Goal: Contribute content: Add original content to the website for others to see

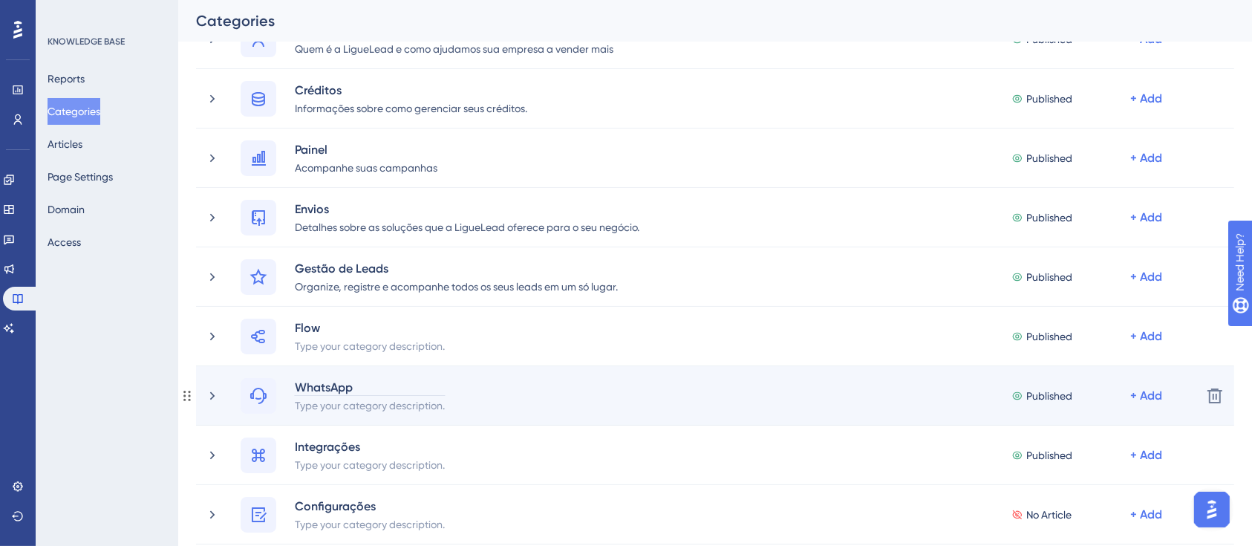
scroll to position [147, 0]
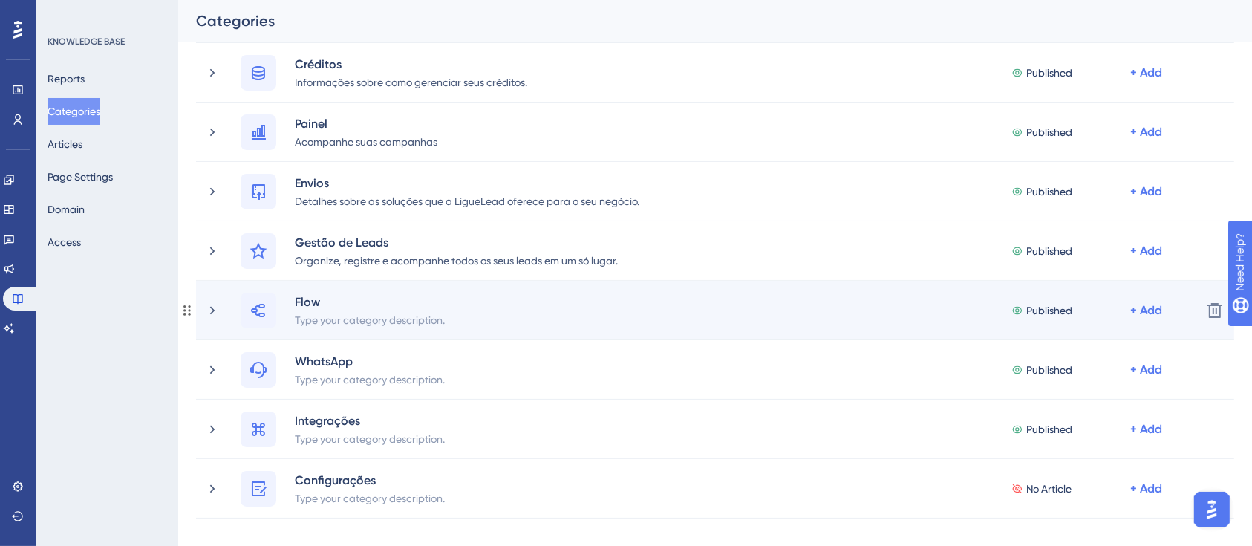
click at [339, 318] on div "Type your category description." at bounding box center [370, 319] width 152 height 18
click at [345, 324] on div "Flow Published + Add" at bounding box center [715, 311] width 949 height 36
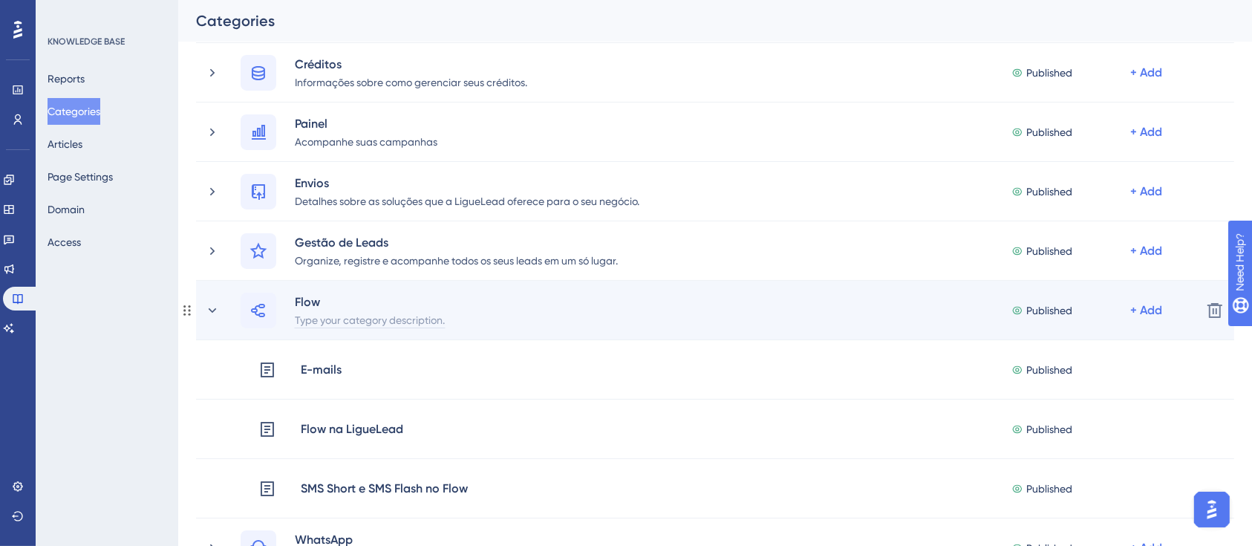
click at [341, 322] on div "Type your category description." at bounding box center [370, 319] width 152 height 18
paste div
click at [309, 318] on span "criar fluxos de comunicação automatizados" at bounding box center [402, 319] width 214 height 13
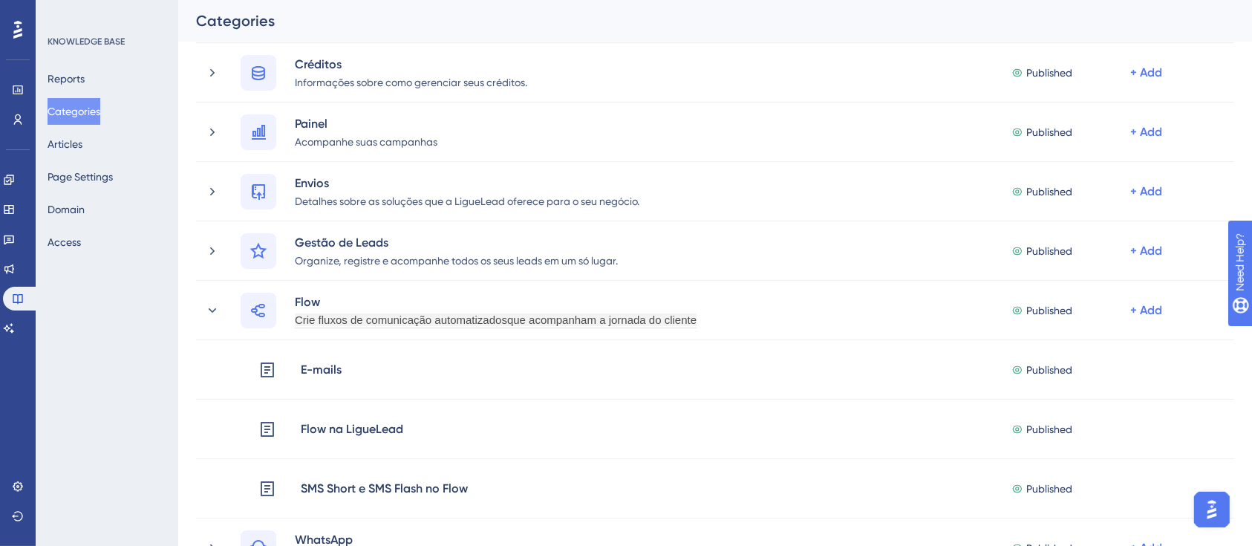
click at [178, 396] on div "Performance Users Engagement Widgets Feedback Product Updates Knowledge Base AI…" at bounding box center [715, 550] width 1074 height 1289
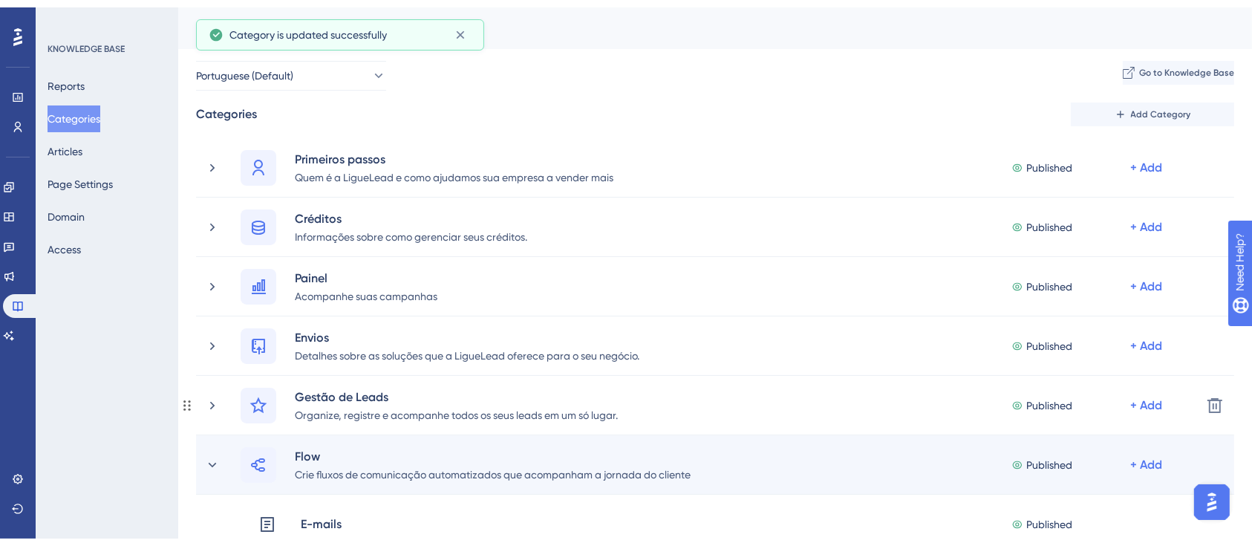
scroll to position [396, 0]
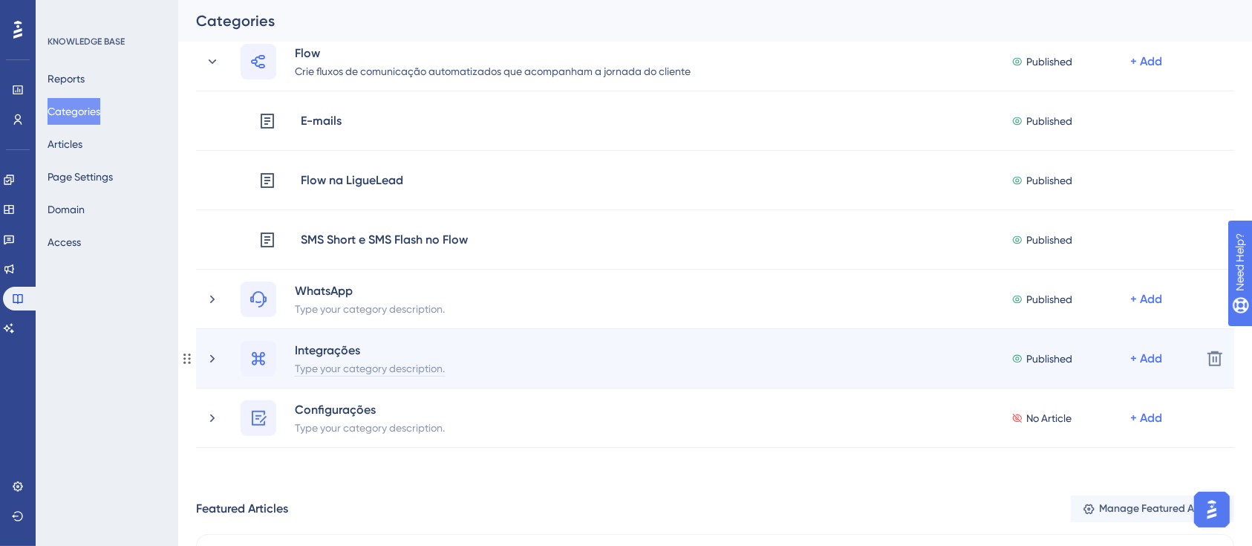
click at [347, 371] on div "Type your category description." at bounding box center [370, 368] width 152 height 18
paste div
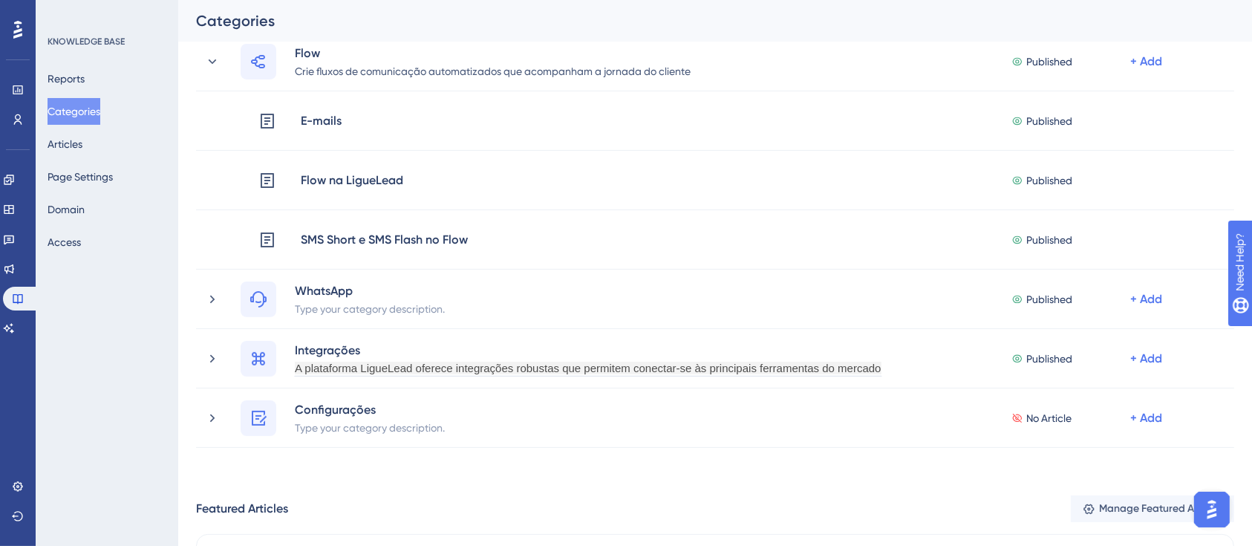
click at [473, 500] on div "Performance Users Engagement Widgets Feedback Product Updates Knowledge Base AI…" at bounding box center [715, 302] width 1074 height 1289
click at [82, 143] on button "Articles" at bounding box center [65, 144] width 35 height 27
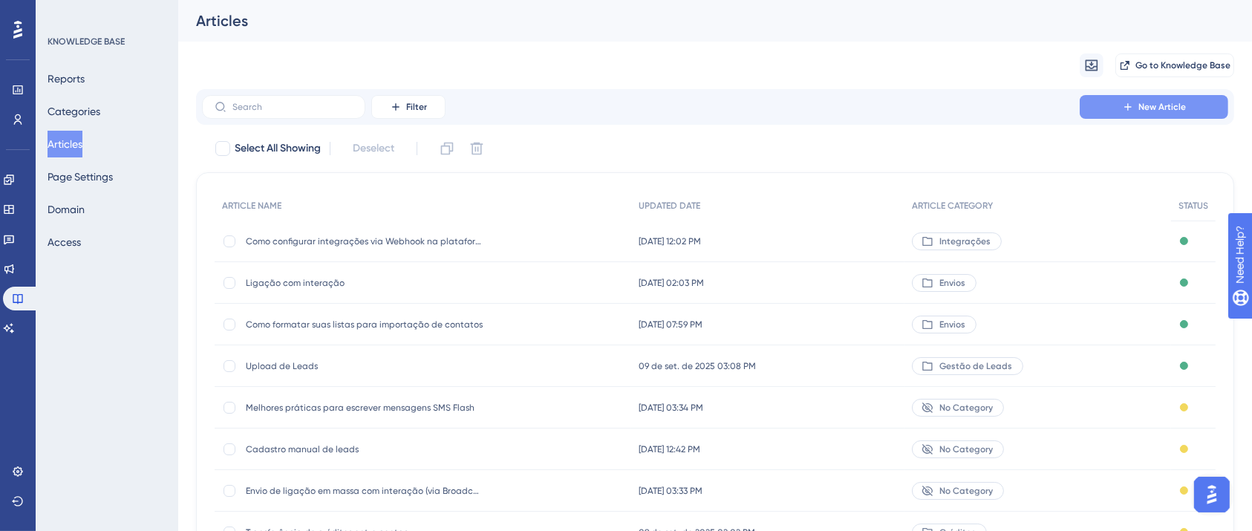
click at [1109, 104] on button "New Article" at bounding box center [1154, 107] width 149 height 24
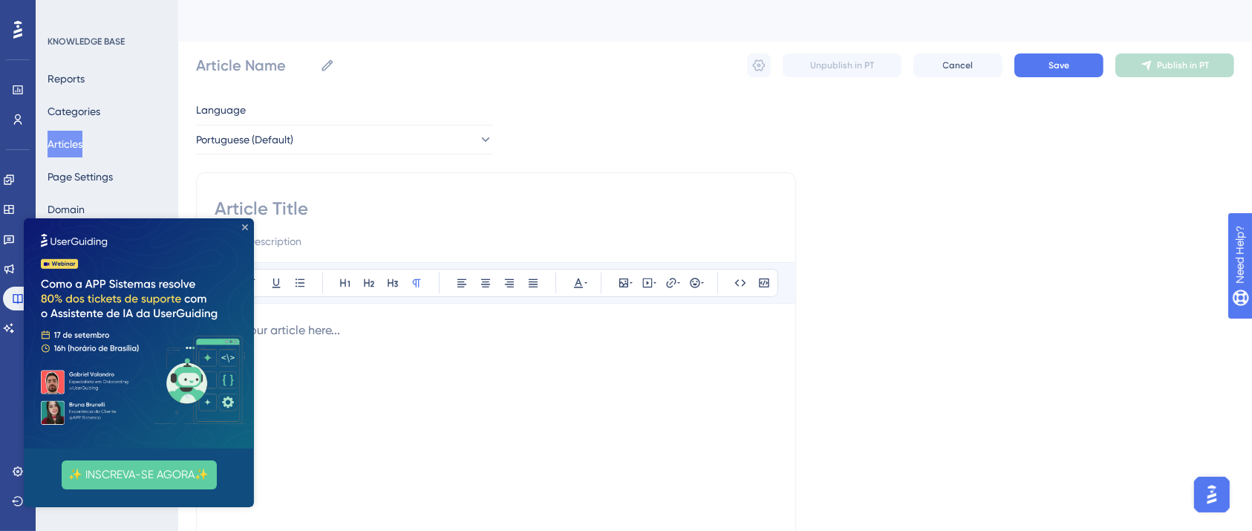
click at [246, 228] on icon "Close Preview" at bounding box center [245, 227] width 6 height 6
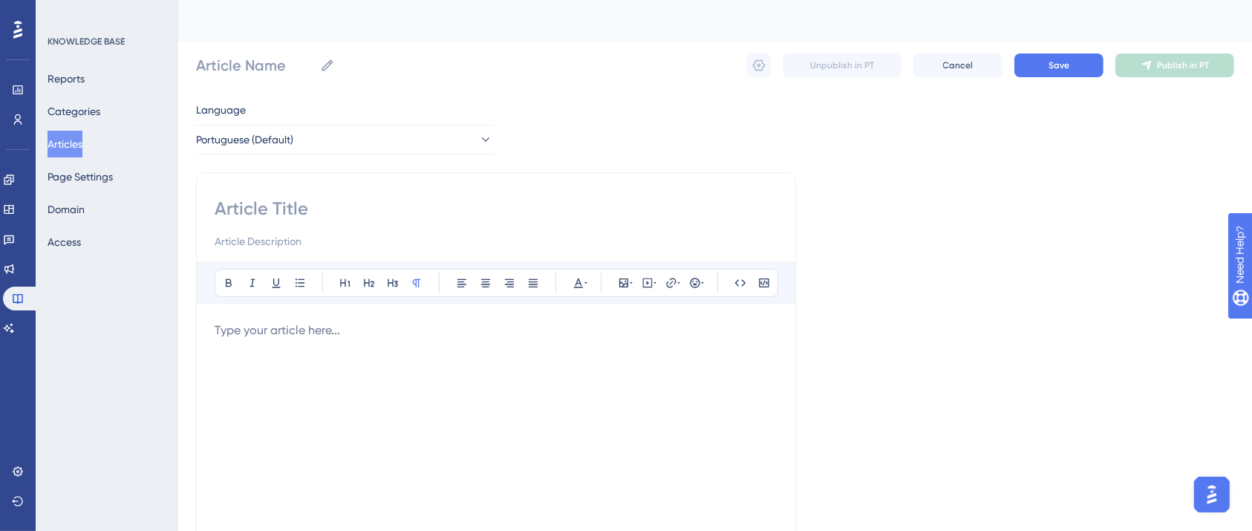
click at [284, 210] on input at bounding box center [496, 209] width 563 height 24
click at [340, 206] on input at bounding box center [496, 209] width 563 height 24
type input "Edição de envios agendados"
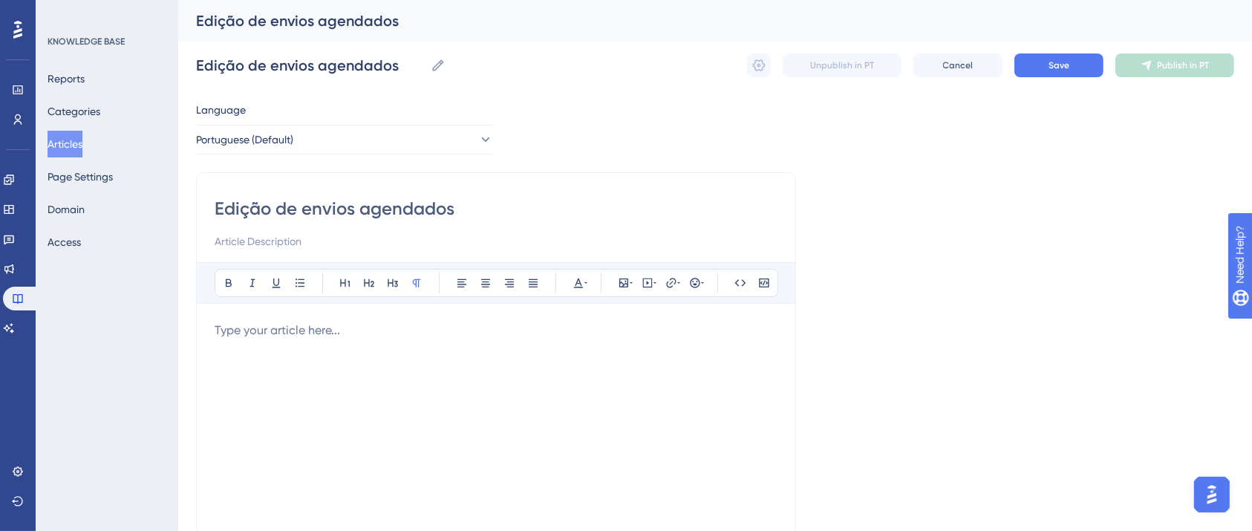
click at [316, 363] on div at bounding box center [496, 485] width 563 height 327
click at [321, 358] on div at bounding box center [496, 485] width 563 height 327
click at [322, 358] on div at bounding box center [496, 485] width 563 height 327
click at [339, 208] on input "Edição de envios agendados" at bounding box center [496, 209] width 563 height 24
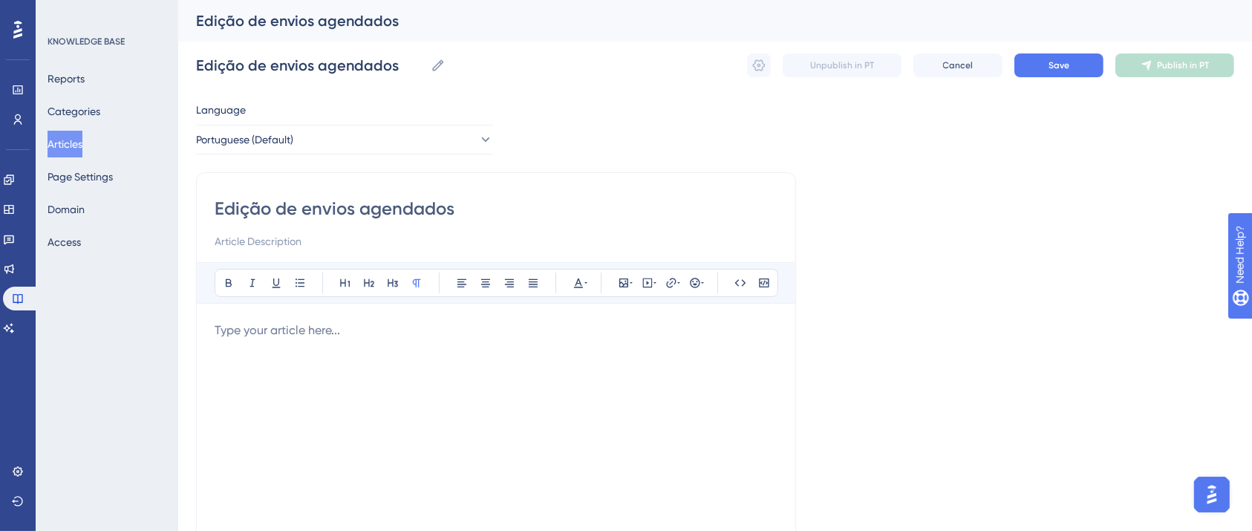
click at [339, 208] on input "Edição de envios agendados" at bounding box center [496, 209] width 563 height 24
paste input "Como editar envios com status de Agendado"
type input "Como editar envios com status de Agendado"
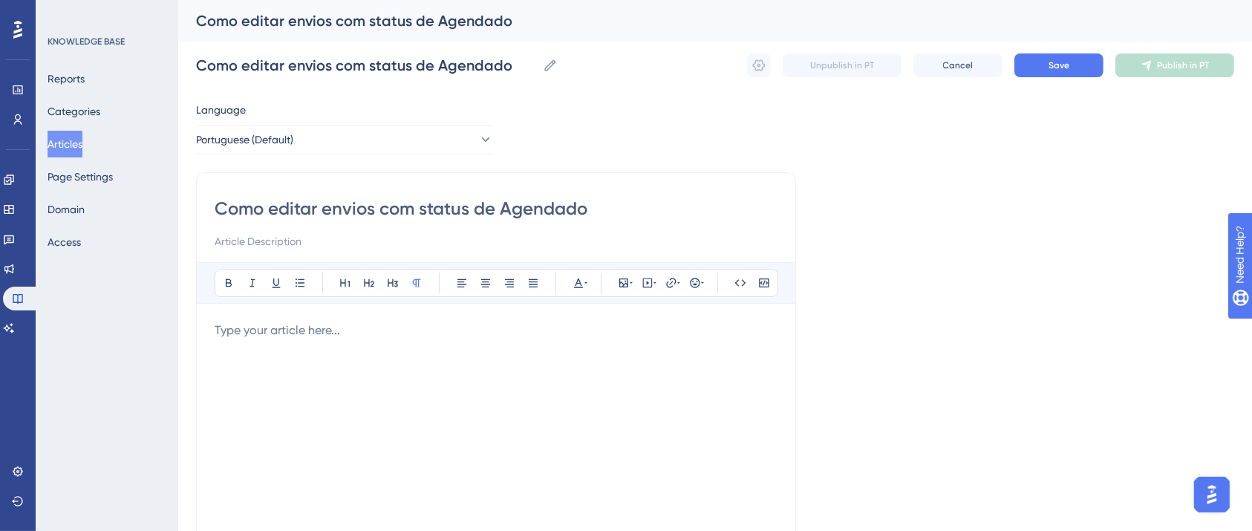
click at [360, 348] on div at bounding box center [496, 485] width 563 height 327
click at [356, 345] on div at bounding box center [496, 485] width 563 height 327
click at [377, 342] on div at bounding box center [496, 485] width 563 height 327
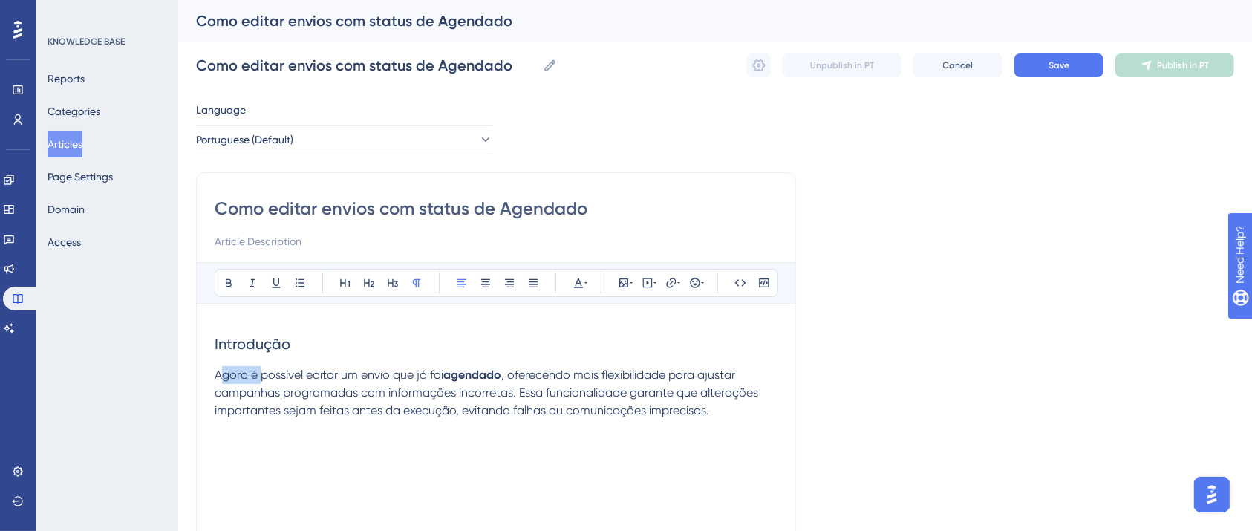
drag, startPoint x: 261, startPoint y: 376, endPoint x: 221, endPoint y: 375, distance: 40.9
click at [221, 375] on span "Agora é possível editar um envio que já foi" at bounding box center [329, 375] width 229 height 14
click at [586, 408] on span ", oferecendo mais flexibilidade para ajustar campanhas programadas com informaç…" at bounding box center [492, 393] width 555 height 50
click at [648, 420] on div "Introdução É possível editar um envio que já foi agendado , oferecendo mais fle…" at bounding box center [496, 485] width 563 height 327
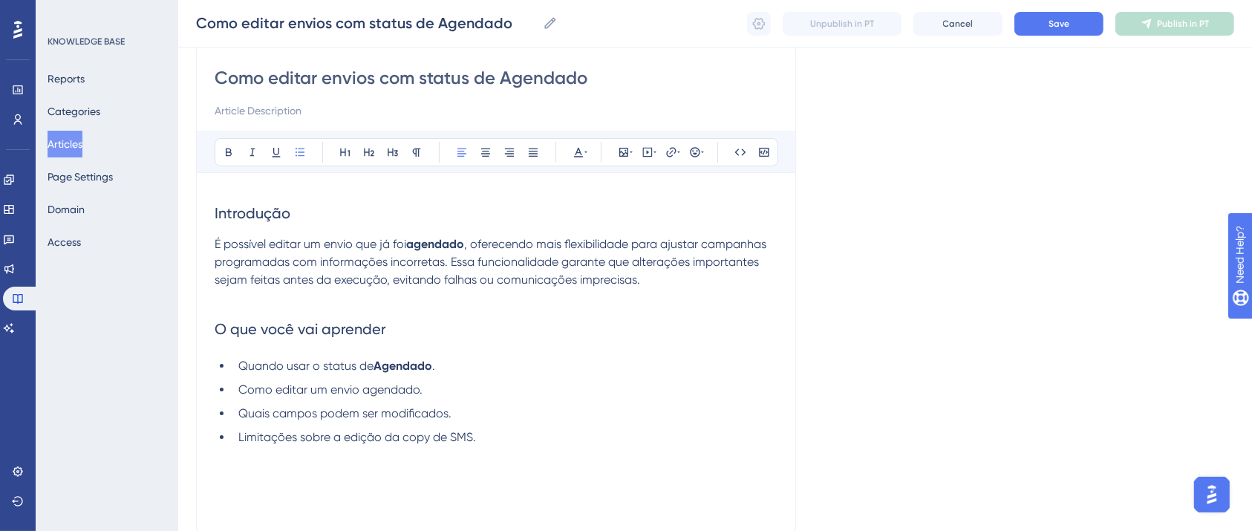
scroll to position [228, 0]
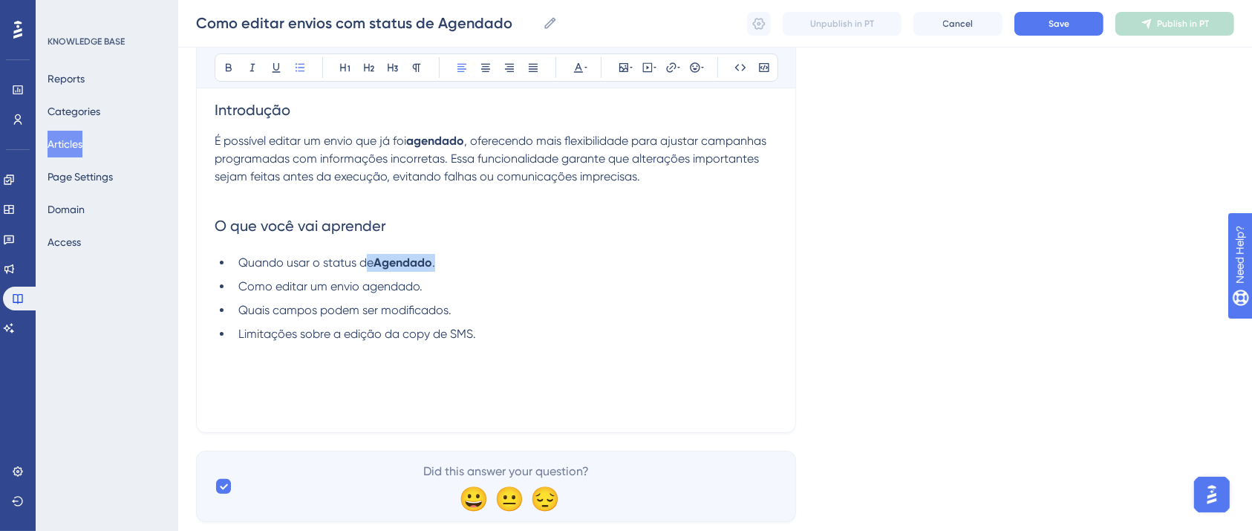
drag, startPoint x: 368, startPoint y: 263, endPoint x: 495, endPoint y: 258, distance: 126.3
click at [495, 258] on li "Quando usar o status de Agendado ." at bounding box center [504, 263] width 545 height 18
click at [518, 336] on li "Limitações sobre a edição da copy de SMS." at bounding box center [504, 334] width 545 height 18
click at [541, 330] on li "Limitações sobre a edição da copy de SMS." at bounding box center [504, 334] width 545 height 18
drag, startPoint x: 541, startPoint y: 339, endPoint x: 221, endPoint y: 338, distance: 319.4
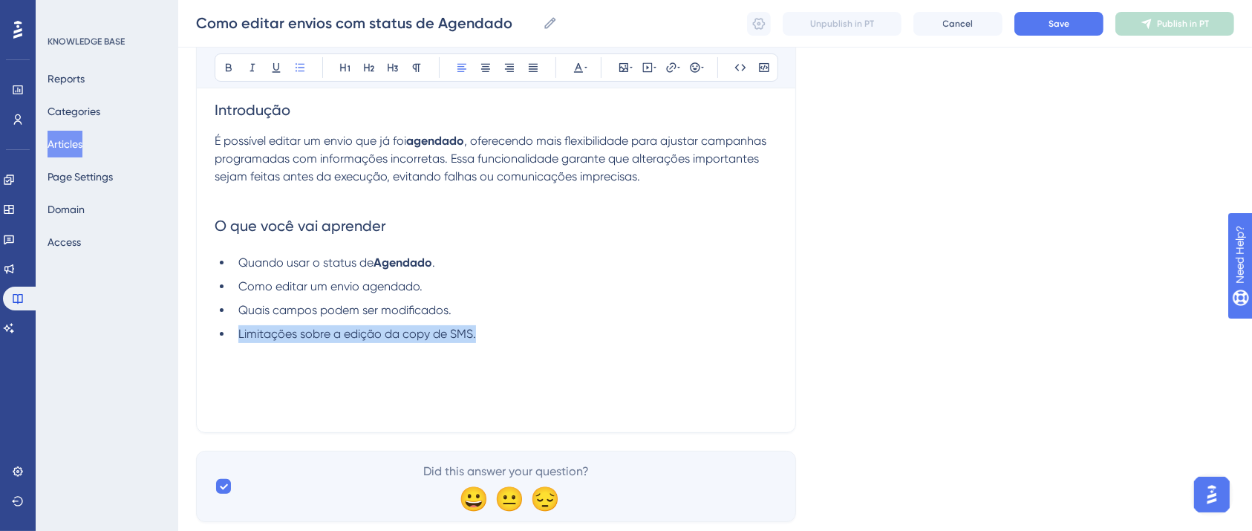
click at [232, 340] on li "Limitações sobre a edição da copy de SMS." at bounding box center [504, 334] width 545 height 18
click at [546, 339] on li "Limitações sobre a edição da copy de SMS." at bounding box center [504, 334] width 545 height 18
drag, startPoint x: 502, startPoint y: 341, endPoint x: 164, endPoint y: 341, distance: 337.9
click at [258, 341] on li "Limitações sobre a edição da copy de SMS." at bounding box center [504, 334] width 545 height 18
click at [263, 365] on div "Introdução É possível editar um envio que já foi agendado , oferecendo mais fle…" at bounding box center [496, 251] width 563 height 327
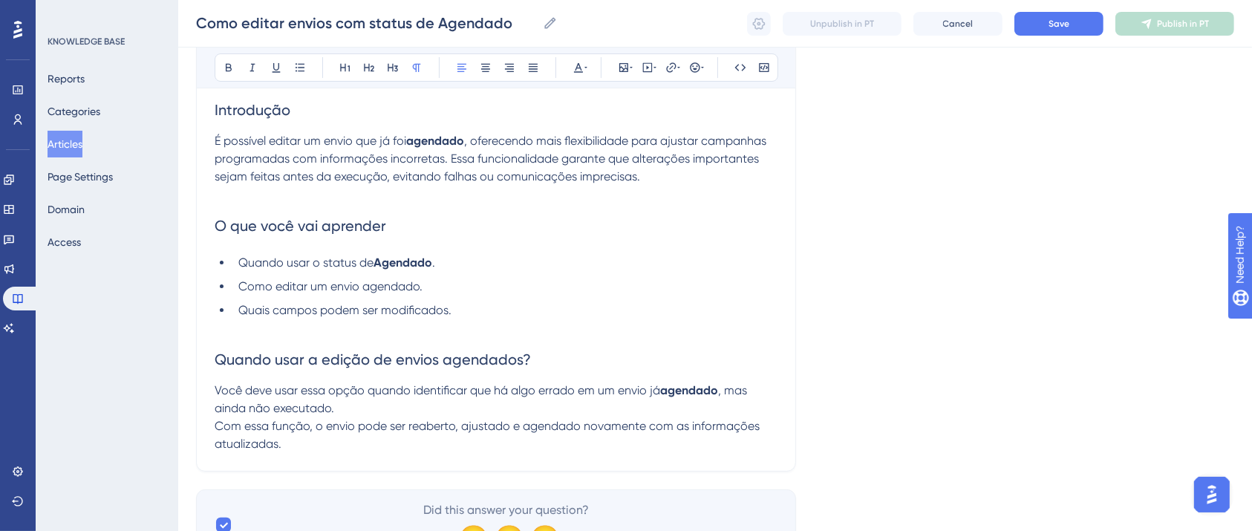
click at [279, 105] on span "Introdução" at bounding box center [253, 110] width 76 height 18
click at [230, 59] on button at bounding box center [228, 67] width 21 height 21
click at [303, 237] on h2 "O que você vai aprender" at bounding box center [496, 226] width 563 height 45
click at [302, 232] on span "O que você vai aprender" at bounding box center [301, 226] width 172 height 18
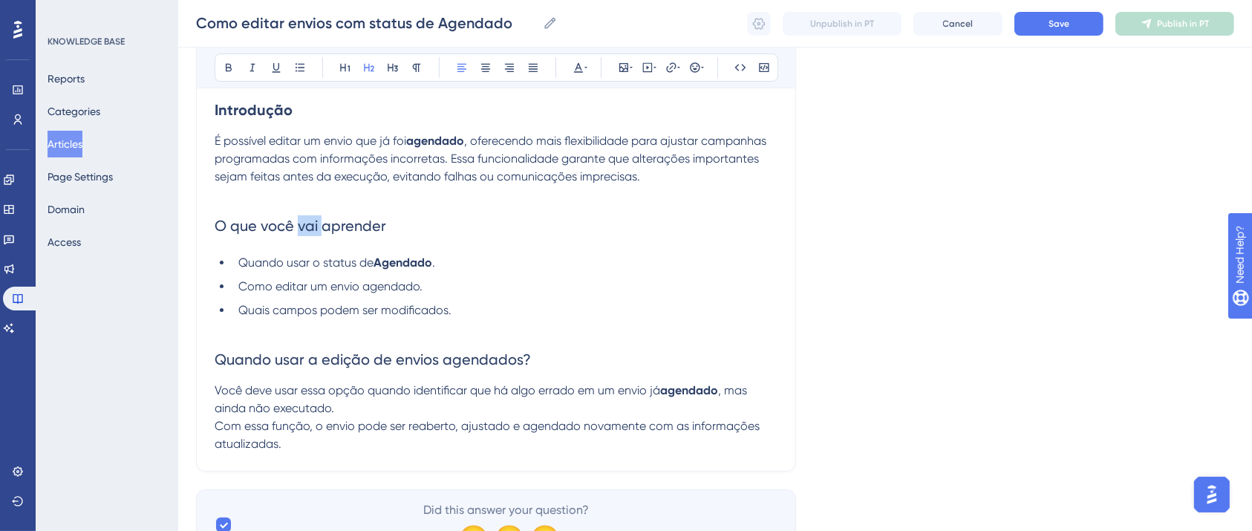
click at [302, 232] on span "O que você vai aprender" at bounding box center [301, 226] width 172 height 18
click at [303, 233] on span "O que você vai aprender" at bounding box center [301, 226] width 172 height 18
click at [232, 57] on button at bounding box center [228, 67] width 21 height 21
click at [276, 359] on span "Quando usar a edição de envios agendados?" at bounding box center [373, 360] width 316 height 18
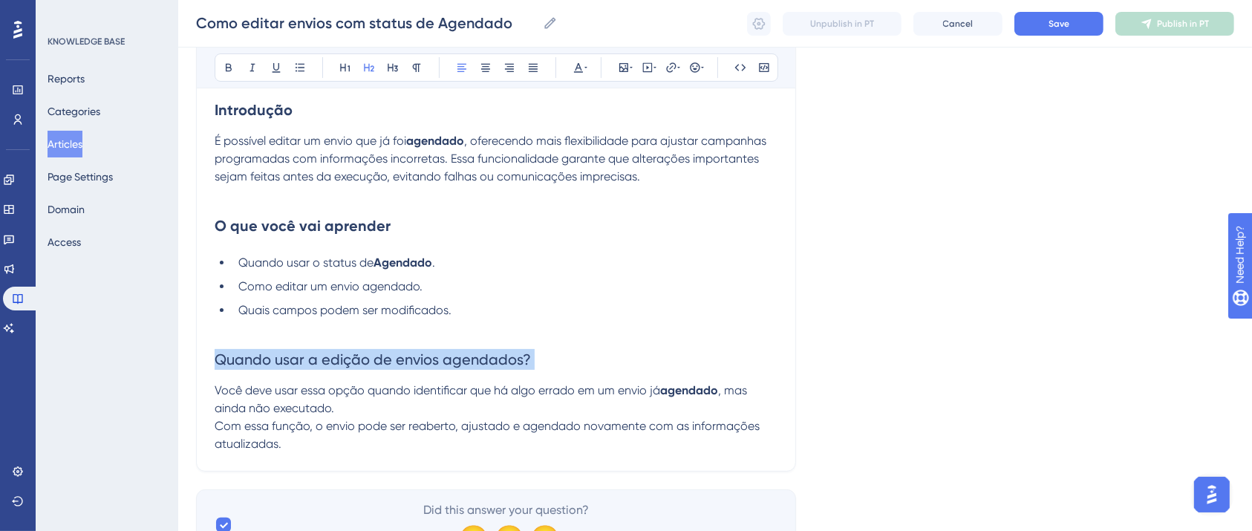
click at [275, 359] on span "Quando usar a edição de envios agendados?" at bounding box center [373, 360] width 316 height 18
click at [223, 64] on icon at bounding box center [229, 68] width 12 height 12
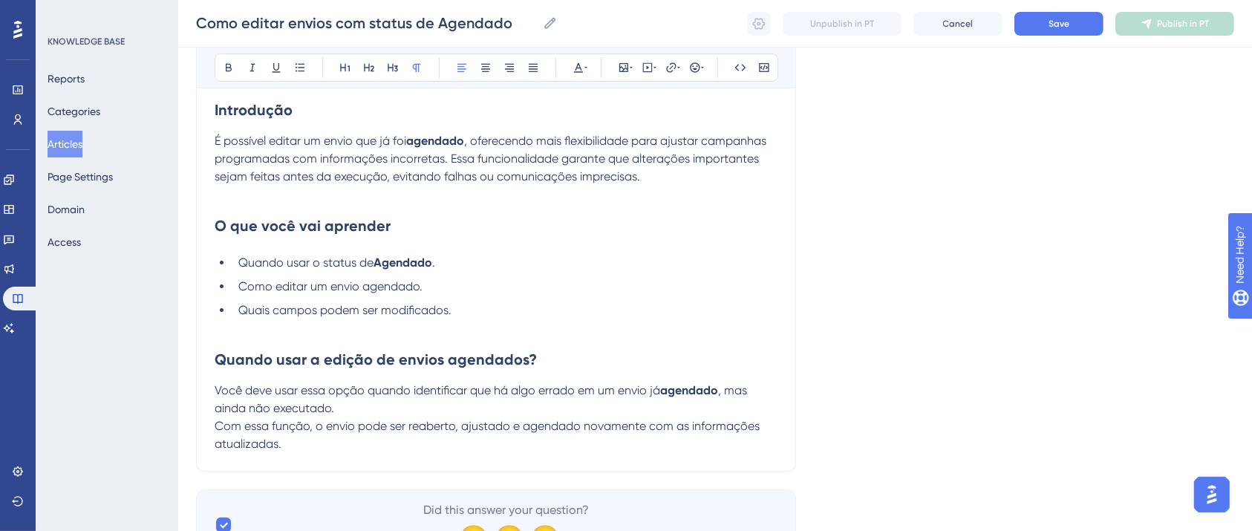
click at [432, 383] on span "Você deve usar essa opção quando identificar que há algo errado em um envio já" at bounding box center [438, 390] width 446 height 14
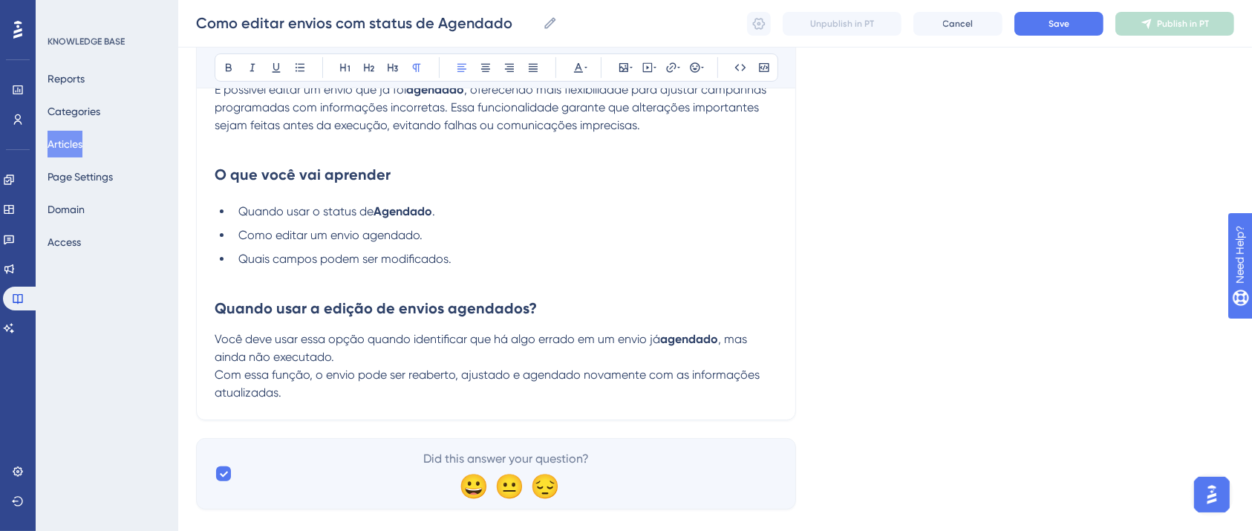
scroll to position [307, 0]
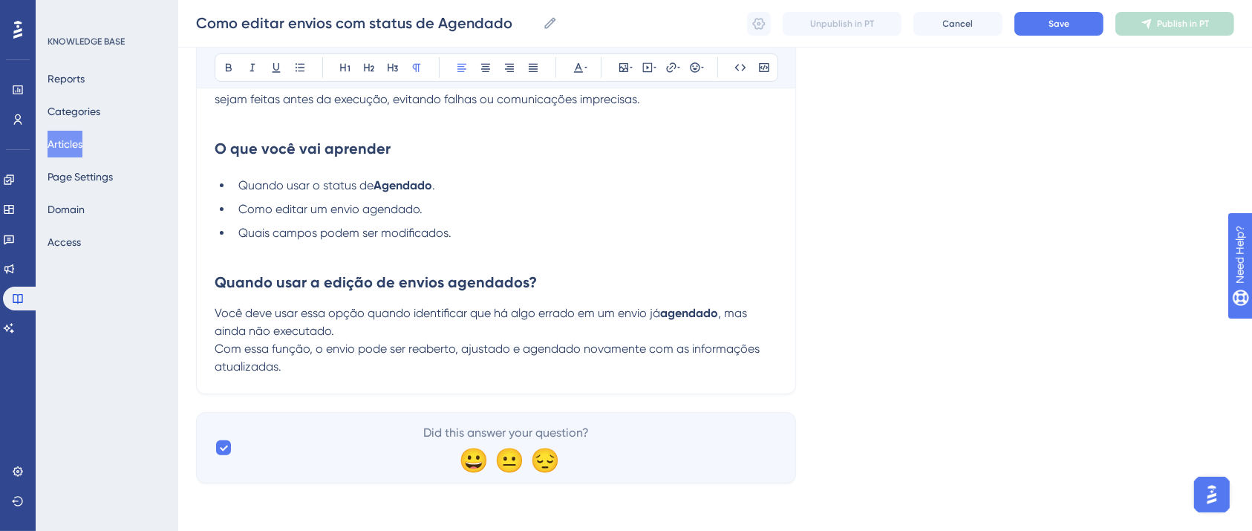
click at [380, 368] on p "Você deve usar essa opção quando identificar que há algo errado em um envio já …" at bounding box center [496, 340] width 563 height 71
click at [326, 357] on p "Você deve usar essa opção quando identificar que há algo errado em um envio já …" at bounding box center [496, 340] width 563 height 71
click at [325, 362] on p "Você deve usar essa opção quando identificar que há algo errado em um envio já …" at bounding box center [496, 340] width 563 height 71
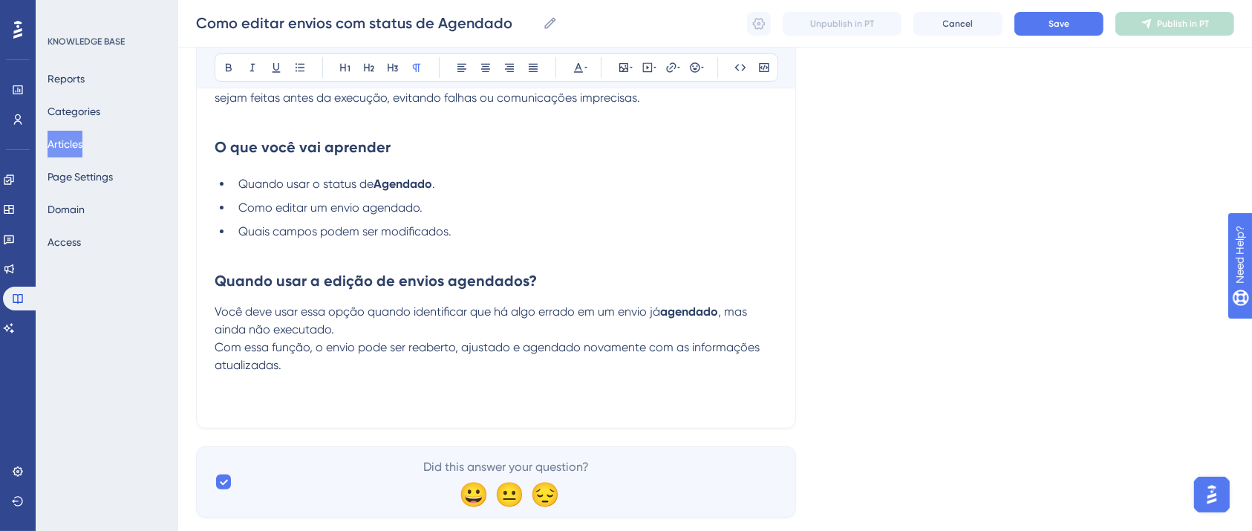
scroll to position [504, 0]
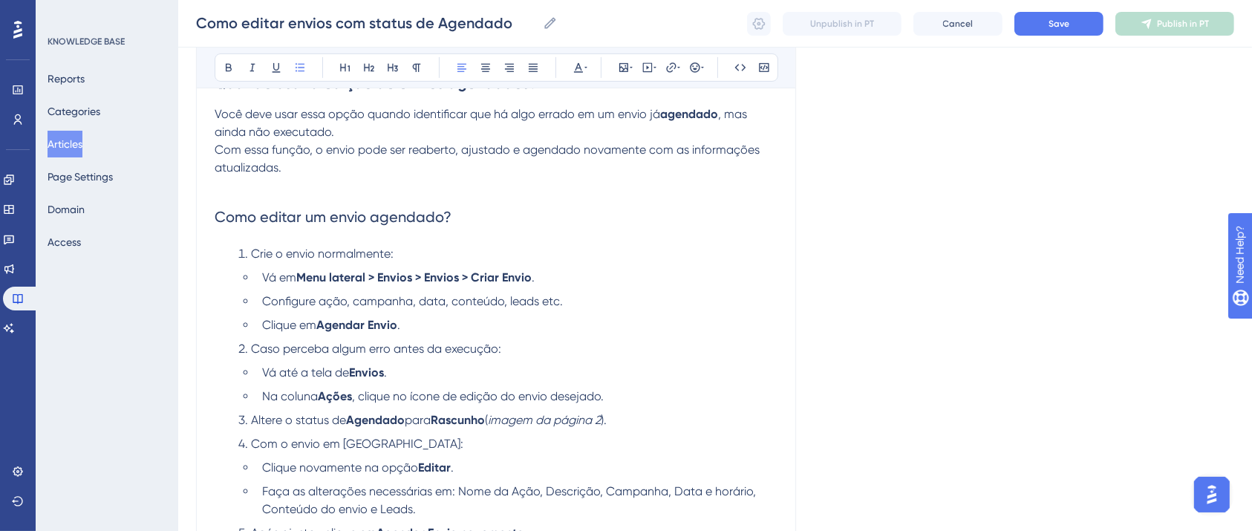
click at [448, 207] on h2 "Como editar um envio agendado?" at bounding box center [496, 217] width 563 height 45
drag, startPoint x: 460, startPoint y: 217, endPoint x: 108, endPoint y: 217, distance: 352.8
click at [178, 217] on div "Performance Users Engagement Widgets Feedback Product Updates Knowledge Base AI…" at bounding box center [715, 85] width 1074 height 1178
click at [229, 67] on icon at bounding box center [229, 68] width 6 height 8
drag, startPoint x: 416, startPoint y: 253, endPoint x: 198, endPoint y: 257, distance: 218.4
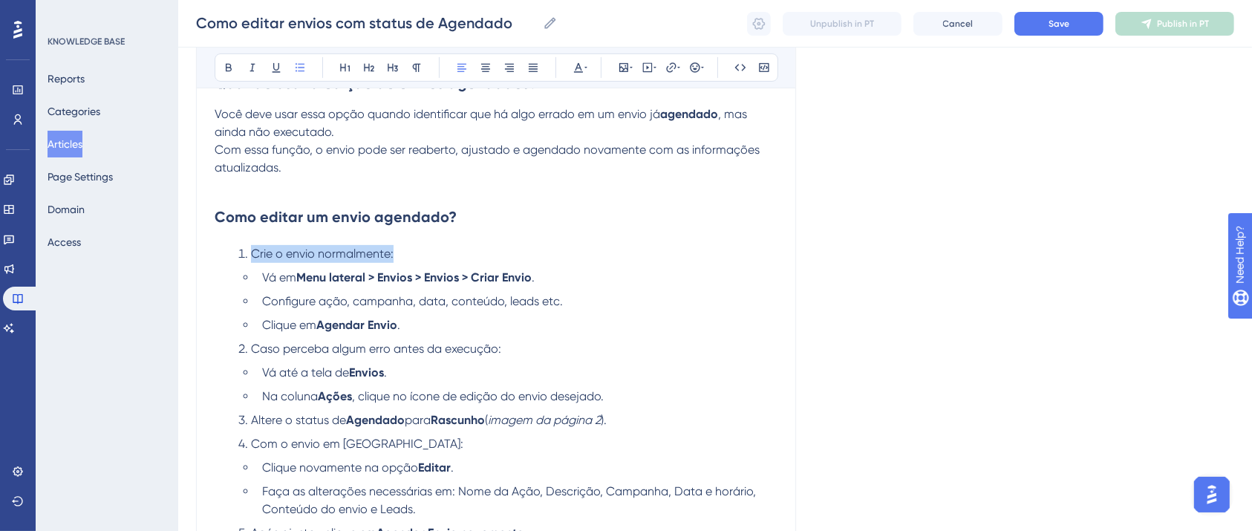
click at [198, 257] on div "Como editar envios com status de Agendado Bold Italic Underline Bullet Point He…" at bounding box center [496, 111] width 600 height 899
click at [550, 270] on li "Vá em Menu lateral > Envios > Envios > Criar Envio ." at bounding box center [516, 278] width 521 height 18
click at [443, 324] on li "Clique em Agendar Envio ." at bounding box center [516, 325] width 521 height 18
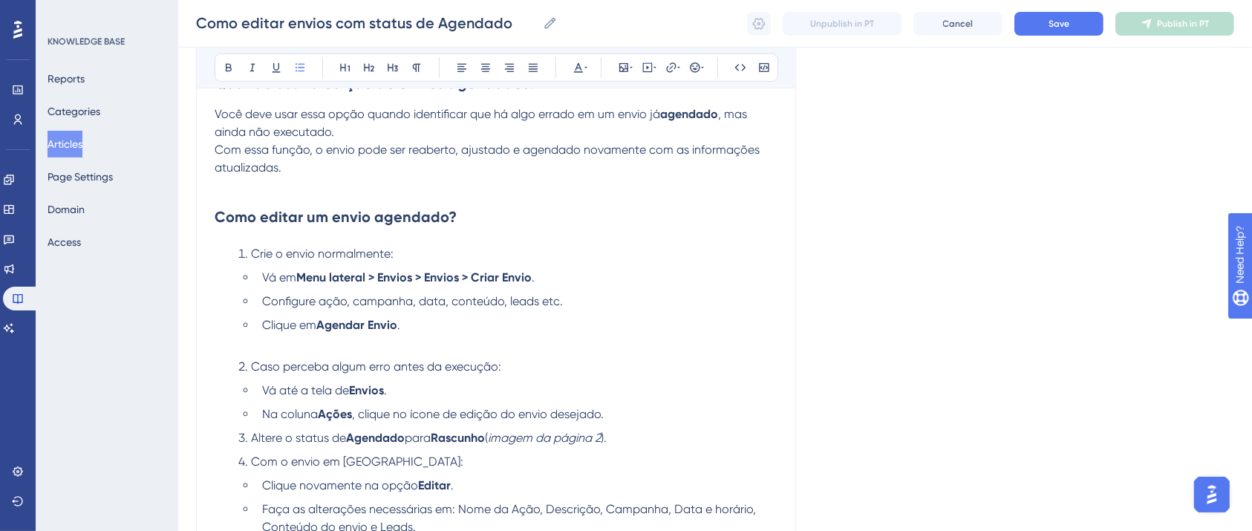
click at [653, 416] on li "Na coluna Ações , clique no ícone de edição do envio desejado." at bounding box center [516, 415] width 521 height 18
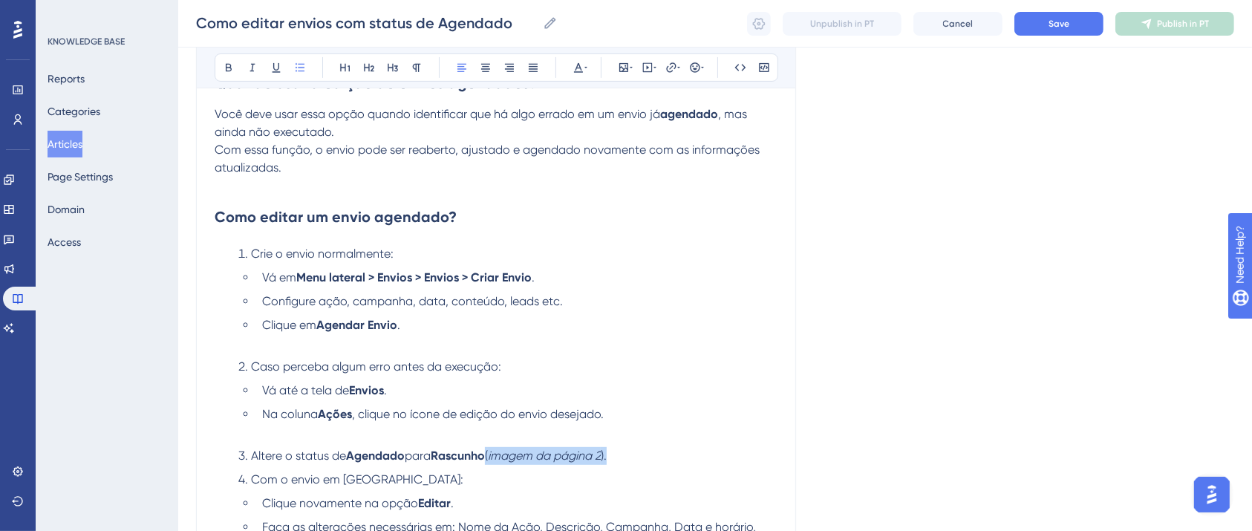
drag, startPoint x: 553, startPoint y: 457, endPoint x: 494, endPoint y: 454, distance: 58.8
click at [494, 454] on li "Altere o status de Agendado para Rascunho ( imagem da página 2 )." at bounding box center [504, 456] width 545 height 18
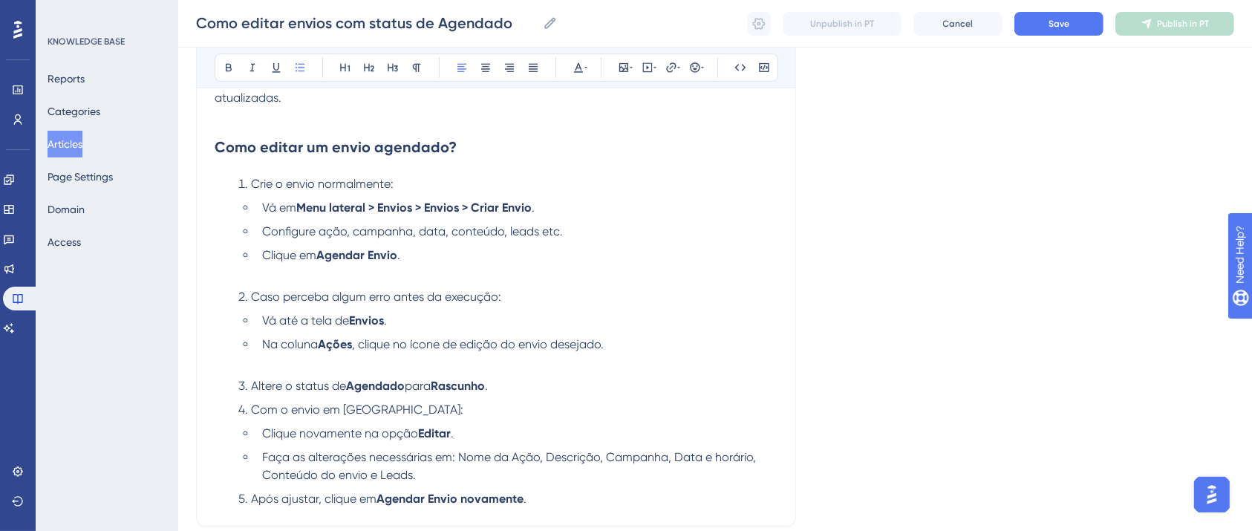
scroll to position [603, 0]
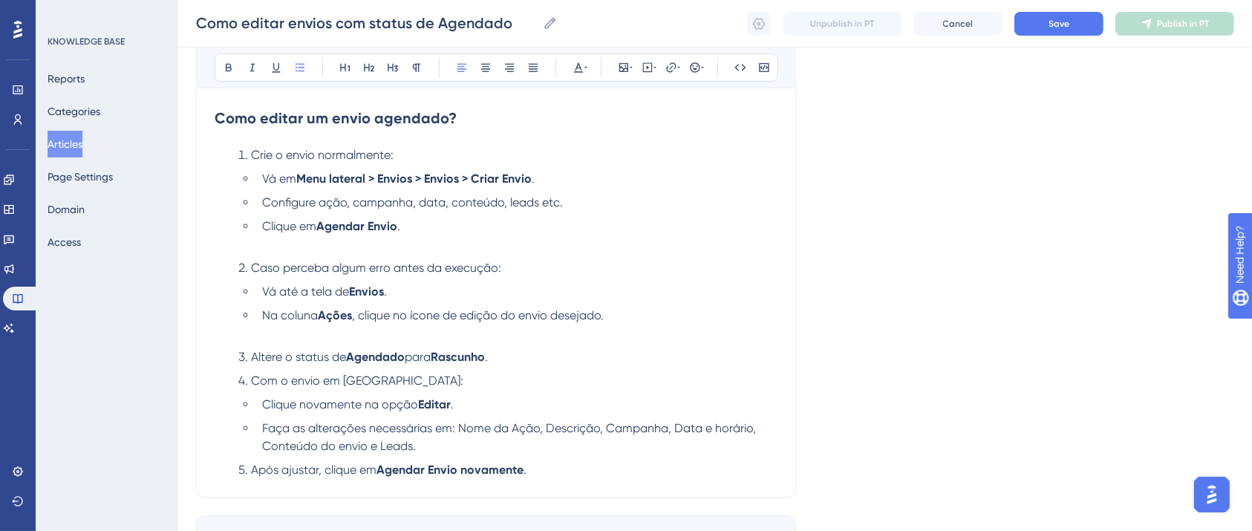
click at [529, 362] on li "Altere o status de Agendado para Rascunho ." at bounding box center [504, 357] width 545 height 18
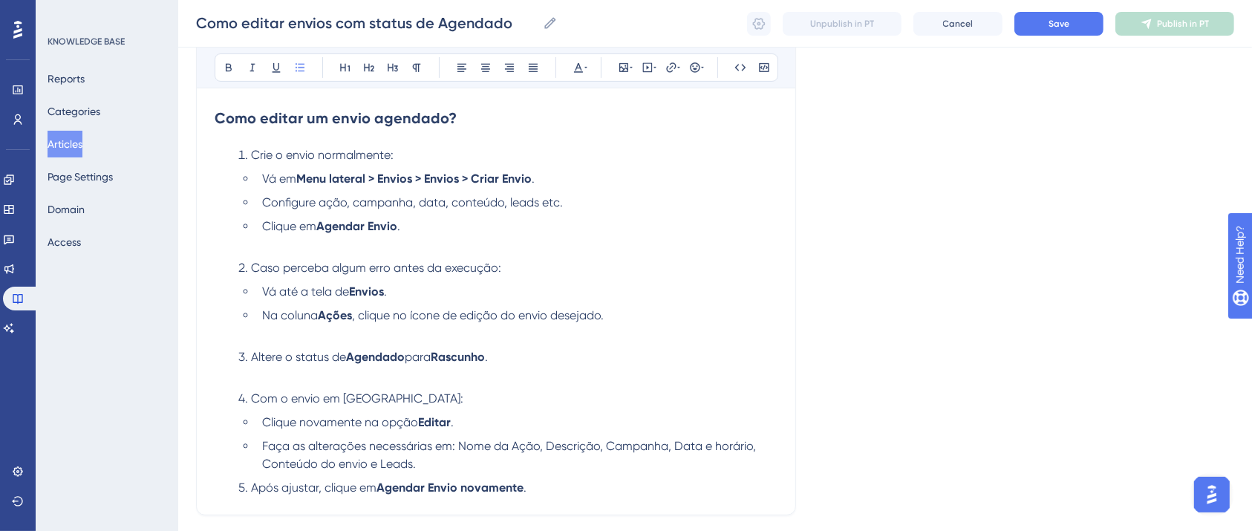
click at [513, 467] on li "Faça as alterações necessárias em: Nome da Ação, Descrição, Campanha, Data e ho…" at bounding box center [516, 455] width 521 height 36
click at [291, 379] on li "Altere o status de Agendado para Rascunho ." at bounding box center [504, 366] width 545 height 36
click at [280, 347] on ol "Crie o envio normalmente: Vá em Menu lateral > Envios > Envios > Criar Envio . …" at bounding box center [496, 330] width 563 height 368
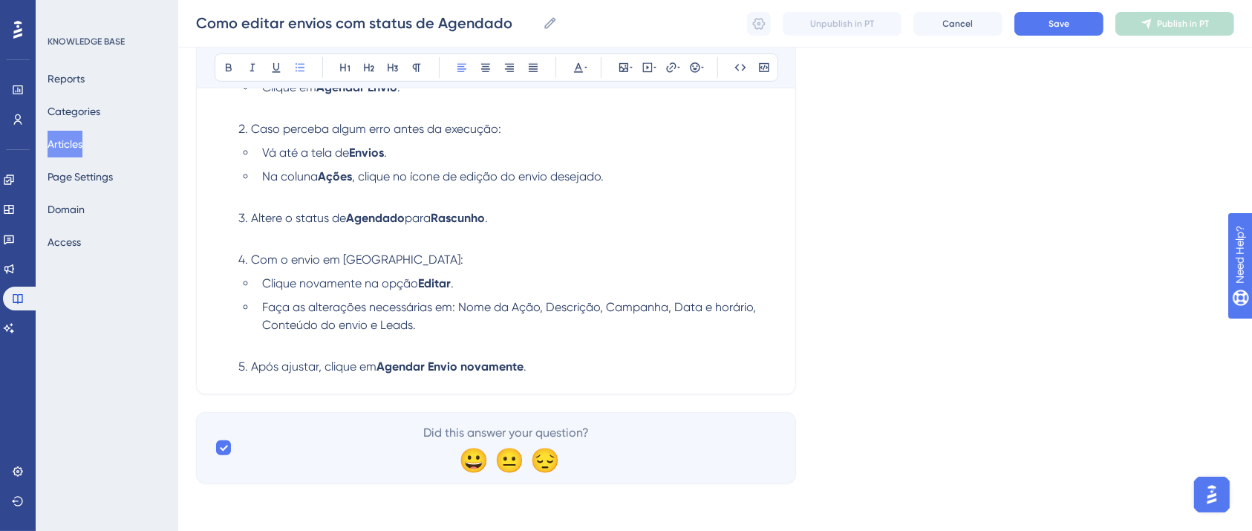
click at [666, 362] on li "Após ajustar, clique em Agendar Envio novamente ." at bounding box center [504, 367] width 545 height 18
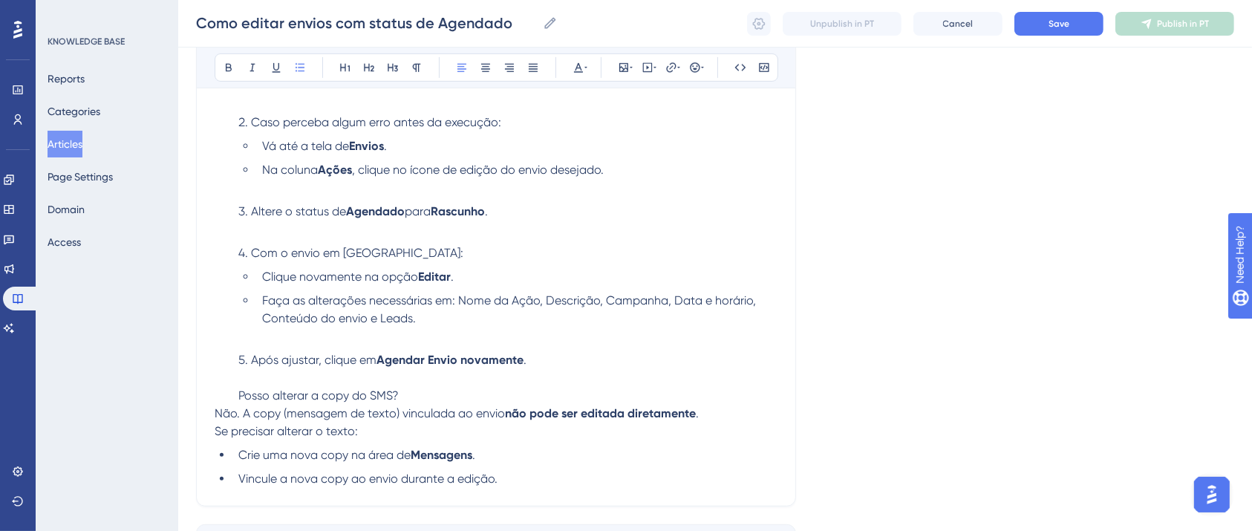
click at [321, 397] on span "Posso alterar a copy do SMS?" at bounding box center [318, 395] width 160 height 14
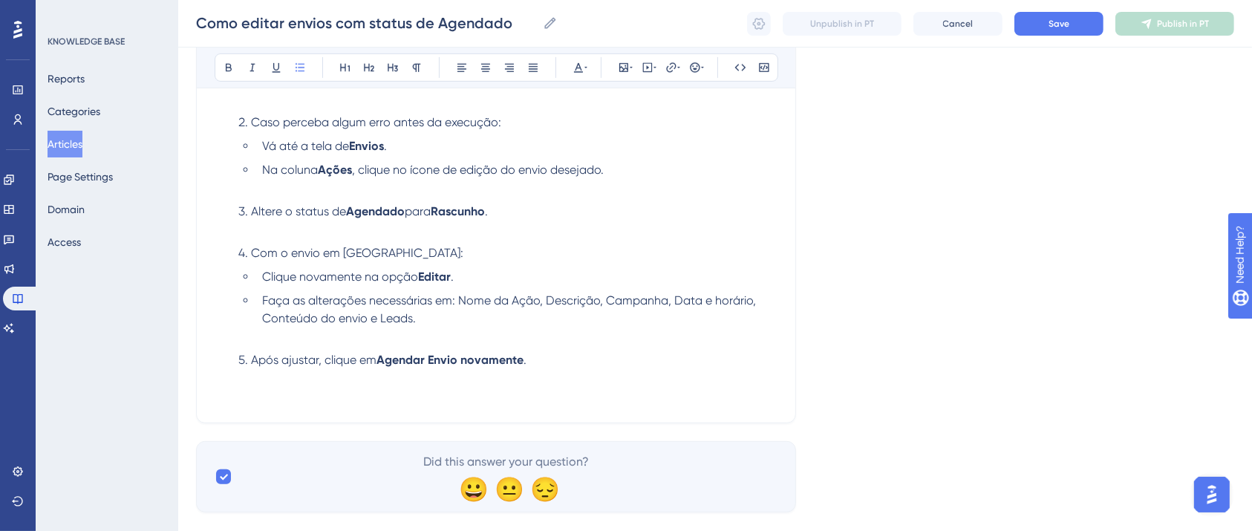
click at [235, 401] on li "Após ajustar, clique em Agendar Envio novamente ." at bounding box center [504, 377] width 545 height 53
click at [303, 74] on button at bounding box center [300, 67] width 21 height 21
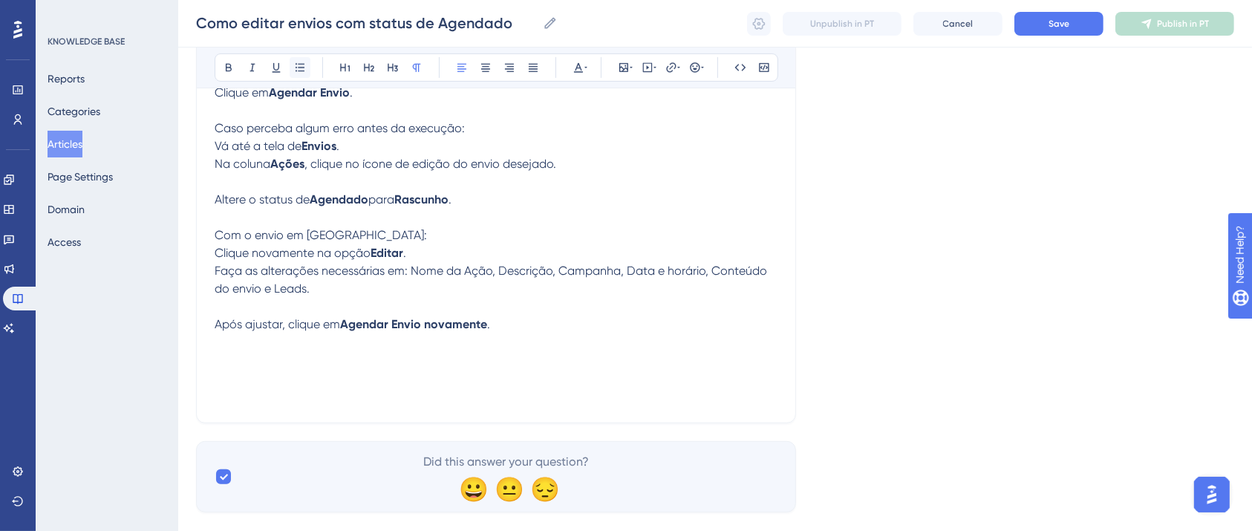
click at [297, 59] on button at bounding box center [300, 67] width 21 height 21
click at [297, 58] on button at bounding box center [300, 67] width 21 height 21
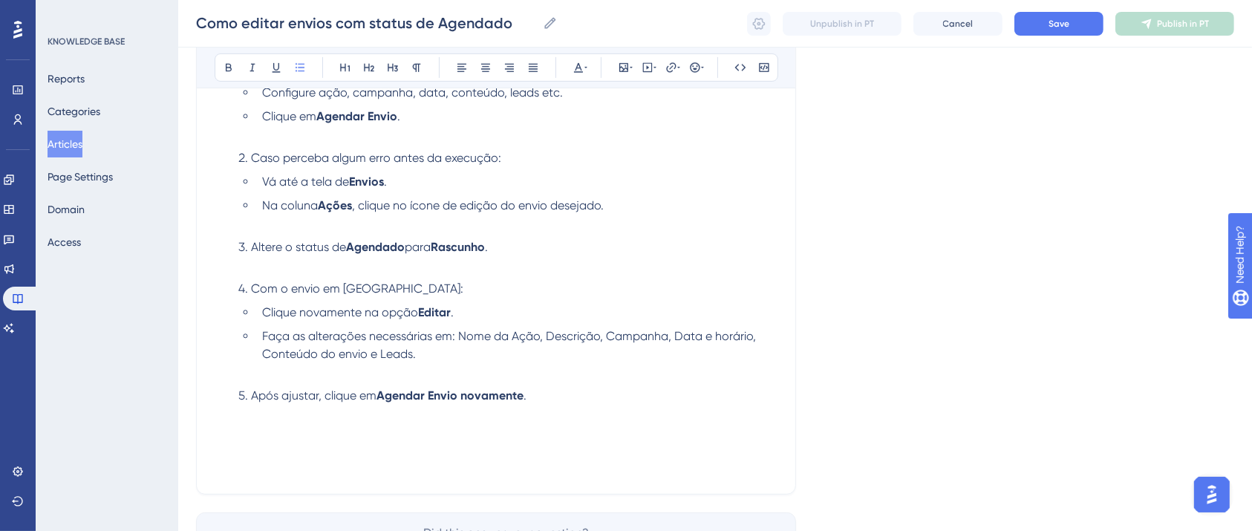
click at [220, 443] on ol "Crie o envio normalmente: Vá em Menu lateral > Envios > Envios > Criar Envio . …" at bounding box center [496, 256] width 563 height 440
drag, startPoint x: 238, startPoint y: 454, endPoint x: 200, endPoint y: 449, distance: 38.9
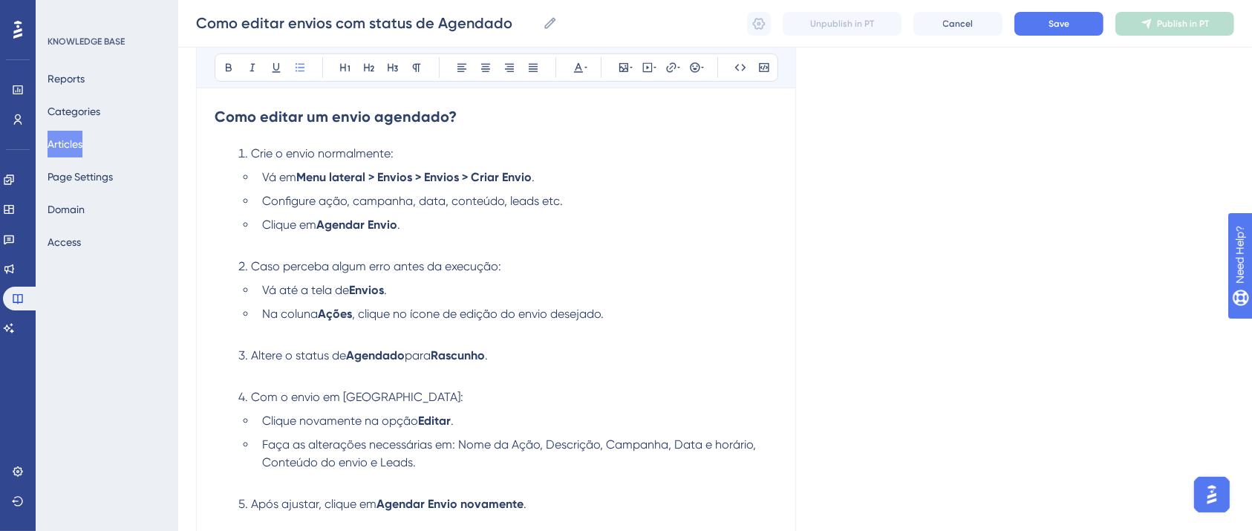
scroll to position [416, 0]
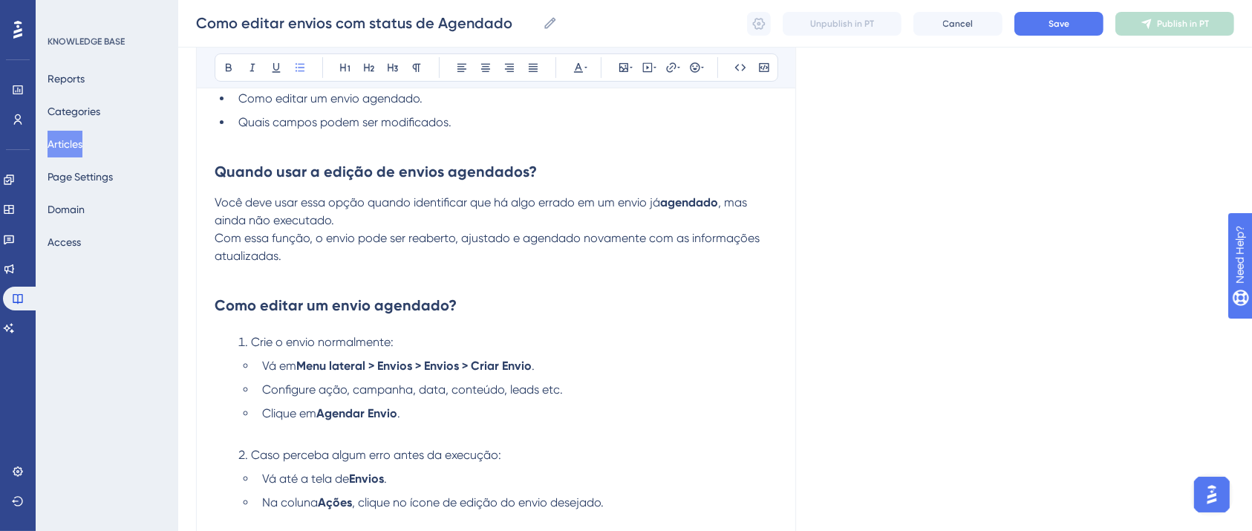
click at [220, 302] on strong "Como editar um envio agendado?" at bounding box center [336, 305] width 242 height 18
click at [214, 299] on div "Como editar envios com status de Agendado Bold Italic Underline Bullet Point He…" at bounding box center [496, 270] width 600 height 1041
click at [209, 310] on div "Como editar envios com status de Agendado Bold Italic Underline Bullet Point He…" at bounding box center [496, 270] width 600 height 1041
click at [215, 310] on strong "Como editar um envio agendado?" at bounding box center [336, 305] width 242 height 18
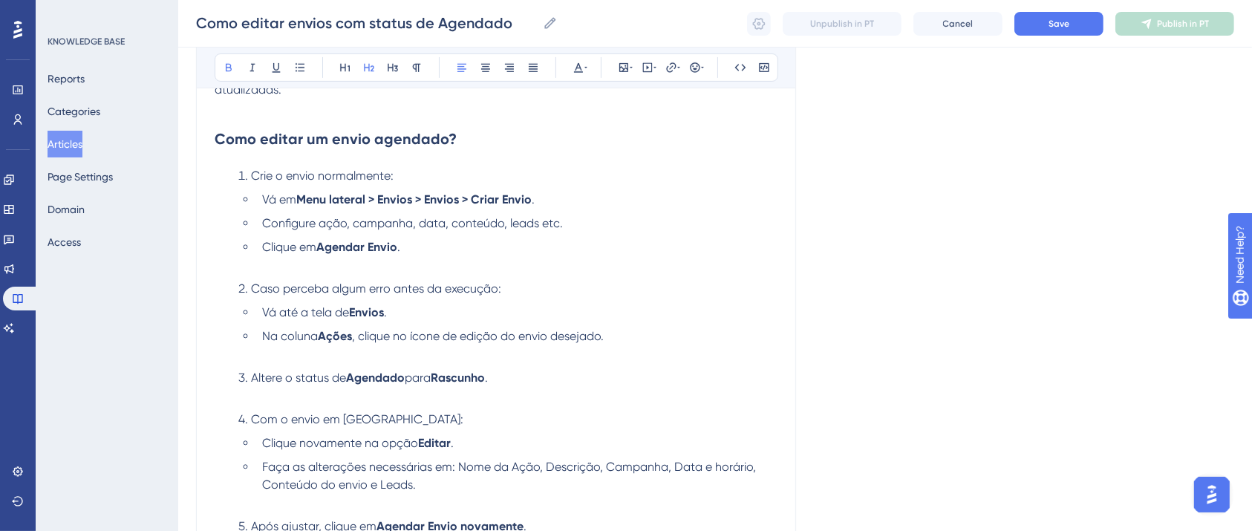
scroll to position [812, 0]
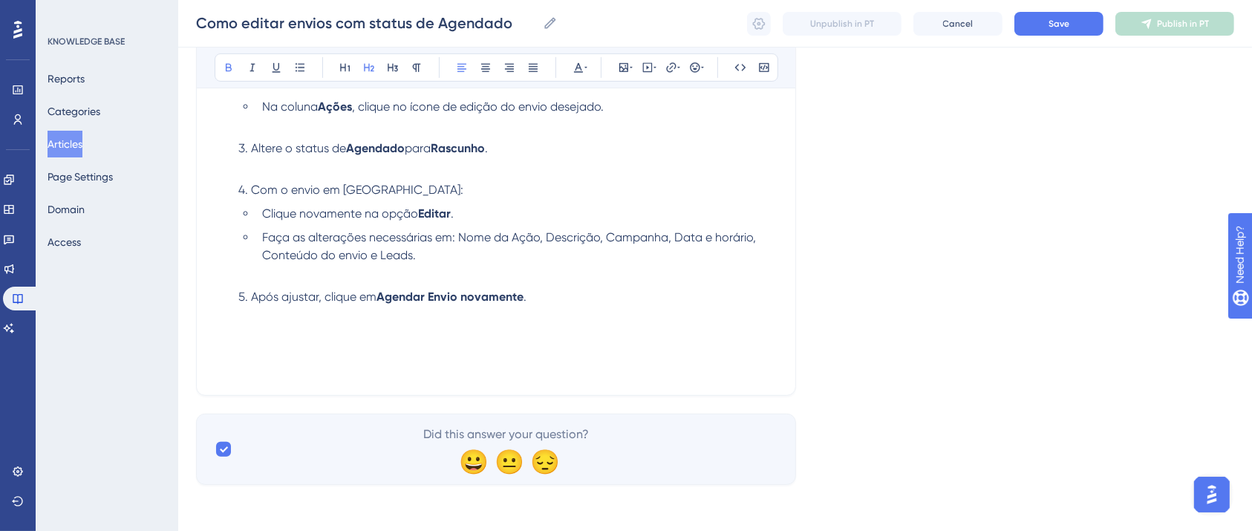
click at [238, 349] on li "Após ajustar, clique em Agendar Envio novamente ." at bounding box center [504, 332] width 545 height 89
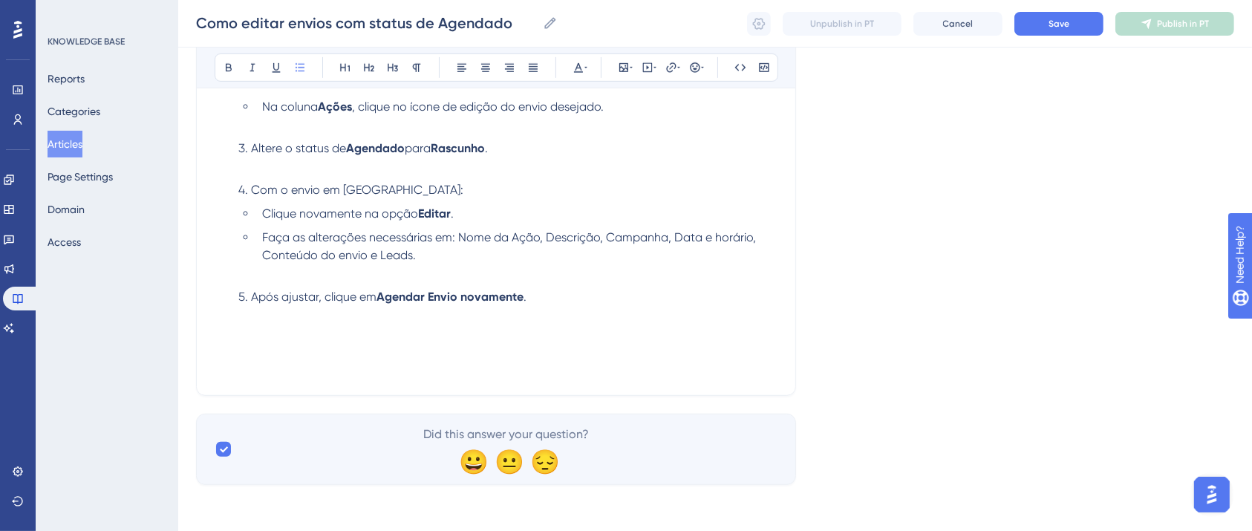
click at [264, 360] on li "Após ajustar, clique em Agendar Envio novamente ." at bounding box center [504, 332] width 545 height 89
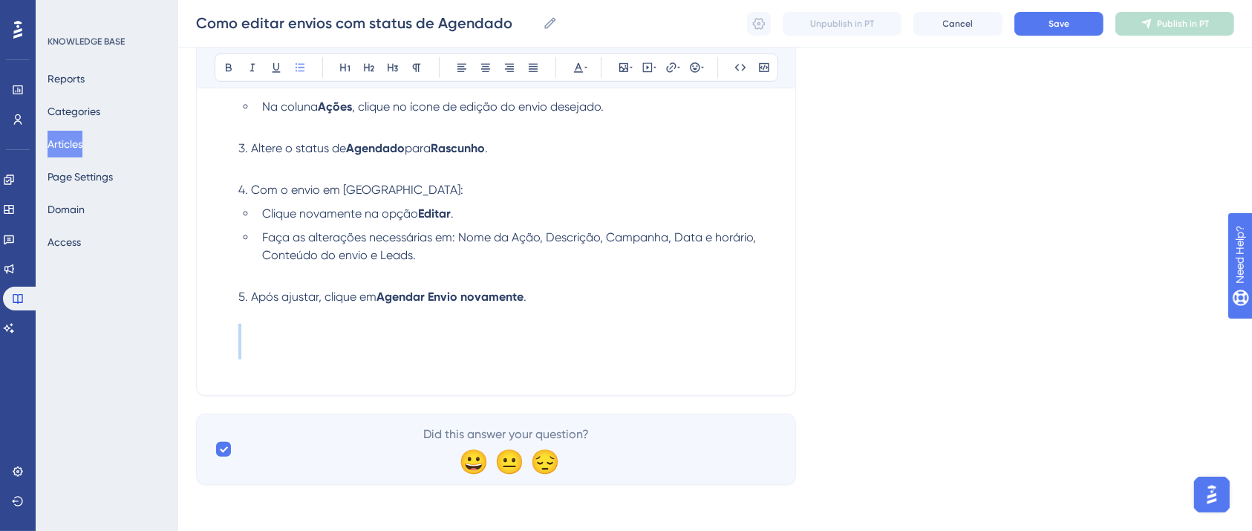
click at [264, 360] on li "Após ajustar, clique em Agendar Envio novamente ." at bounding box center [504, 332] width 545 height 89
drag, startPoint x: 263, startPoint y: 368, endPoint x: 253, endPoint y: 364, distance: 11.0
click at [253, 364] on li "Após ajustar, clique em Agendar Envio novamente ." at bounding box center [504, 332] width 545 height 89
click at [228, 364] on ol "Crie o envio normalmente: Vá em Menu lateral > Envios > Envios > Criar Envio . …" at bounding box center [496, 158] width 563 height 440
click at [228, 362] on ol "Crie o envio normalmente: Vá em Menu lateral > Envios > Envios > Criar Envio . …" at bounding box center [496, 158] width 563 height 440
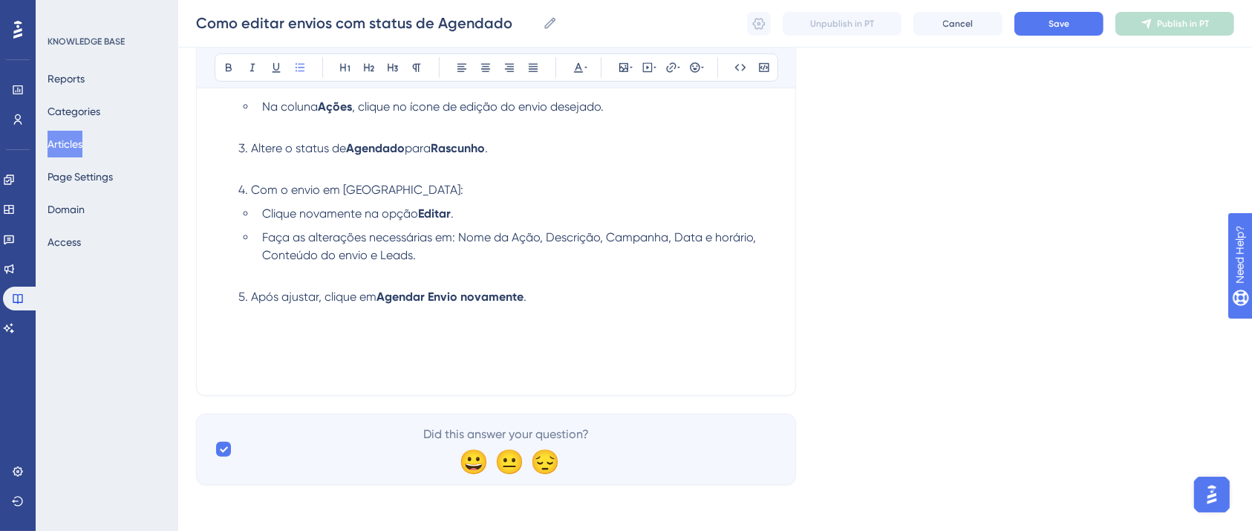
click at [251, 342] on li "Após ajustar, clique em Agendar Envio novamente ." at bounding box center [504, 332] width 545 height 89
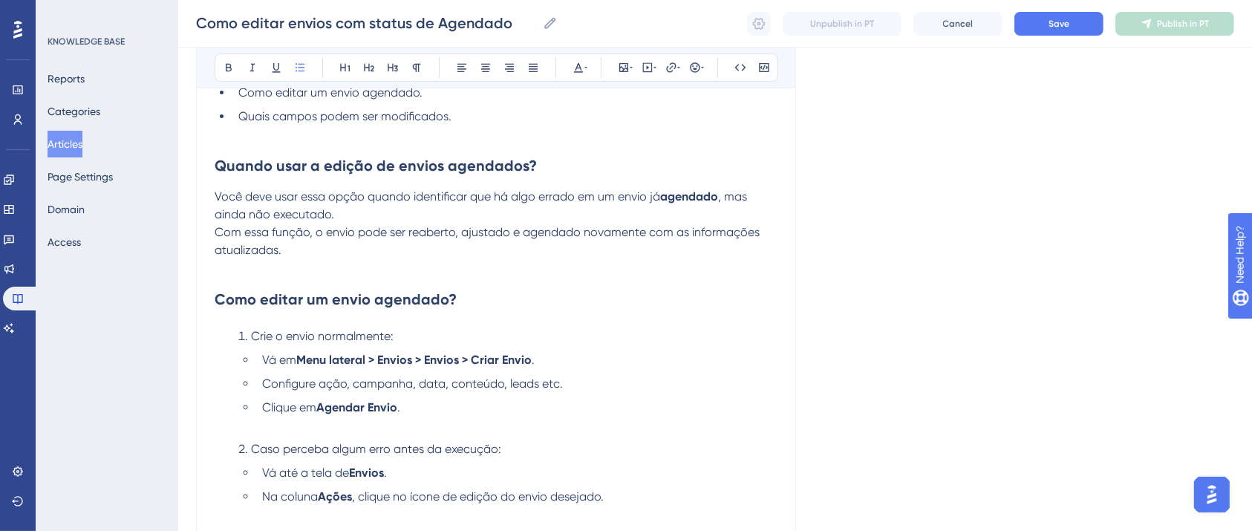
scroll to position [316, 0]
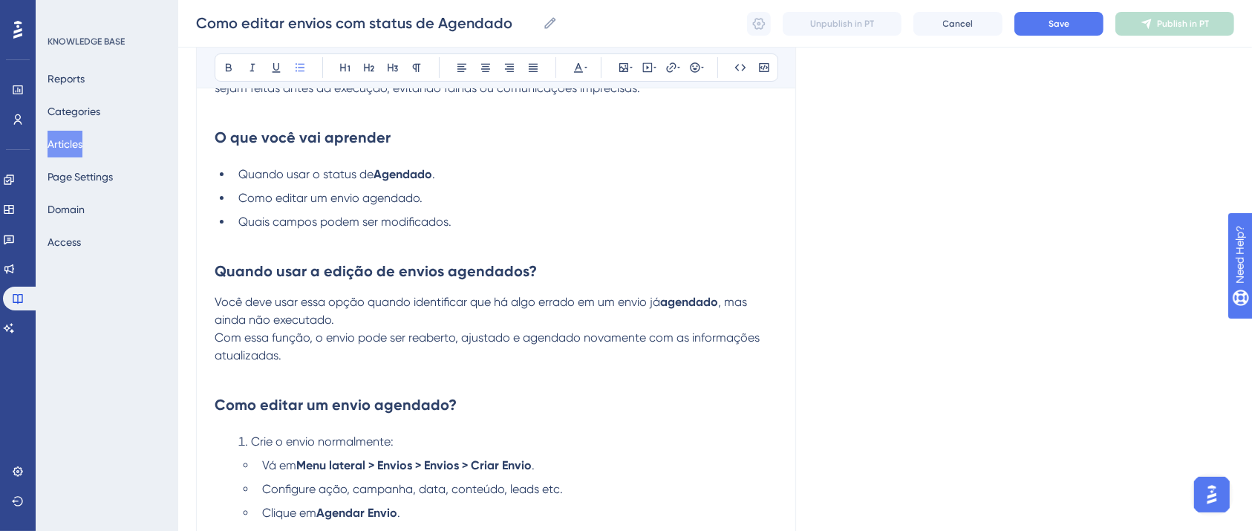
click at [259, 341] on span "Com essa função, o envio pode ser reaberto, ajustado e agendado novamente com a…" at bounding box center [489, 347] width 548 height 32
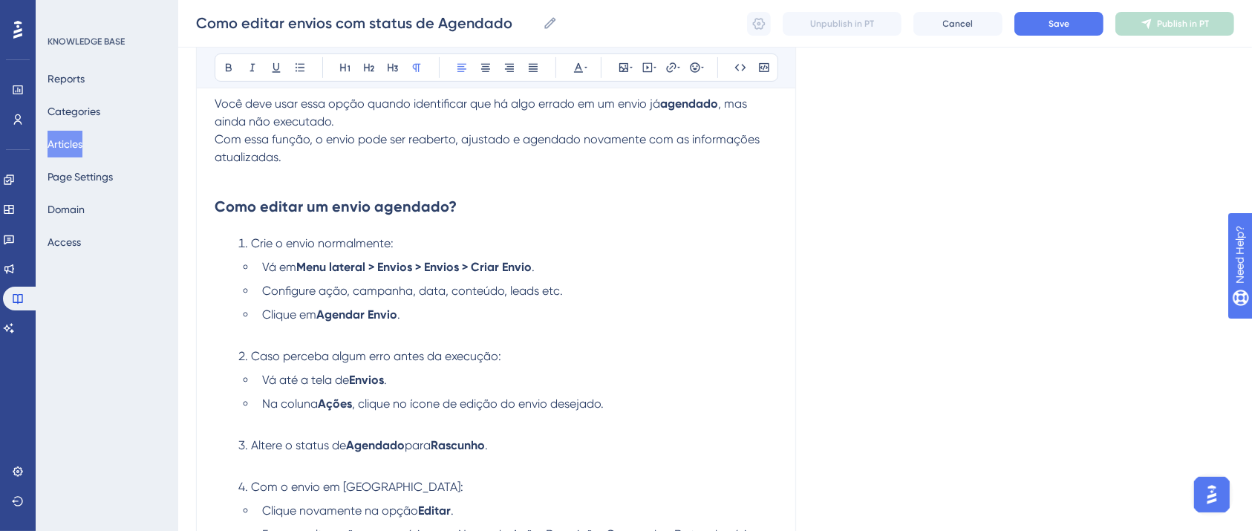
click at [434, 287] on span "Configure ação, campanha, data, conteúdo, leads etc." at bounding box center [412, 291] width 301 height 14
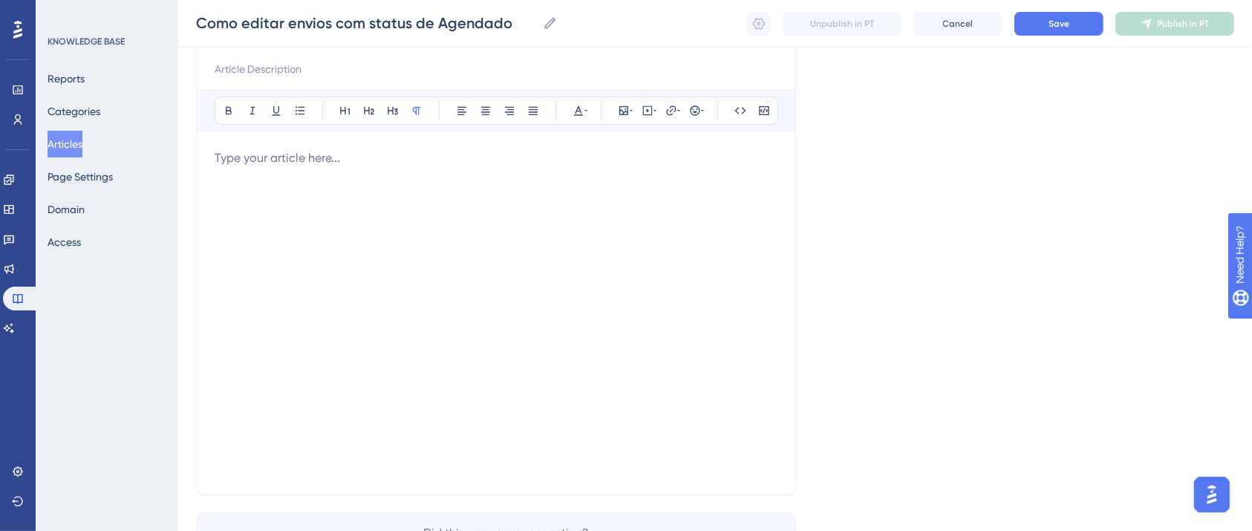
scroll to position [68, 0]
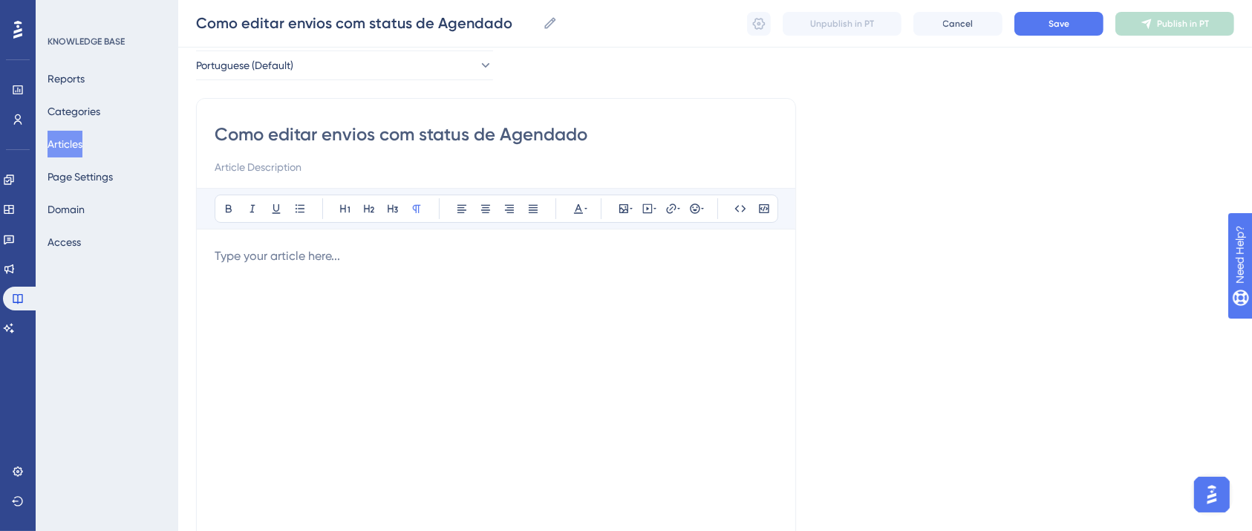
click at [345, 268] on div at bounding box center [496, 410] width 563 height 327
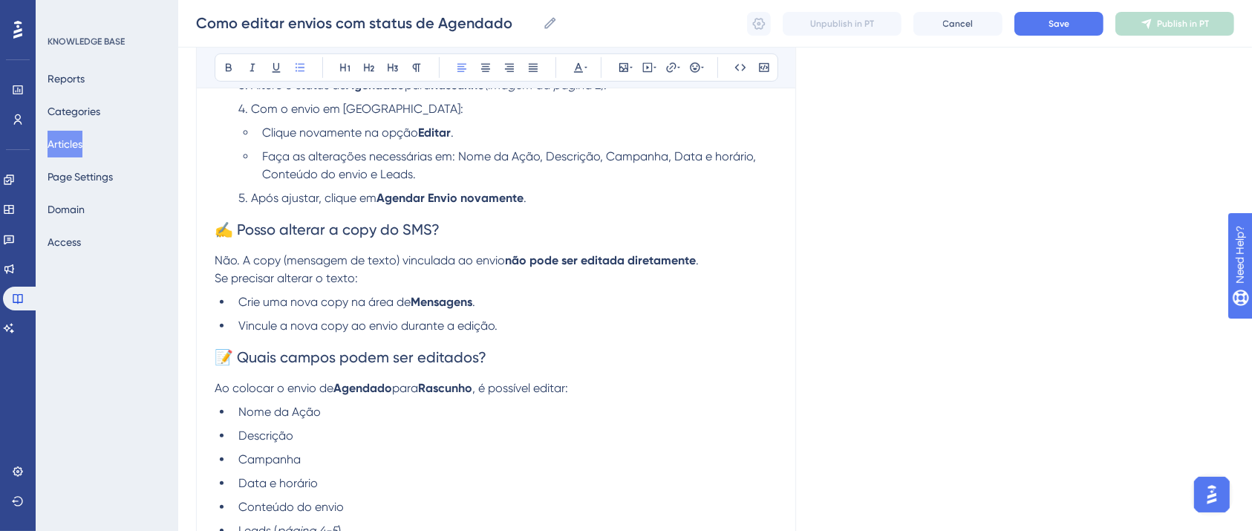
click at [241, 355] on span "📝 Quais campos podem ser editados?" at bounding box center [351, 357] width 272 height 18
click at [391, 360] on span "Quais campos podem ser editados?" at bounding box center [340, 357] width 250 height 18
click at [389, 359] on span "Quais campos podem ser editados?" at bounding box center [340, 357] width 250 height 18
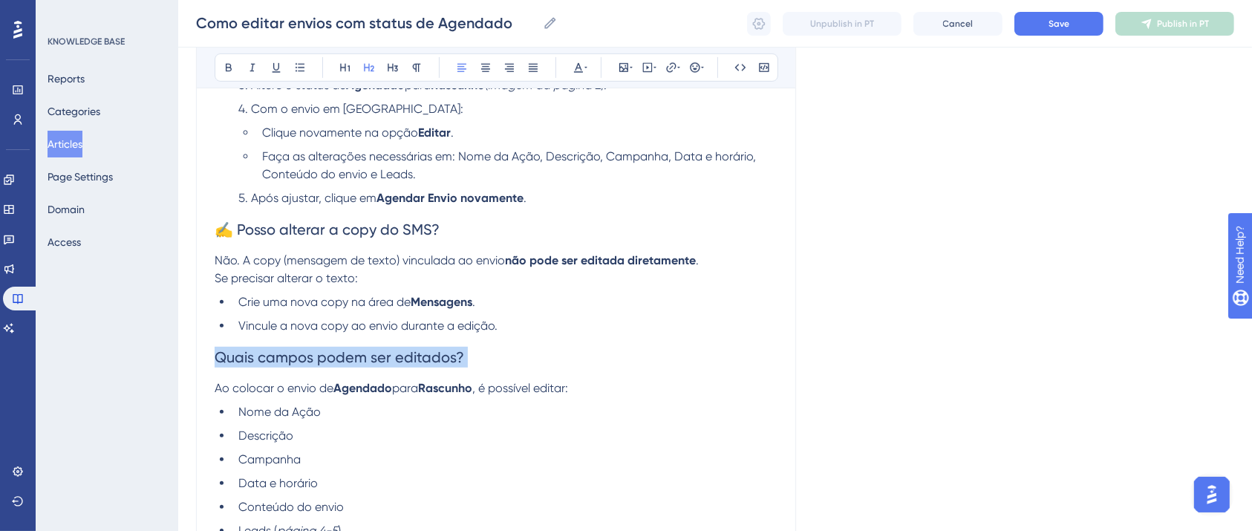
click at [389, 359] on span "Quais campos podem ser editados?" at bounding box center [340, 357] width 250 height 18
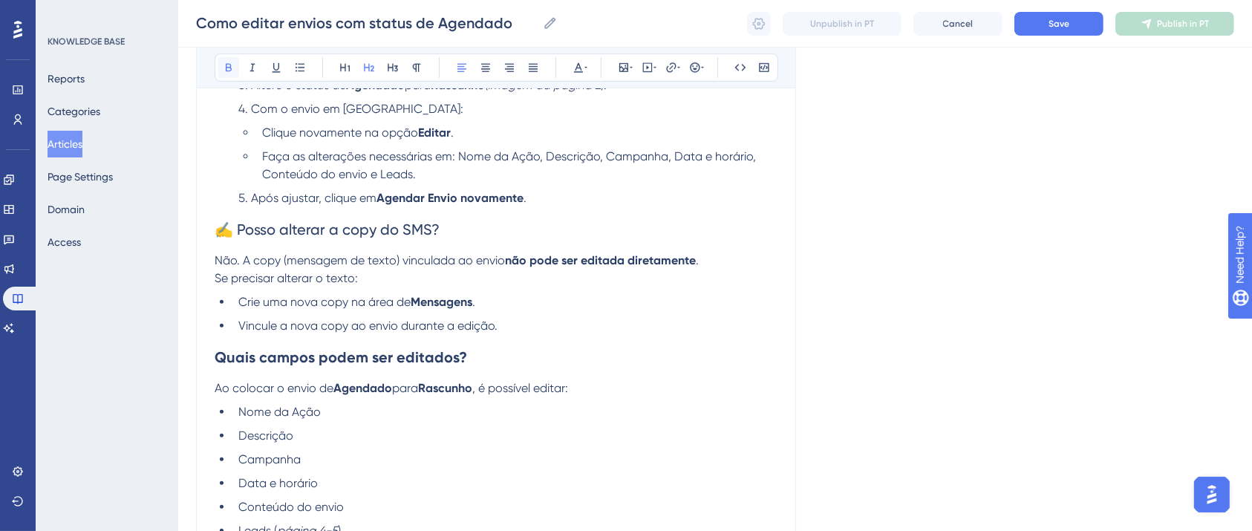
click at [226, 68] on icon at bounding box center [229, 68] width 6 height 8
click at [356, 311] on li "Crie uma nova copy na área de Mensagens ." at bounding box center [504, 302] width 545 height 18
drag, startPoint x: 241, startPoint y: 237, endPoint x: 261, endPoint y: 241, distance: 21.1
click at [240, 237] on span "✍️ Posso alterar a copy do SMS?" at bounding box center [327, 230] width 225 height 18
drag, startPoint x: 432, startPoint y: 233, endPoint x: 180, endPoint y: 238, distance: 251.1
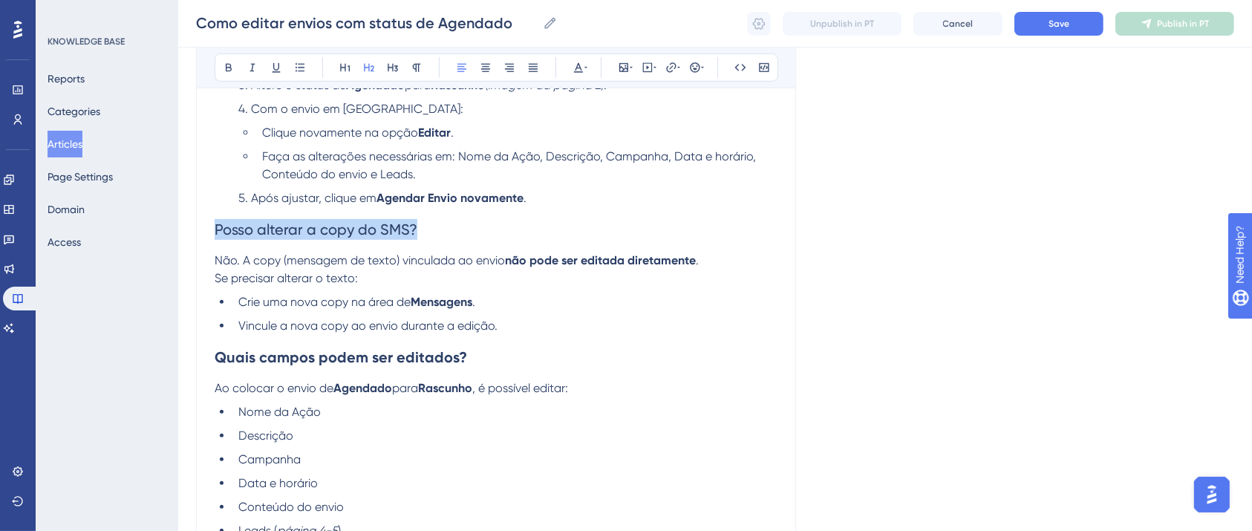
click at [232, 67] on icon at bounding box center [229, 68] width 12 height 12
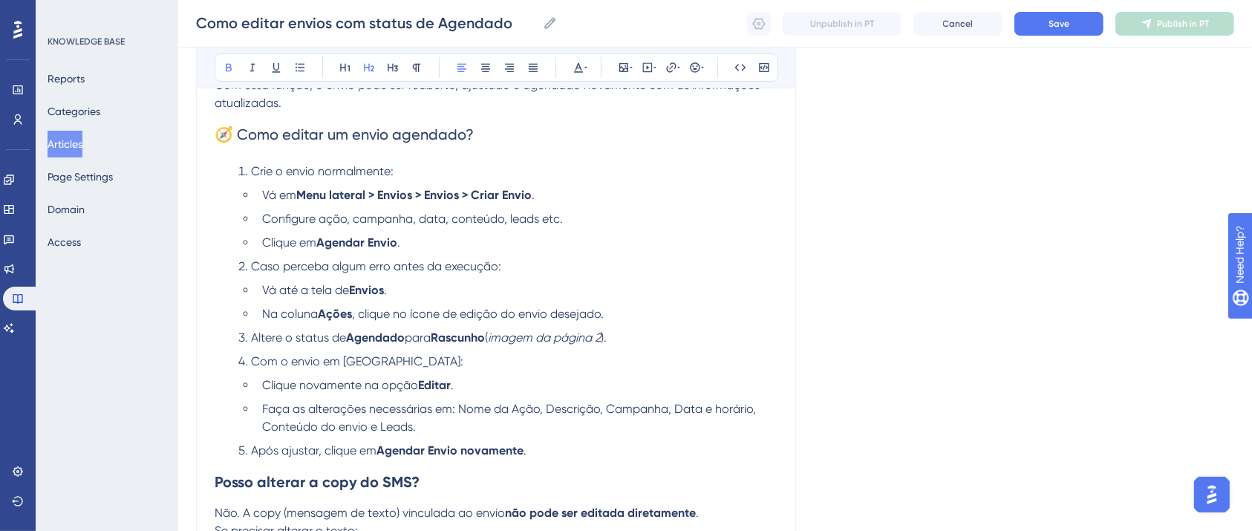
scroll to position [512, 0]
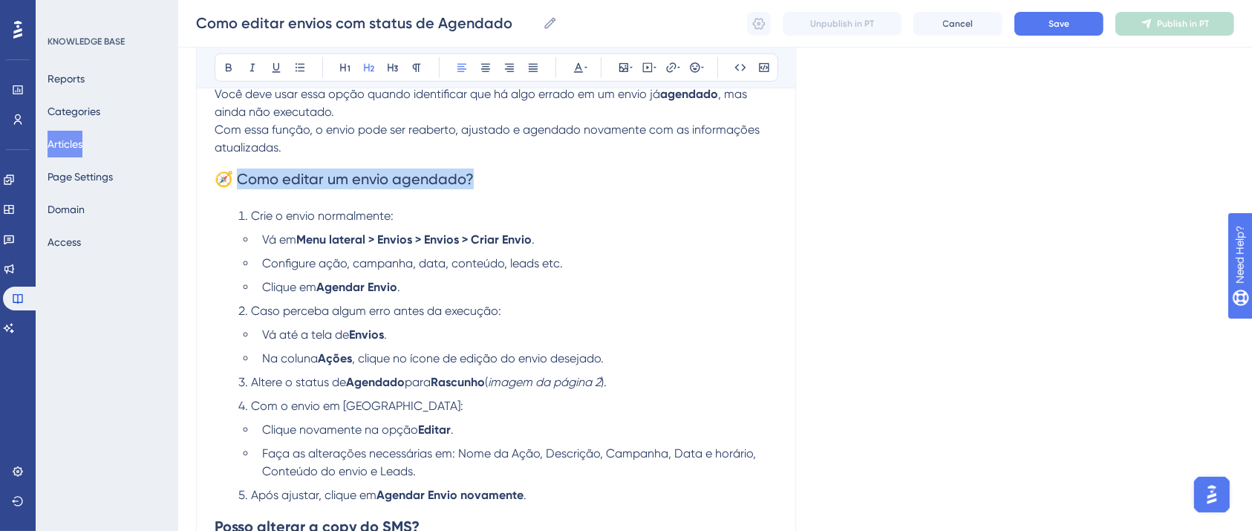
drag, startPoint x: 496, startPoint y: 178, endPoint x: 203, endPoint y: 120, distance: 298.9
click at [242, 181] on h2 "🧭 Como editar um envio agendado?" at bounding box center [496, 179] width 563 height 45
click at [227, 59] on button at bounding box center [228, 67] width 21 height 21
click at [240, 186] on strong "Como editar um envio agendado?" at bounding box center [354, 179] width 242 height 18
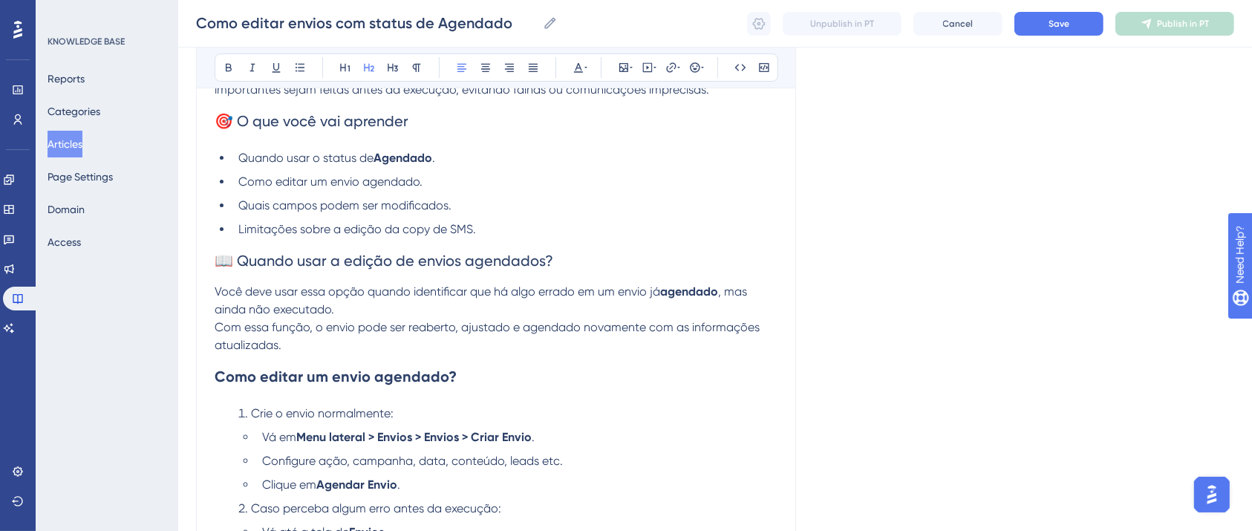
click at [241, 258] on span "📖 Quando usar a edição de envios agendados?" at bounding box center [384, 261] width 339 height 18
click at [530, 261] on h2 "Quando usar a edição de envios agendados?" at bounding box center [496, 260] width 563 height 45
drag, startPoint x: 562, startPoint y: 257, endPoint x: 106, endPoint y: 261, distance: 455.3
click at [178, 261] on div "Performance Users Engagement Widgets Feedback Product Updates Knowledge Base AI…" at bounding box center [715, 425] width 1074 height 1481
click at [233, 70] on icon at bounding box center [229, 68] width 12 height 12
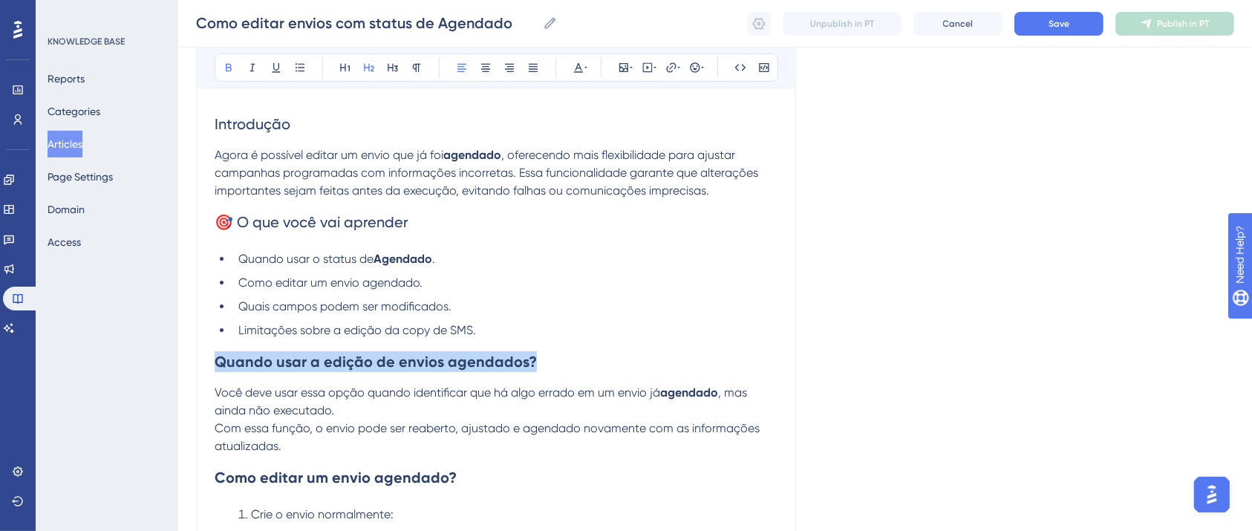
scroll to position [117, 0]
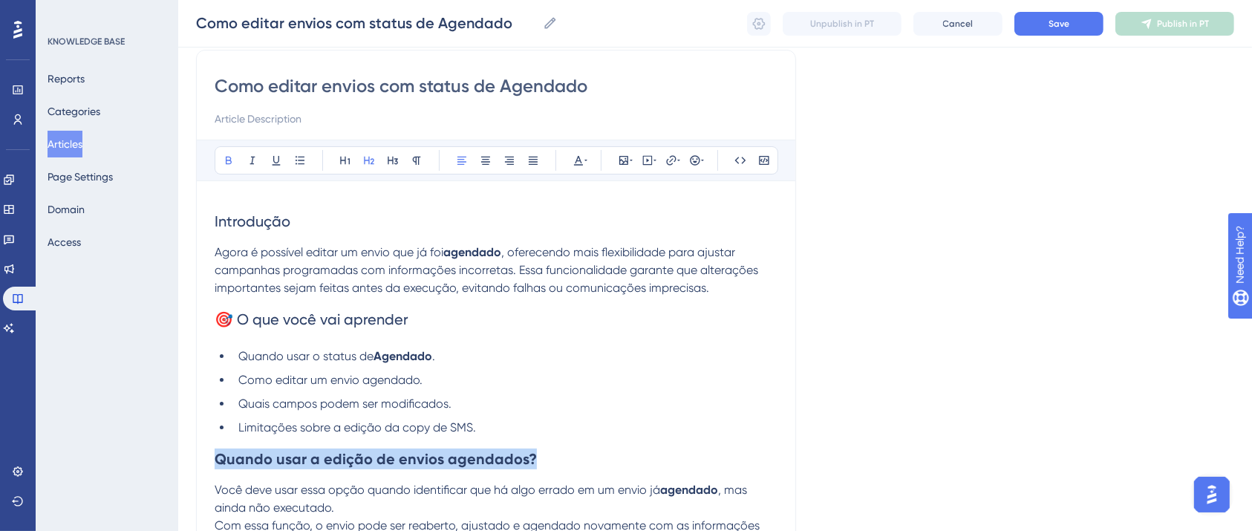
click at [246, 318] on span "🎯 O que você vai aprender" at bounding box center [312, 319] width 194 height 18
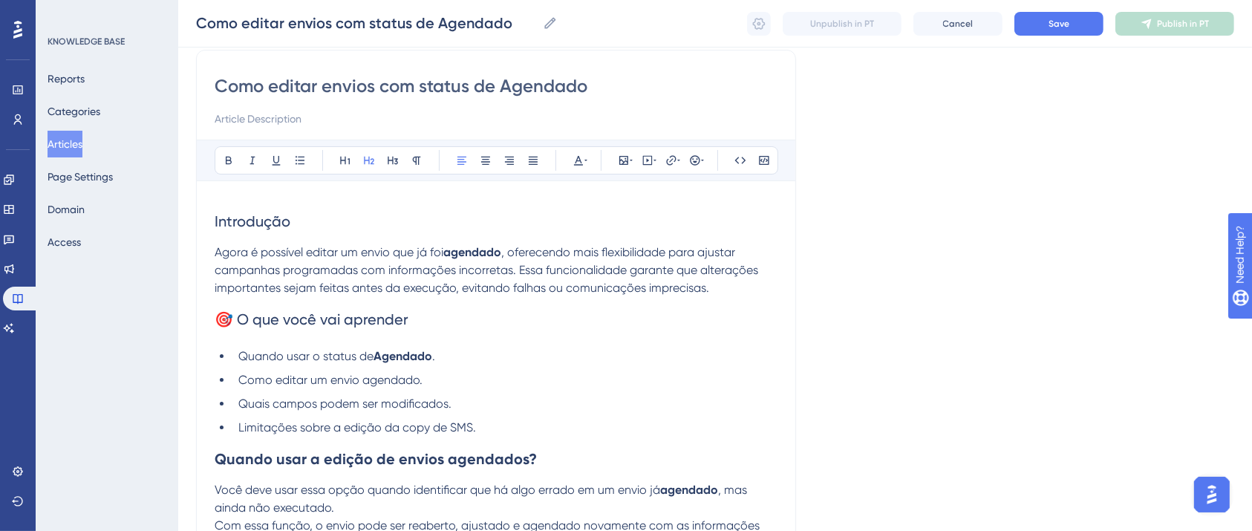
click at [238, 319] on span "🎯 O que você vai aprender" at bounding box center [312, 319] width 194 height 18
drag, startPoint x: 402, startPoint y: 317, endPoint x: 168, endPoint y: 323, distance: 234.0
click at [221, 153] on button at bounding box center [228, 160] width 21 height 21
click at [247, 232] on h2 "Introdução" at bounding box center [496, 221] width 563 height 45
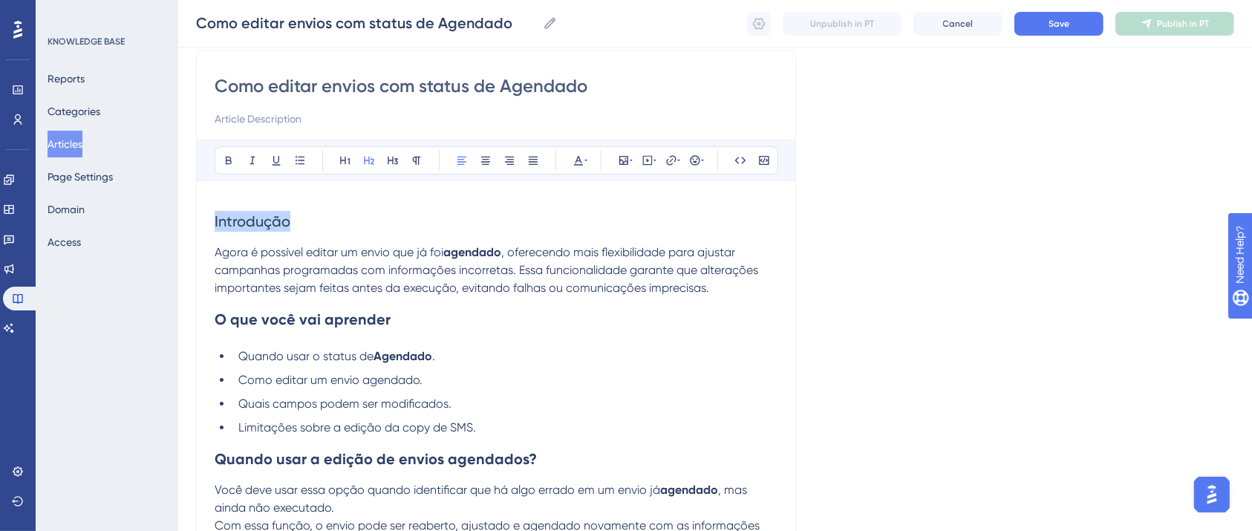
click at [247, 232] on h2 "Introdução" at bounding box center [496, 221] width 563 height 45
click at [223, 146] on div "Bold Italic Underline Bullet Point Heading 1 Heading 2 Heading 3 Normal Align L…" at bounding box center [497, 160] width 564 height 28
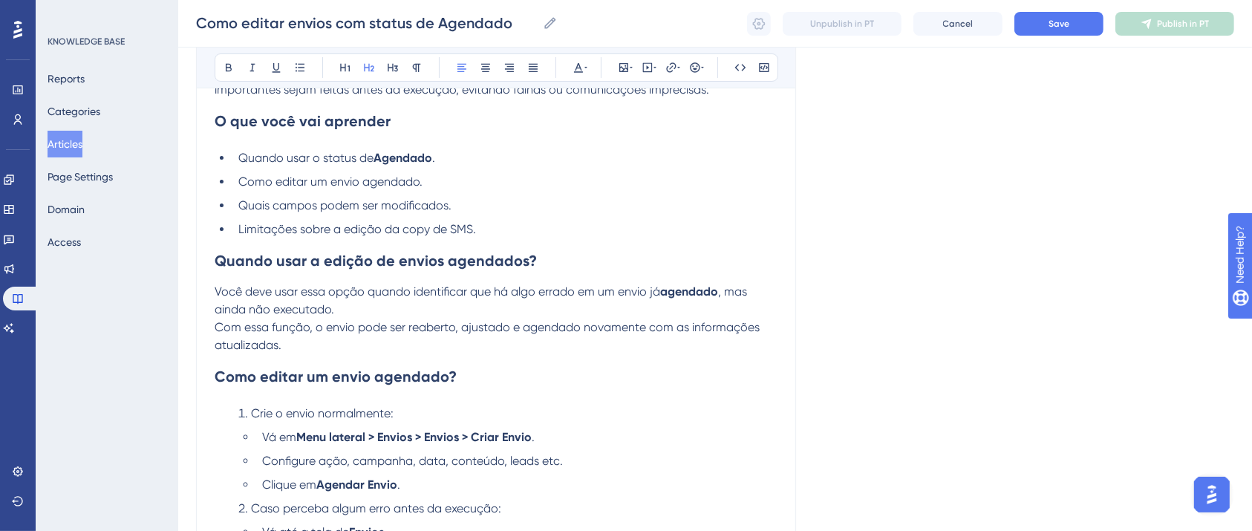
click at [535, 222] on li "Limitações sobre a edição da copy de SMS." at bounding box center [504, 230] width 545 height 18
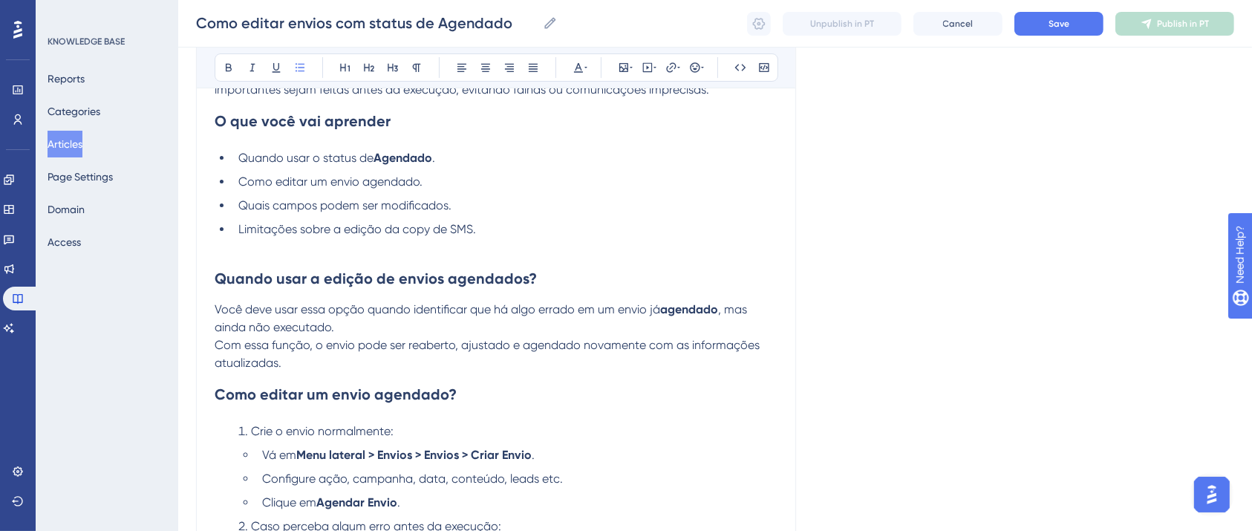
scroll to position [414, 0]
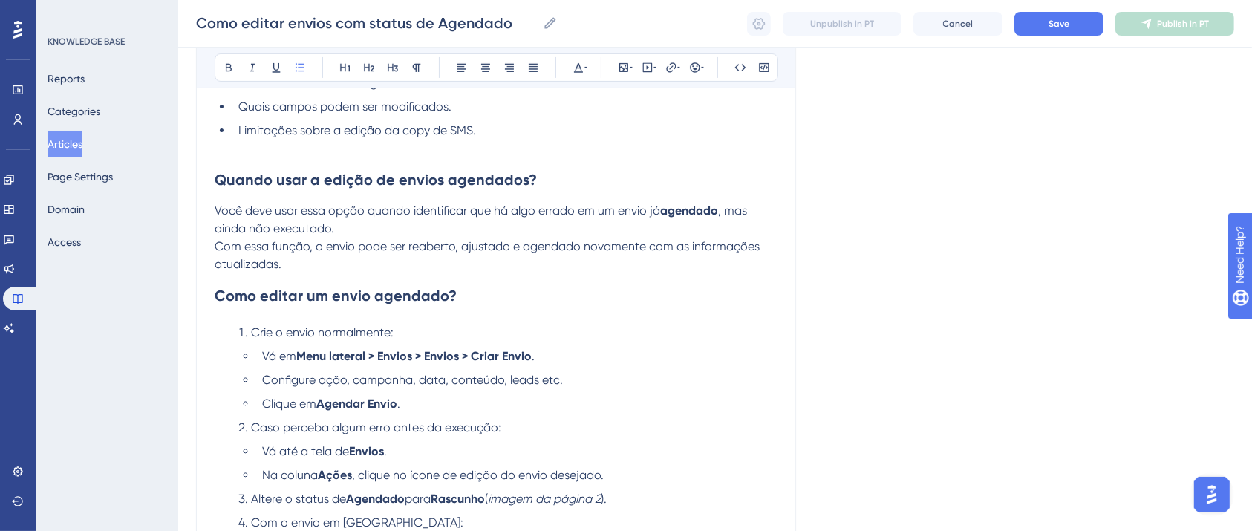
click at [525, 407] on li "Clique em Agendar Envio ." at bounding box center [516, 404] width 521 height 18
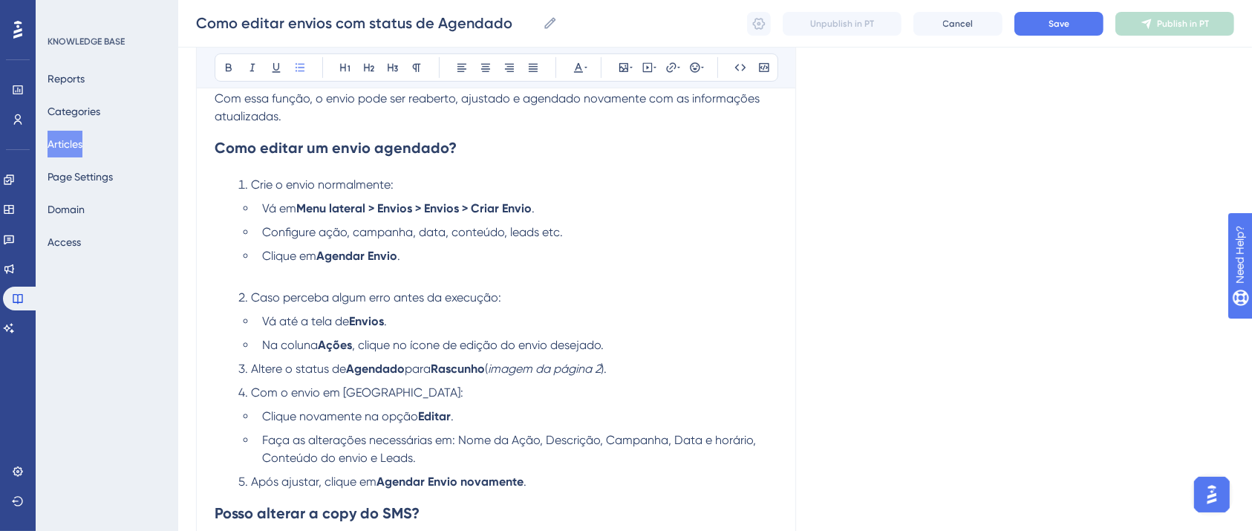
scroll to position [711, 0]
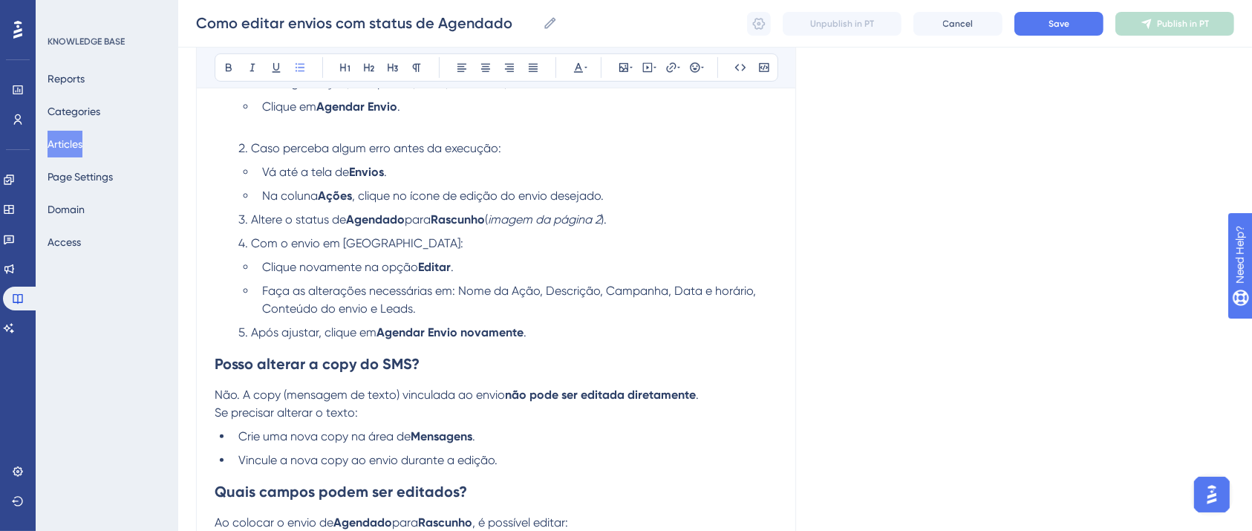
click at [631, 189] on ul "Vá até a tela de [PERSON_NAME] . Na coluna Ações , clique no ícone de edição do…" at bounding box center [507, 184] width 539 height 42
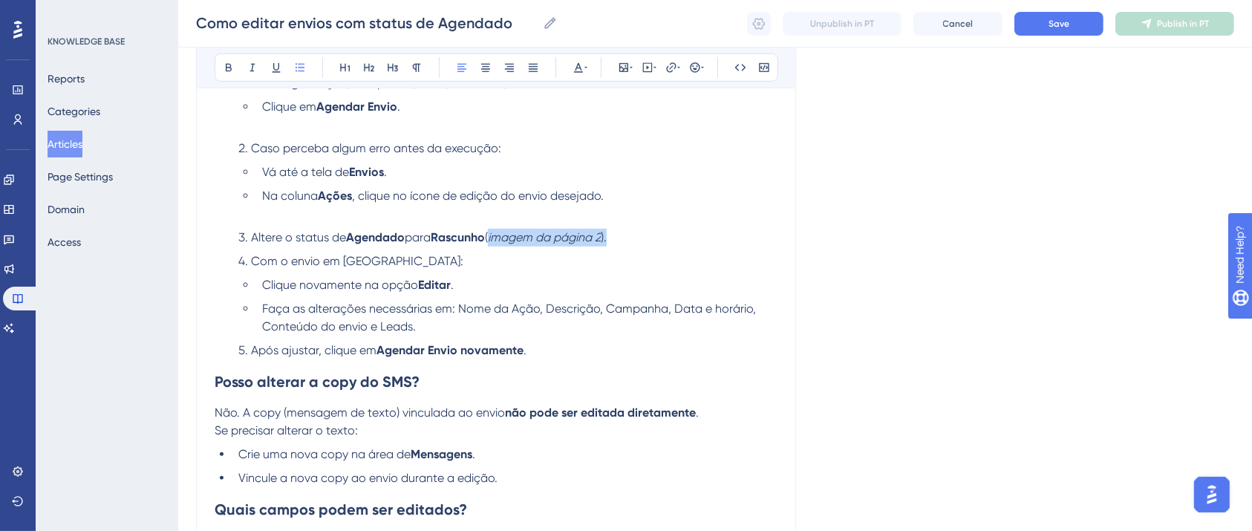
drag, startPoint x: 627, startPoint y: 237, endPoint x: 498, endPoint y: 240, distance: 129.3
click at [498, 240] on li "Altere o status de Agendado para Rascunho ( imagem da página 2 )." at bounding box center [504, 238] width 545 height 18
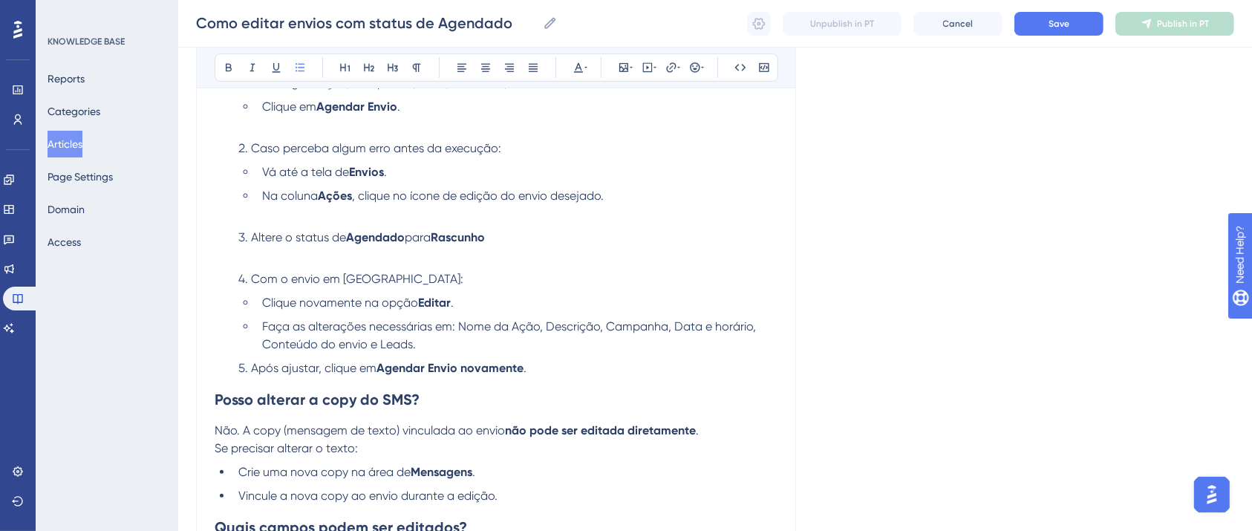
click at [436, 288] on li "Com o envio em [GEOGRAPHIC_DATA]:" at bounding box center [504, 279] width 545 height 18
click at [468, 348] on li "Faça as alterações necessárias em: Nome da Ação, Descrição, Campanha, Data e ho…" at bounding box center [516, 336] width 521 height 36
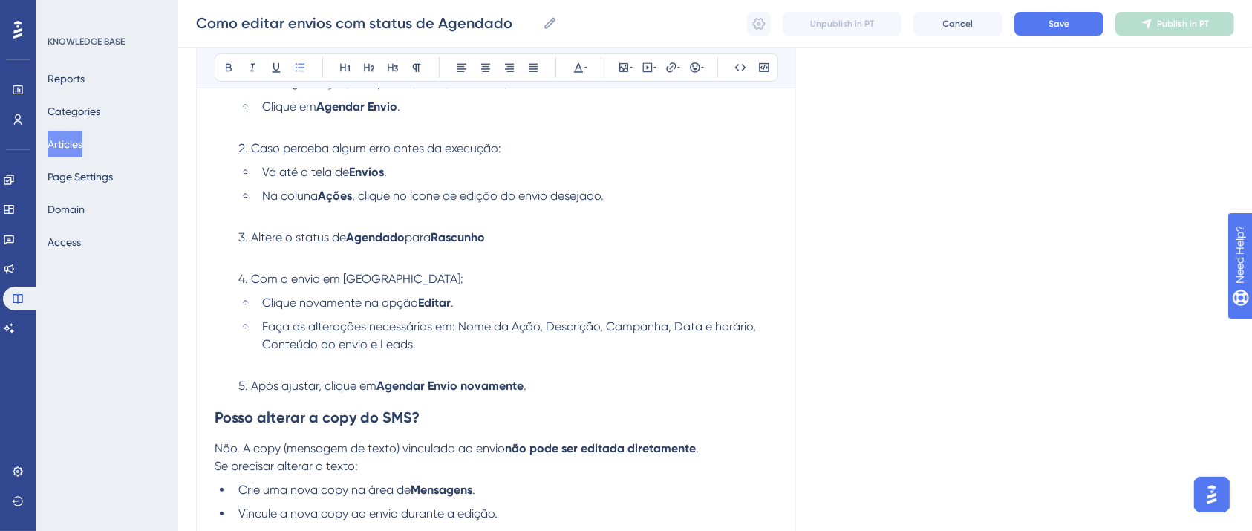
click at [243, 385] on li "Após ajustar, clique em Agendar Envio novamente ." at bounding box center [504, 386] width 545 height 18
click at [249, 388] on li "Após ajustar, clique em Agendar Envio novamente ." at bounding box center [504, 386] width 545 height 18
drag, startPoint x: 250, startPoint y: 394, endPoint x: 232, endPoint y: 384, distance: 20.3
click at [232, 386] on li "Após ajustar, clique em Agendar Envio novamente ." at bounding box center [504, 386] width 545 height 18
drag, startPoint x: 238, startPoint y: 385, endPoint x: 253, endPoint y: 389, distance: 16.2
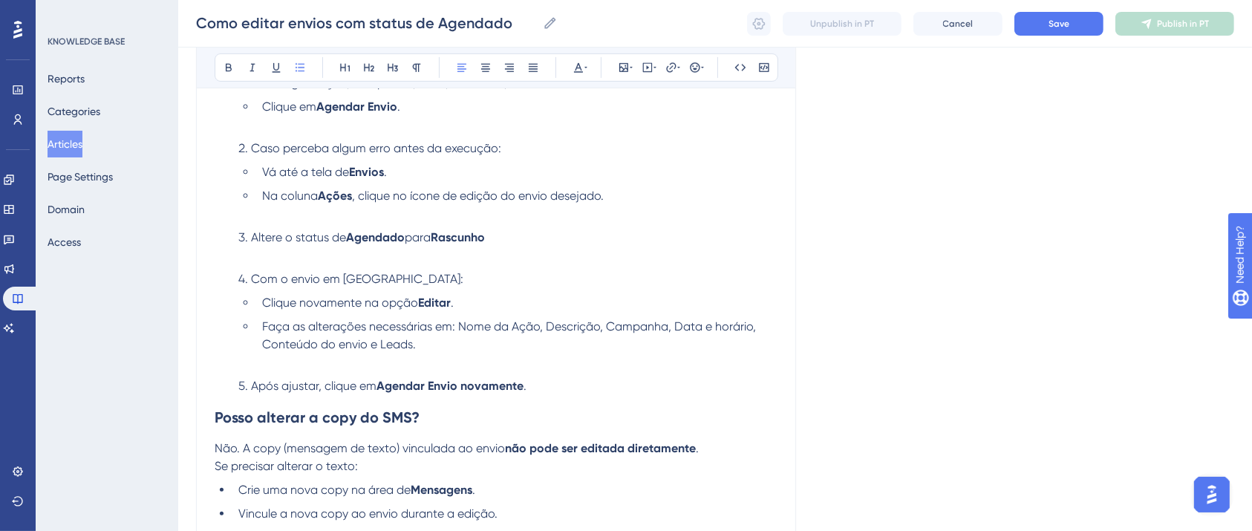
click at [253, 390] on li "Após ajustar, clique em Agendar Envio novamente ." at bounding box center [504, 386] width 545 height 18
click at [242, 391] on li "Após ajustar, clique em Agendar Envio novamente ." at bounding box center [504, 386] width 545 height 18
click at [400, 393] on strong "Agendar Envio novamente" at bounding box center [450, 386] width 147 height 14
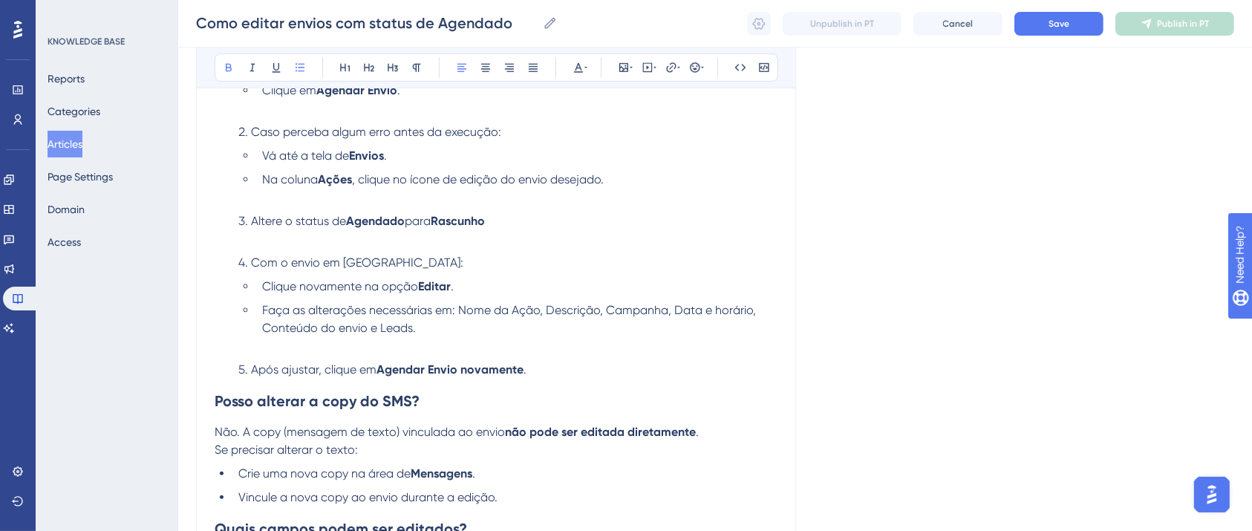
scroll to position [909, 0]
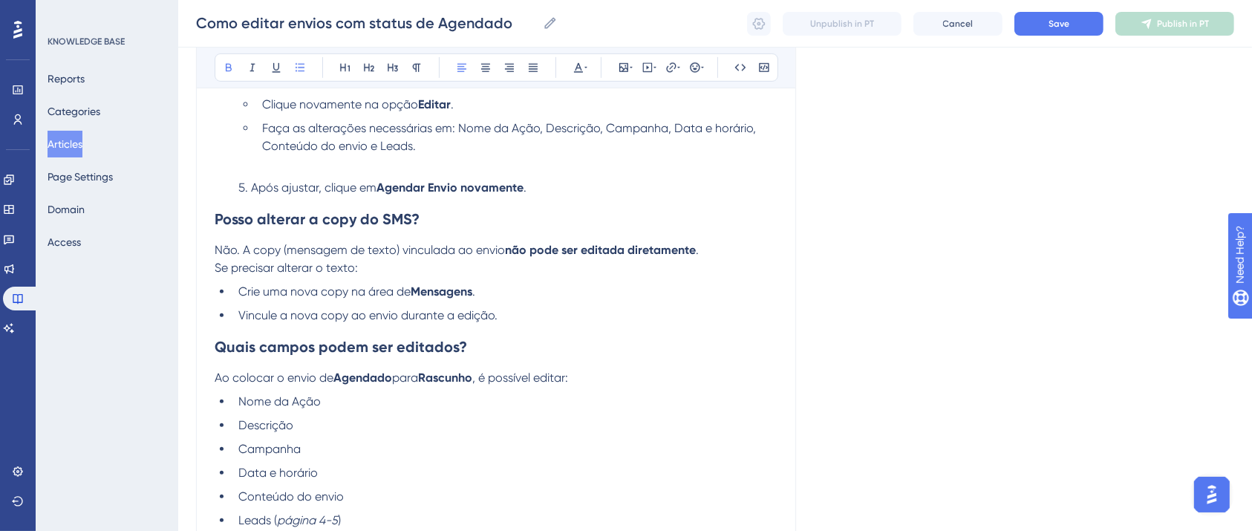
click at [542, 335] on h2 "Quais campos podem ser editados?" at bounding box center [496, 347] width 563 height 45
click at [539, 324] on li "Vincule a nova copy ao envio durante a edição." at bounding box center [504, 316] width 545 height 18
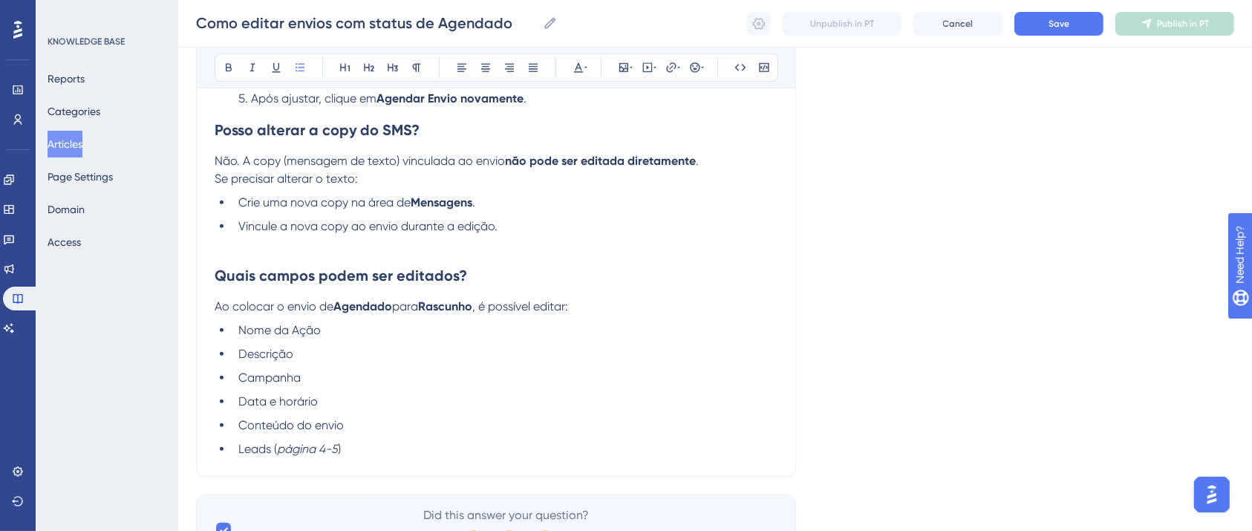
scroll to position [1089, 0]
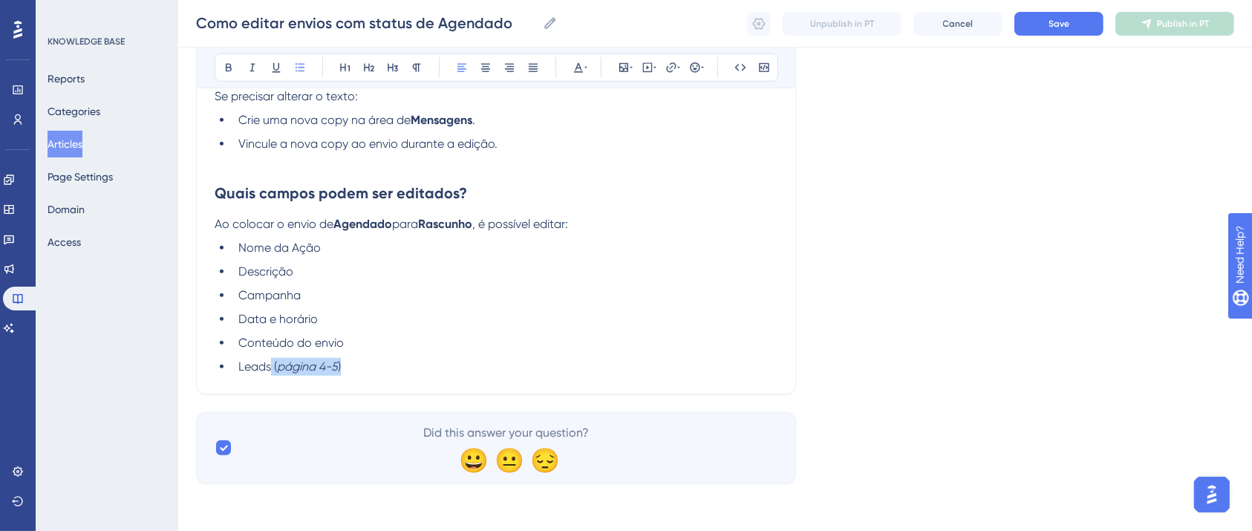
drag, startPoint x: 353, startPoint y: 372, endPoint x: 272, endPoint y: 371, distance: 81.0
click at [272, 371] on li "Leads ( página 4-5 )" at bounding box center [504, 367] width 545 height 18
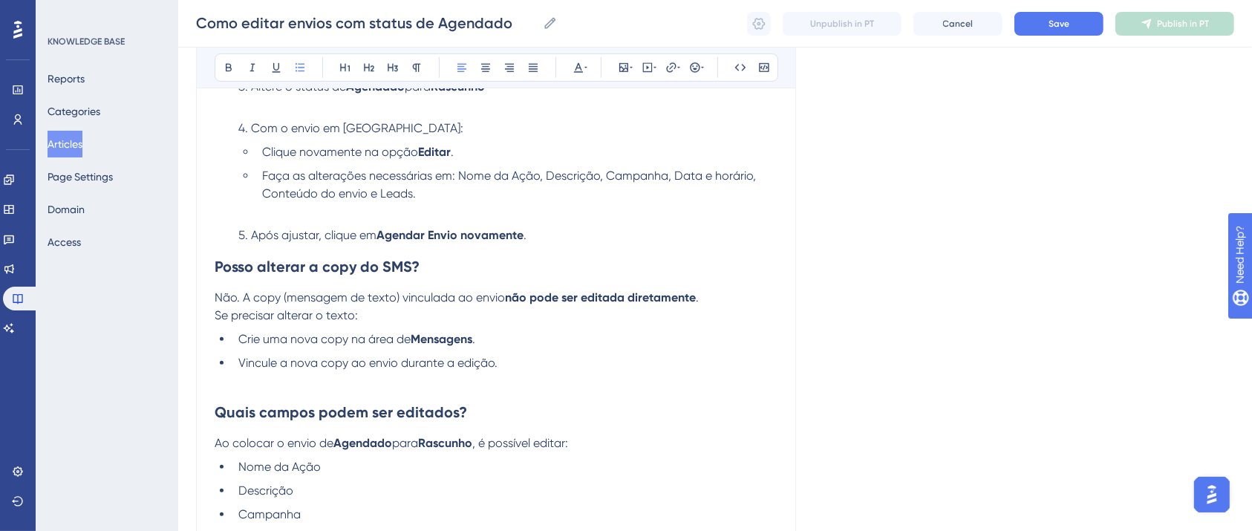
scroll to position [891, 0]
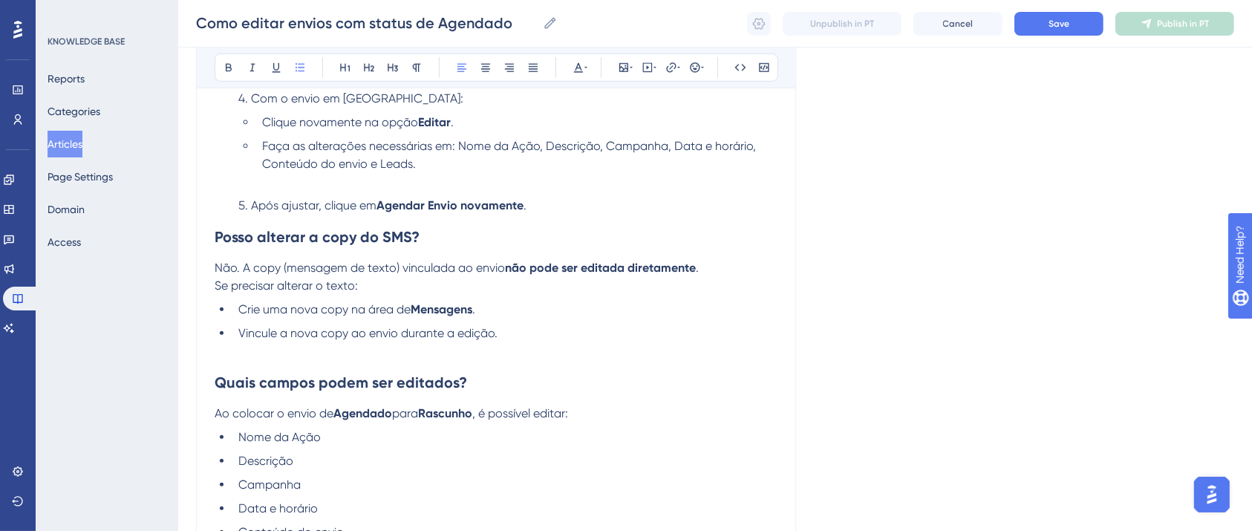
click at [573, 227] on h2 "Posso alterar a copy do SMS?" at bounding box center [496, 237] width 563 height 45
click at [553, 211] on li "Após ajustar, clique em Agendar Envio novamente ." at bounding box center [504, 206] width 545 height 18
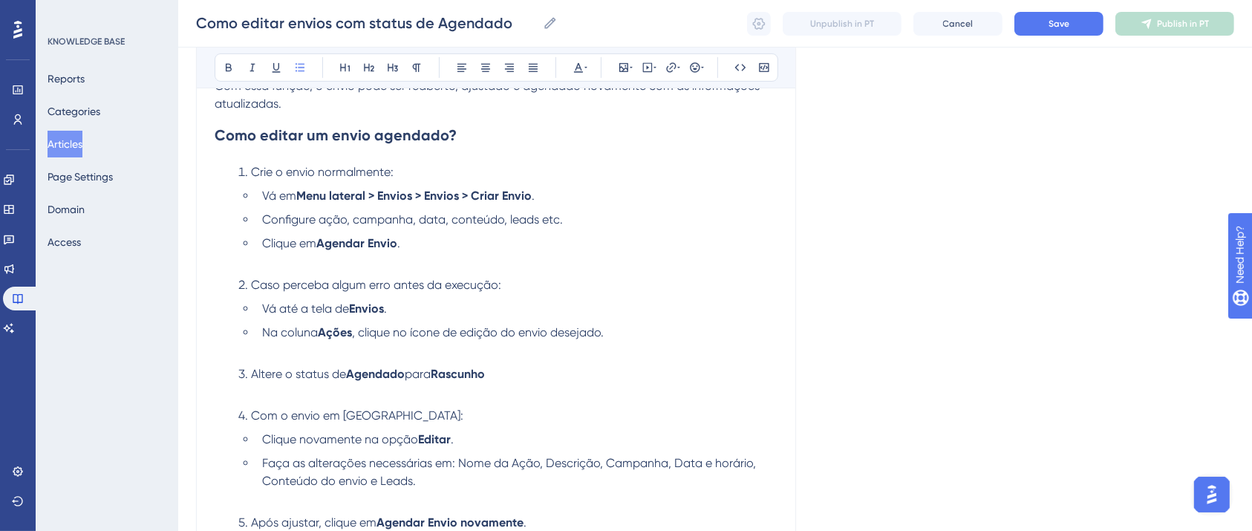
scroll to position [594, 0]
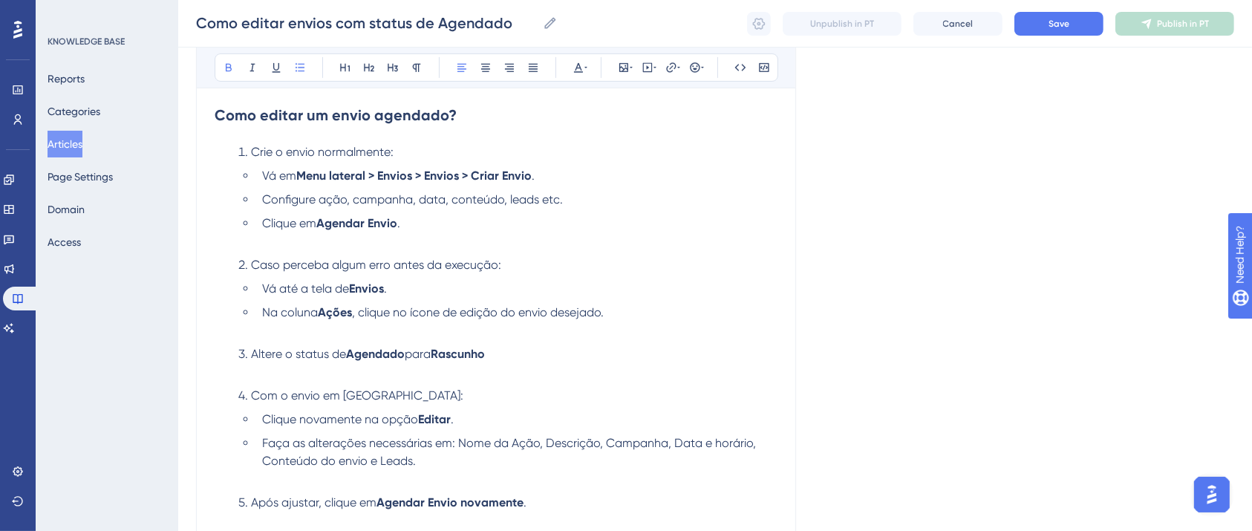
click at [530, 359] on li "Altere o status de Agendado para Rascunho" at bounding box center [504, 363] width 545 height 36
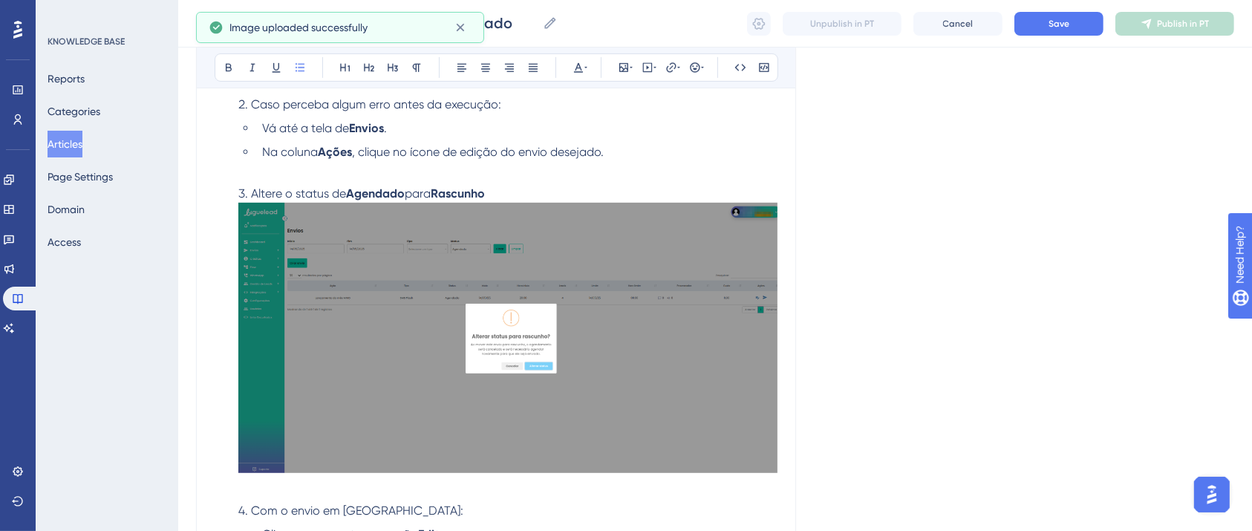
scroll to position [693, 0]
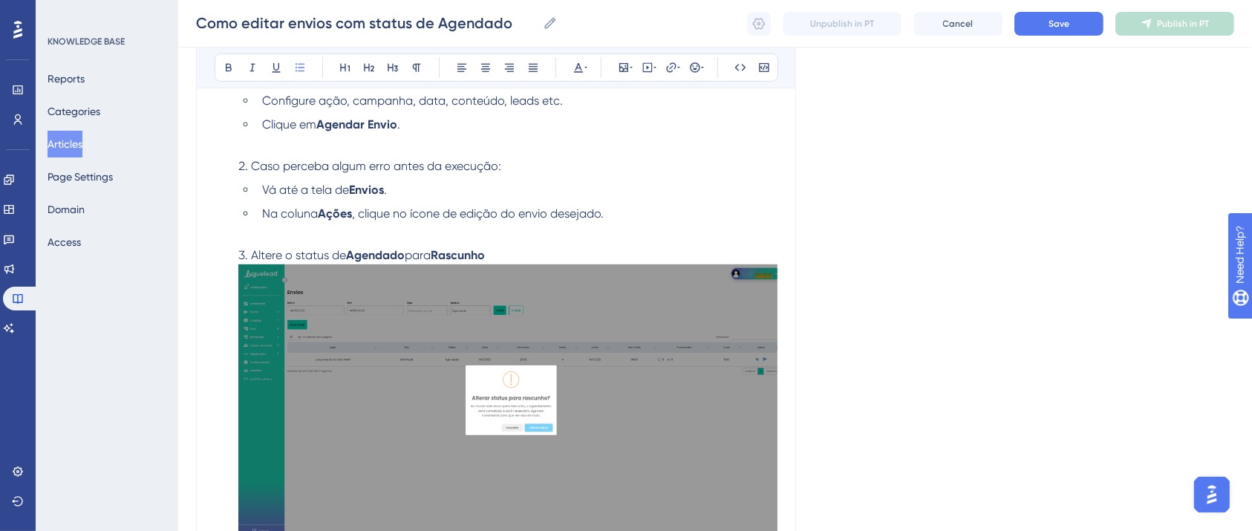
click at [314, 241] on li "Na coluna Ações , clique no ícone de edição do envio desejado." at bounding box center [516, 223] width 521 height 36
click at [238, 235] on ul "Vá até a tela de [PERSON_NAME] . Na coluna Ações , clique no ícone de edição do…" at bounding box center [507, 210] width 539 height 59
click at [250, 241] on ul "Vá até a tela de [PERSON_NAME] . Na coluna Ações , clique no ícone de edição do…" at bounding box center [507, 210] width 539 height 59
click at [250, 237] on ul "Vá até a tela de [PERSON_NAME] . Na coluna Ações , clique no ícone de edição do…" at bounding box center [507, 210] width 539 height 59
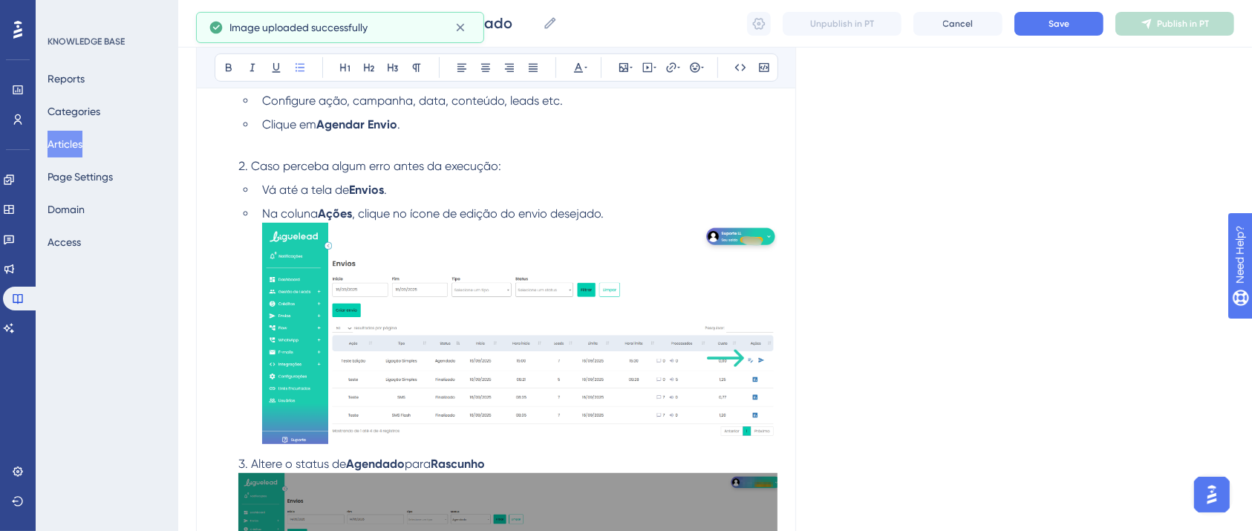
drag, startPoint x: 354, startPoint y: 305, endPoint x: 332, endPoint y: 305, distance: 21.6
click at [333, 305] on img at bounding box center [519, 333] width 515 height 221
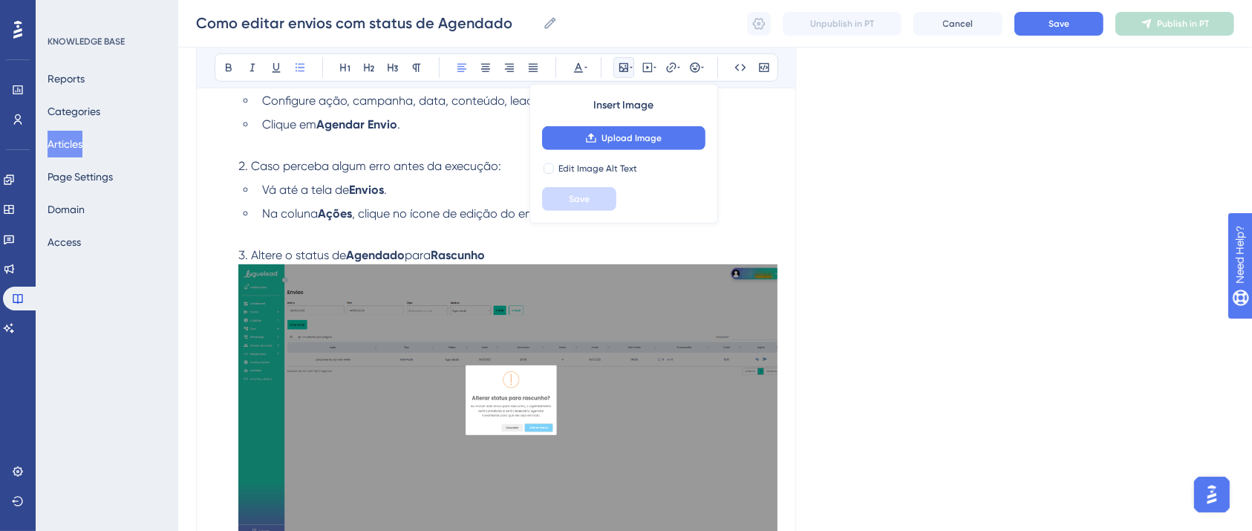
click at [750, 224] on li "Na coluna Ações , clique no ícone de edição do envio desejado." at bounding box center [516, 223] width 521 height 36
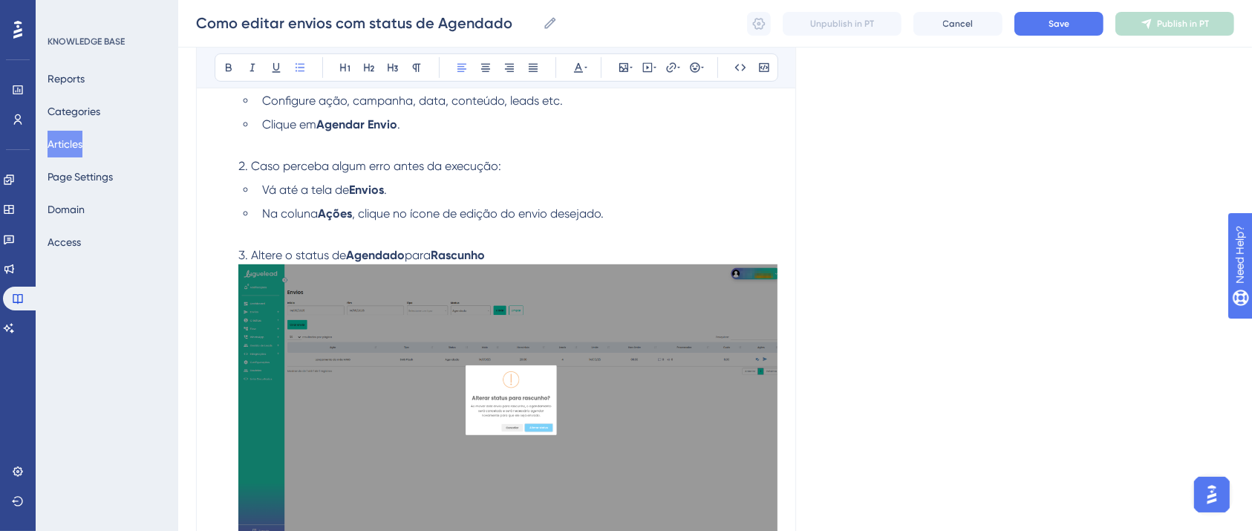
click at [235, 232] on li "Vá até a tela de [PERSON_NAME] . Na coluna Ações , clique no ícone de edição do…" at bounding box center [504, 210] width 545 height 59
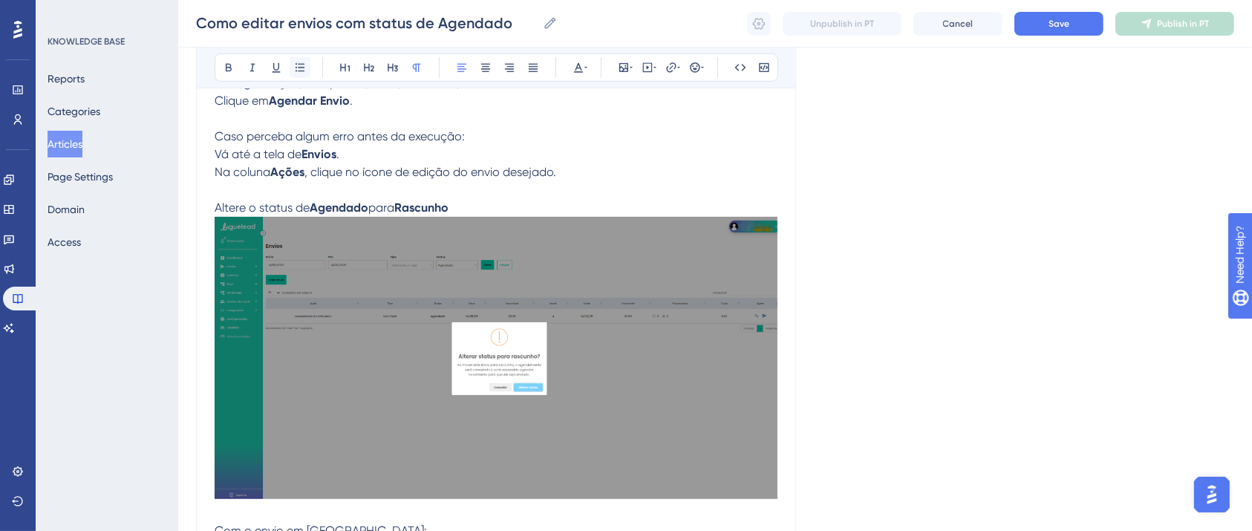
click at [294, 74] on button at bounding box center [300, 67] width 21 height 21
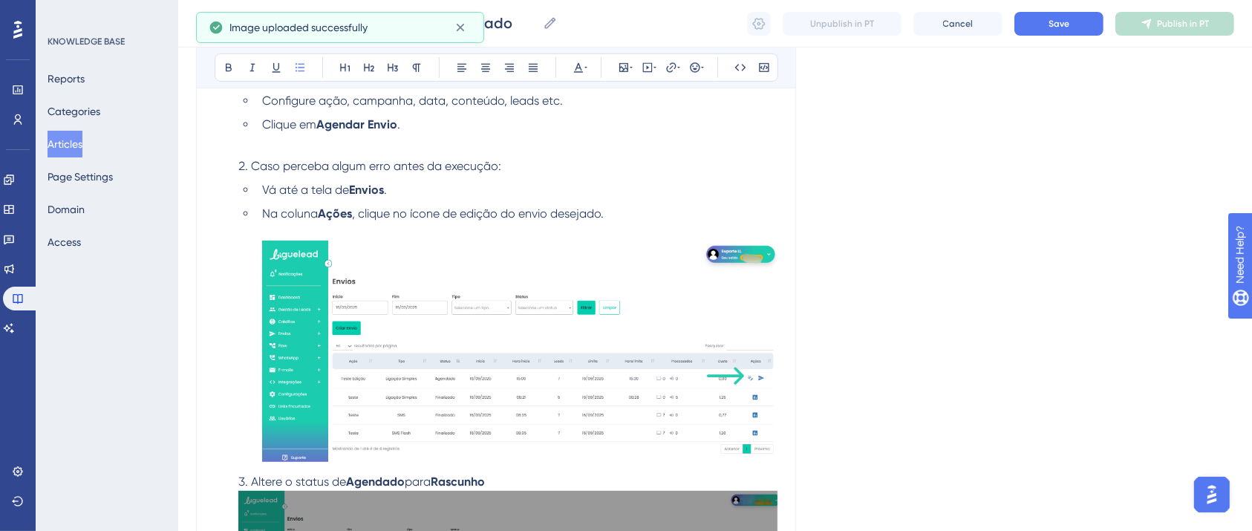
click at [423, 348] on img at bounding box center [519, 351] width 515 height 221
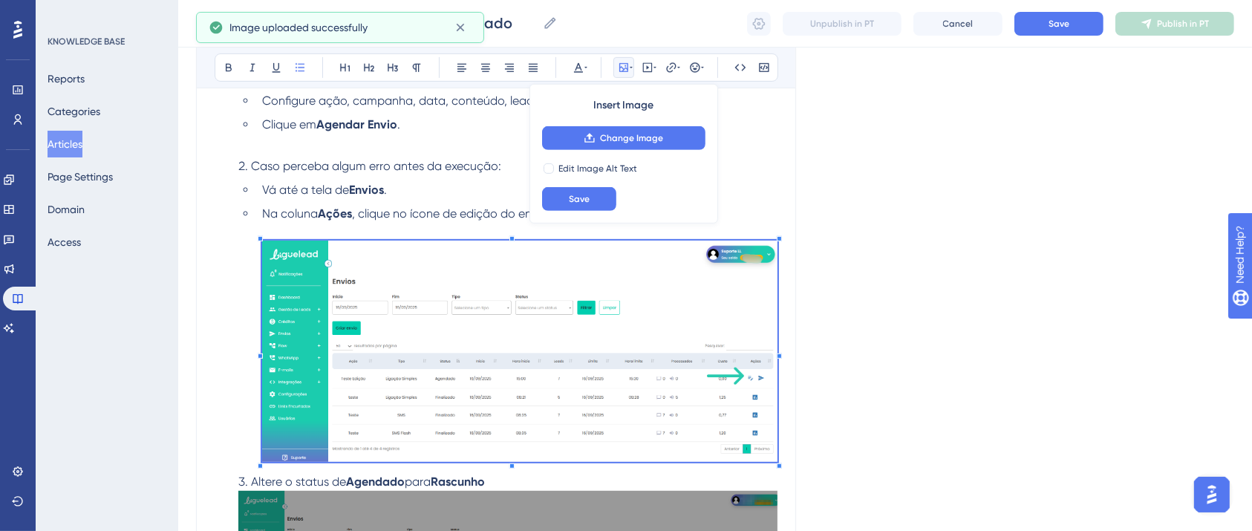
click at [238, 353] on li "Vá até a tela de [PERSON_NAME] . Na coluna Ações , clique no ícone de edição do…" at bounding box center [504, 324] width 545 height 286
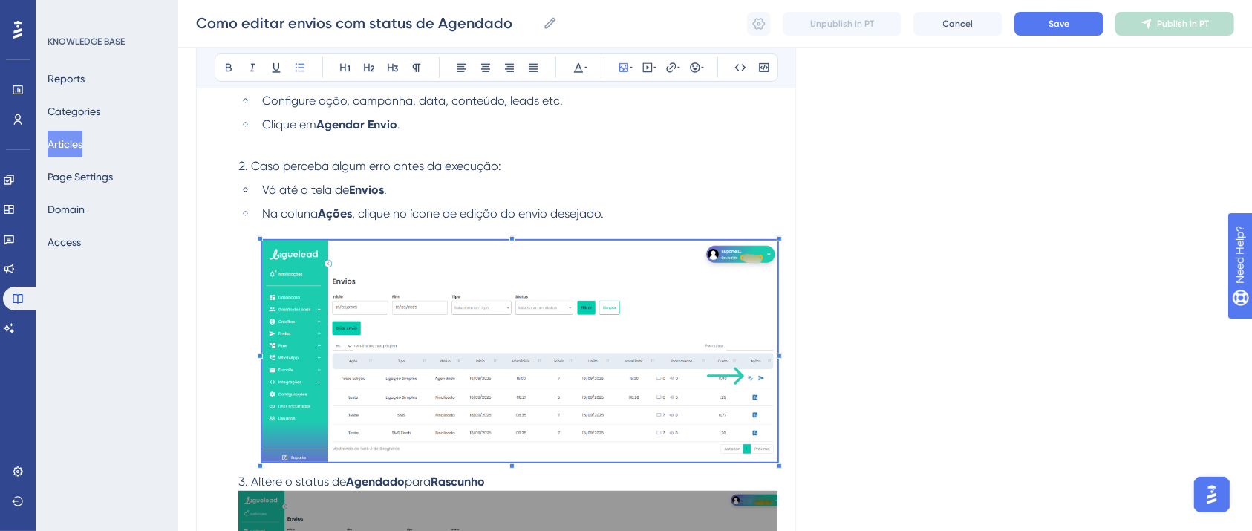
click at [232, 235] on li "Vá até a tela de [PERSON_NAME] . Na coluna Ações , clique no ícone de edição do…" at bounding box center [504, 324] width 545 height 286
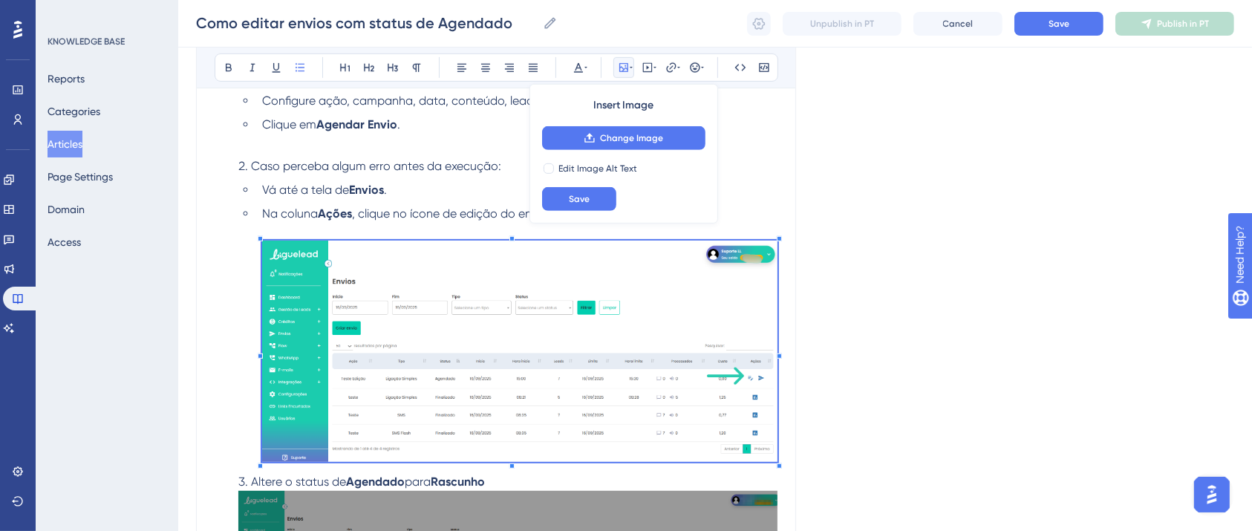
click at [215, 365] on ol "Crie o envio normalmente: Vá em Menu lateral > Envios > Envios > Criar Envio . …" at bounding box center [496, 489] width 563 height 889
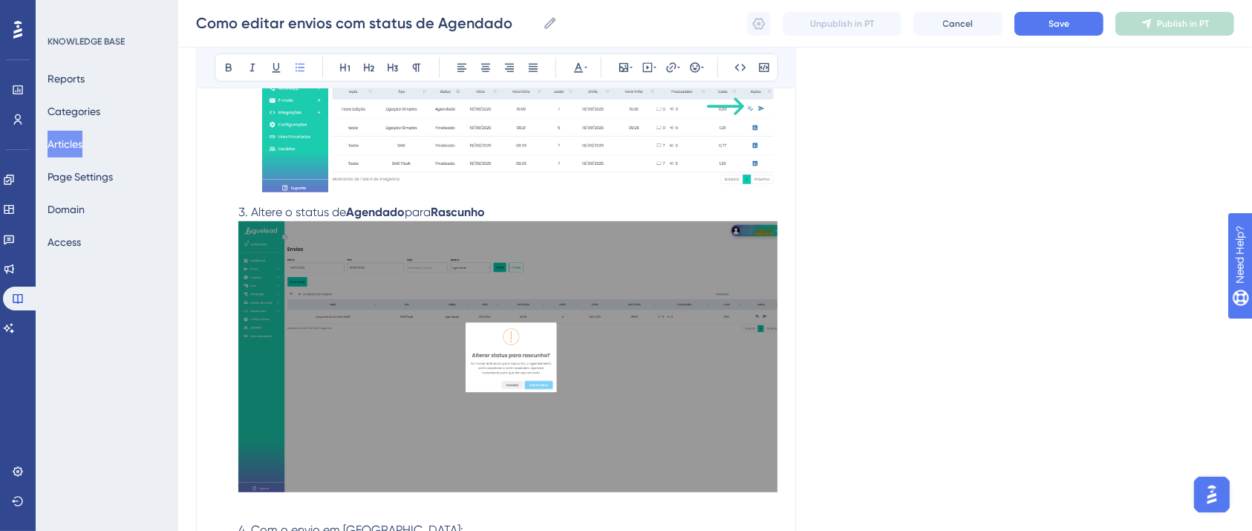
scroll to position [990, 0]
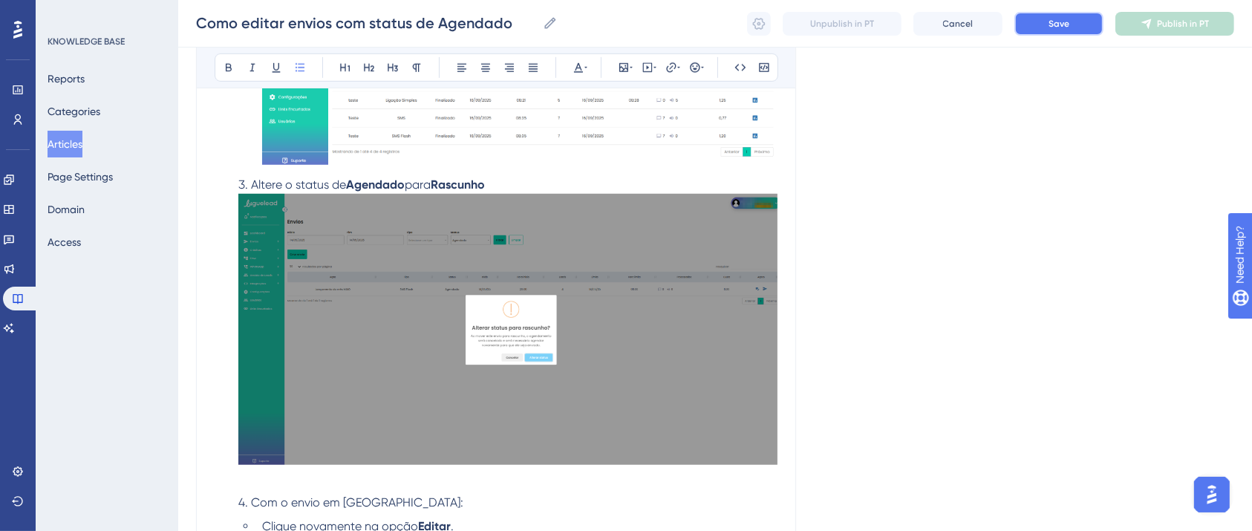
click at [1057, 19] on span "Save" at bounding box center [1059, 24] width 21 height 12
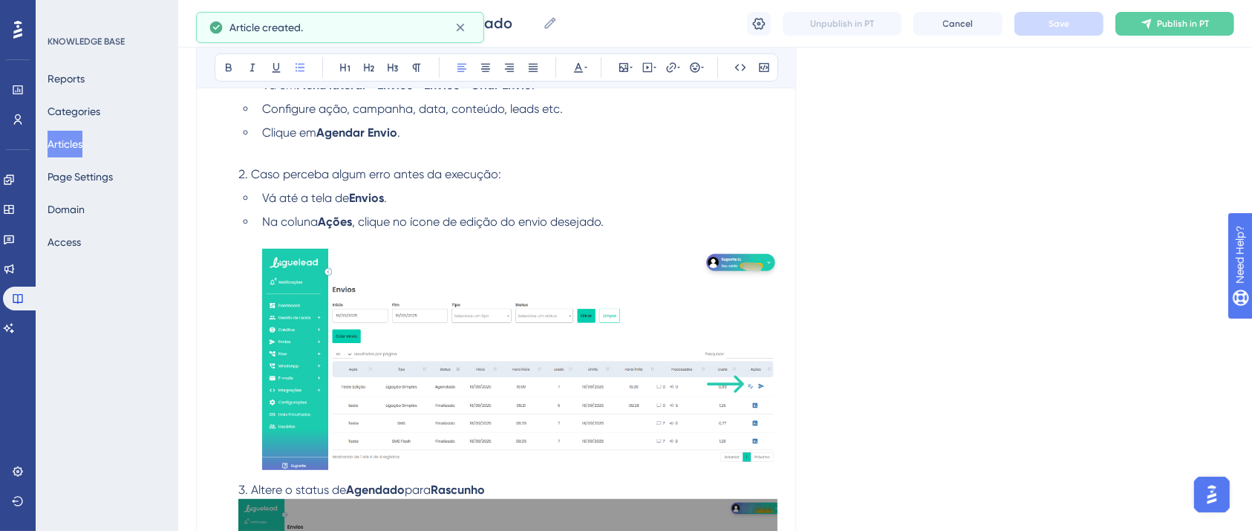
scroll to position [683, 0]
click at [396, 338] on img at bounding box center [519, 360] width 515 height 221
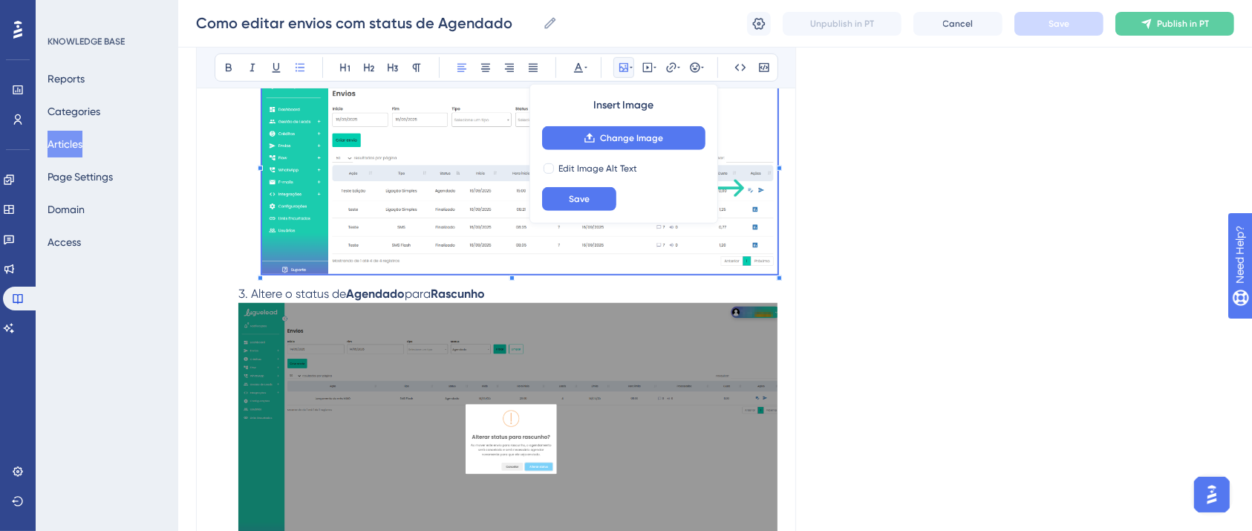
scroll to position [980, 0]
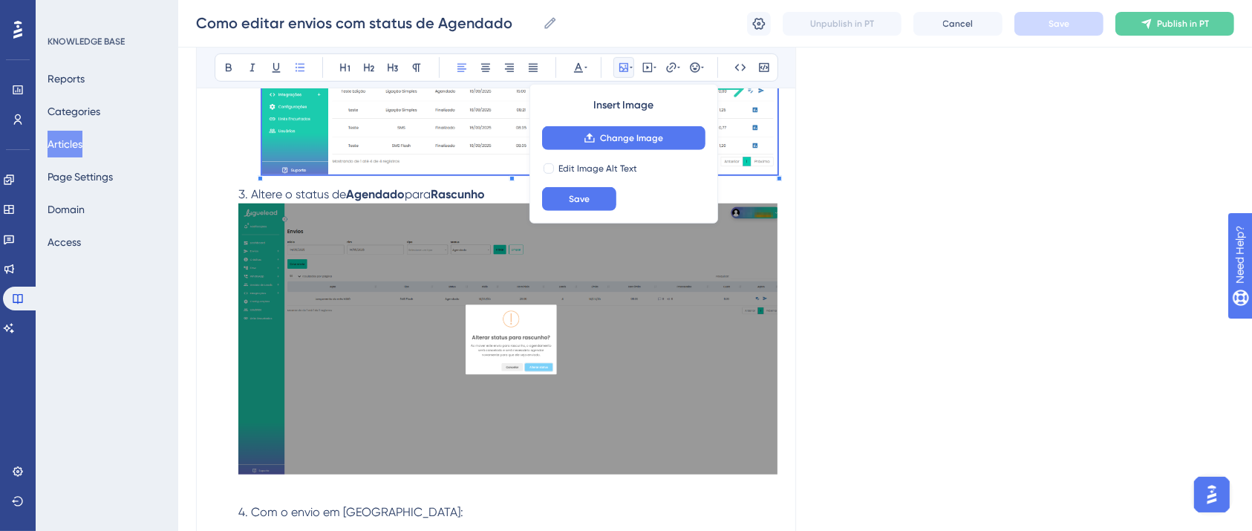
click at [393, 330] on img at bounding box center [507, 339] width 539 height 270
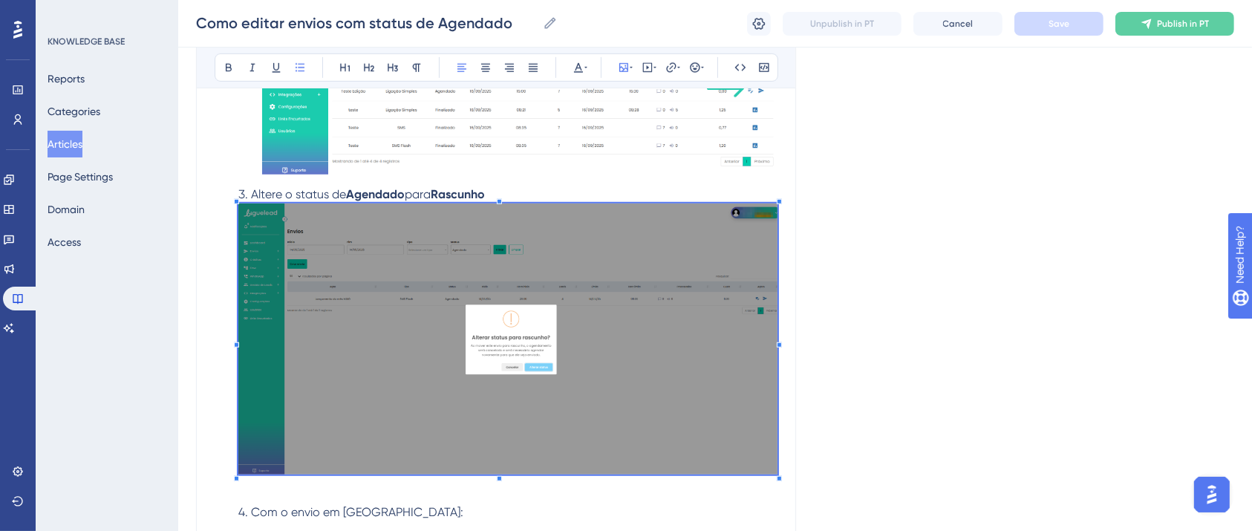
scroll to position [1278, 0]
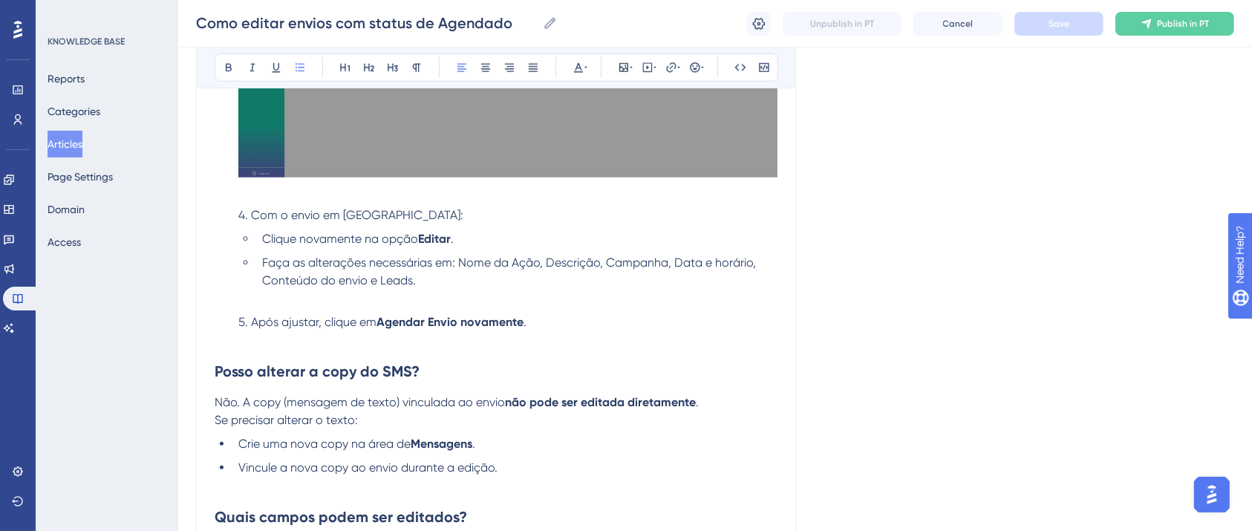
click at [505, 235] on li "Clique novamente na opção Editar ." at bounding box center [516, 239] width 521 height 18
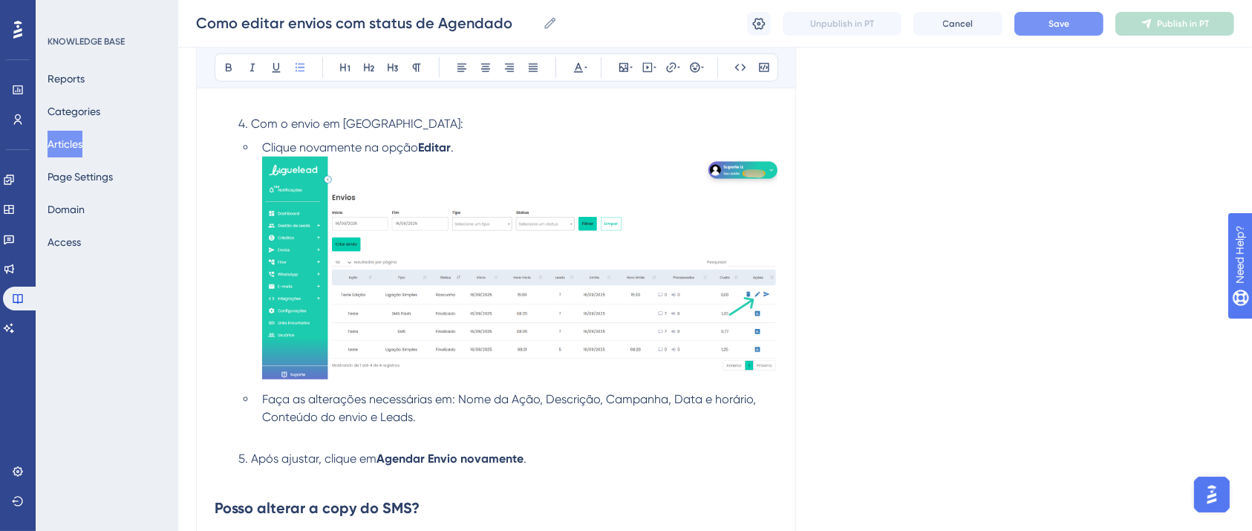
scroll to position [1376, 0]
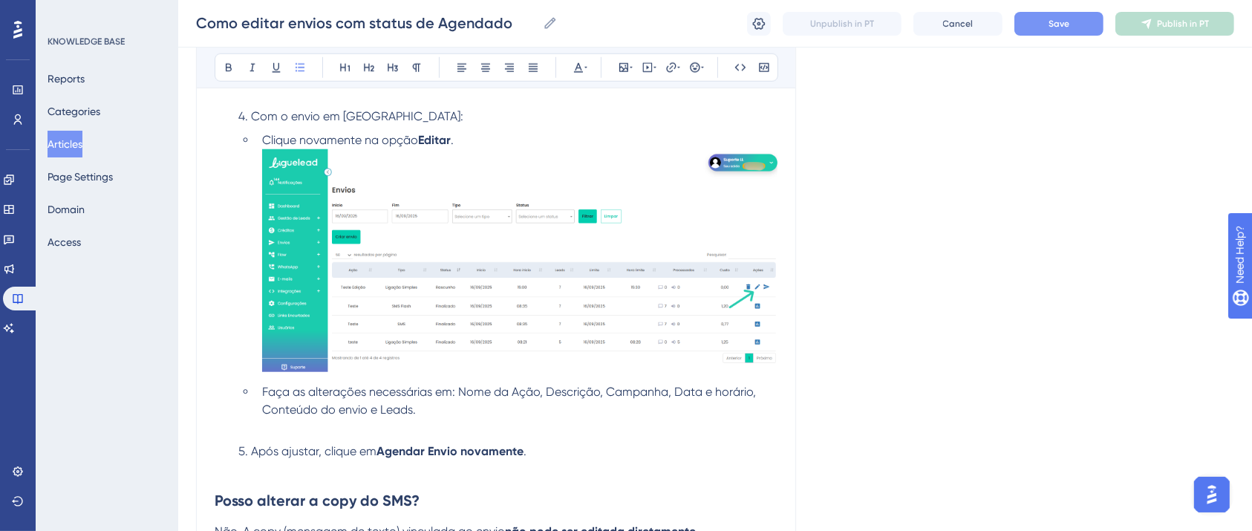
click at [286, 487] on h2 "Posso alterar a copy do SMS?" at bounding box center [496, 500] width 563 height 45
click at [283, 478] on li "Após ajustar, clique em Agendar Envio novamente ." at bounding box center [504, 461] width 545 height 36
drag, startPoint x: 296, startPoint y: 443, endPoint x: 281, endPoint y: 437, distance: 15.6
click at [276, 432] on li "Faça as alterações necessárias em: Nome da Ação, Descrição, Campanha, Data e ho…" at bounding box center [516, 409] width 521 height 53
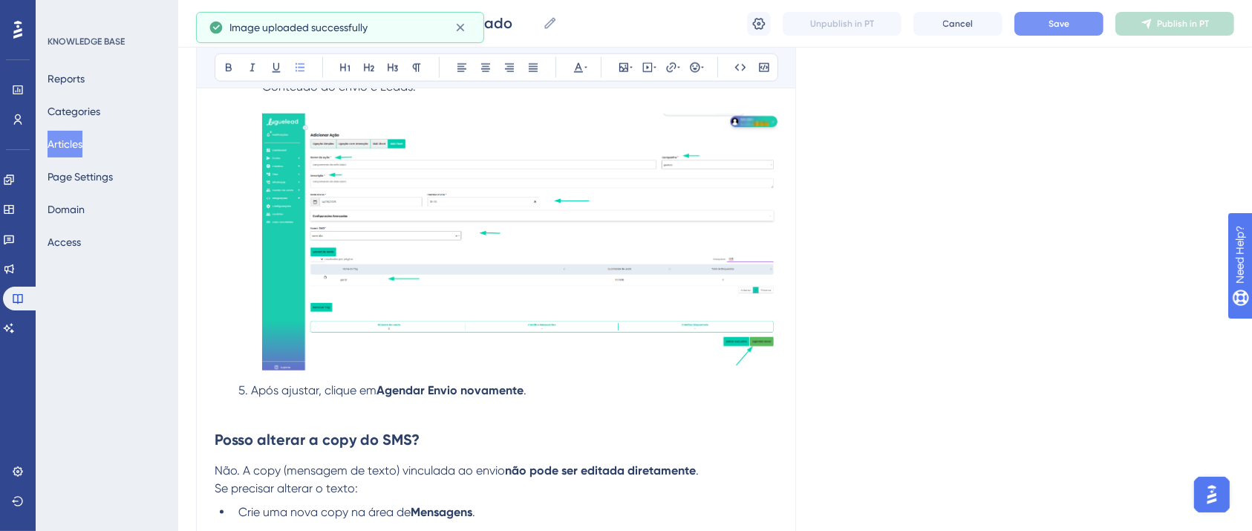
scroll to position [1602, 0]
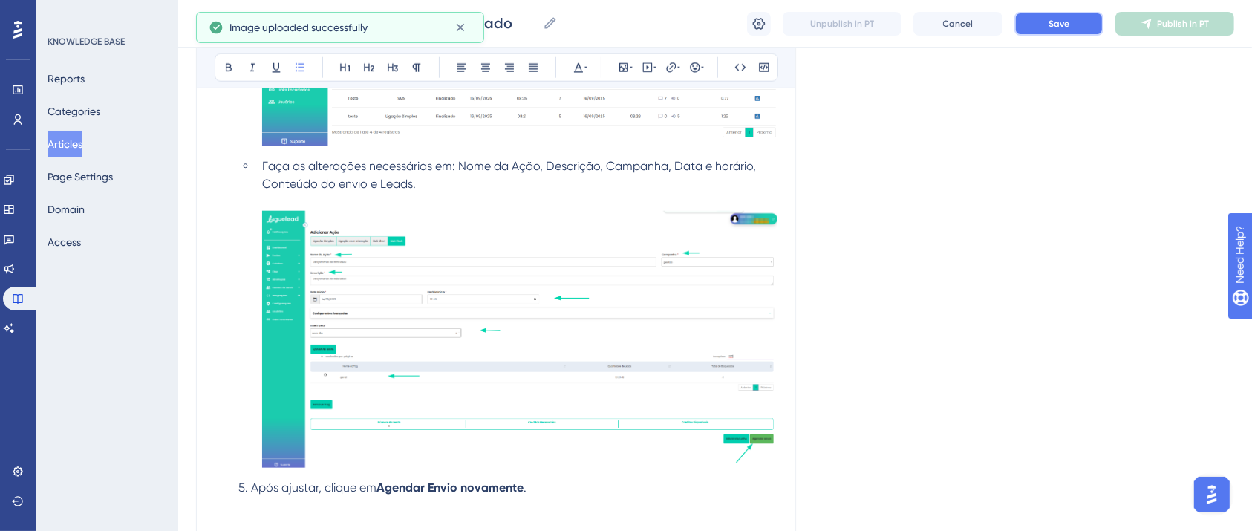
click at [1047, 27] on button "Save" at bounding box center [1059, 24] width 89 height 24
click at [1183, 25] on span "Publish in PT" at bounding box center [1183, 24] width 52 height 12
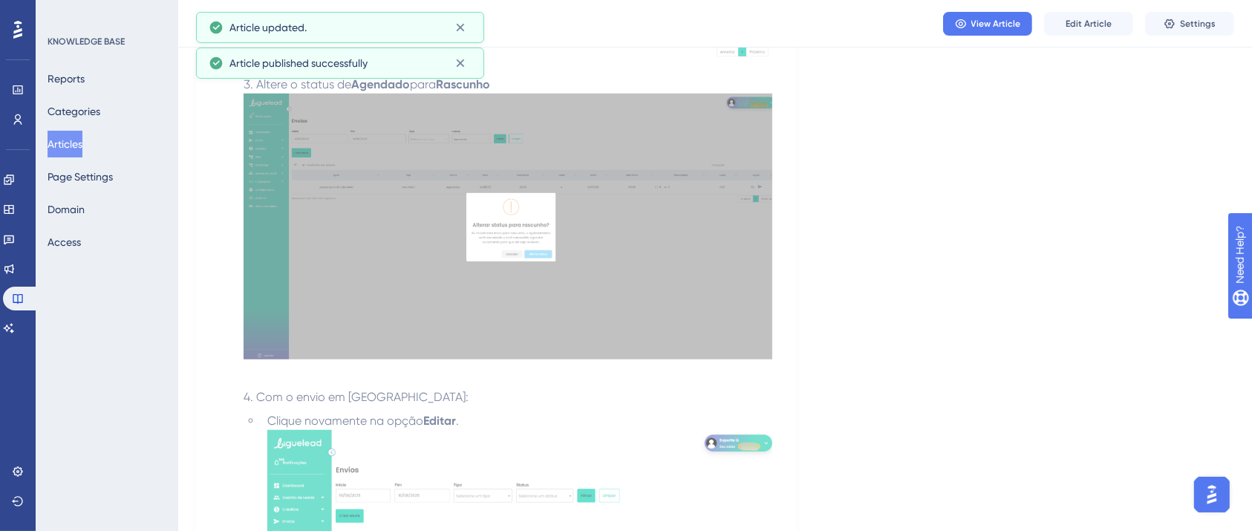
scroll to position [612, 0]
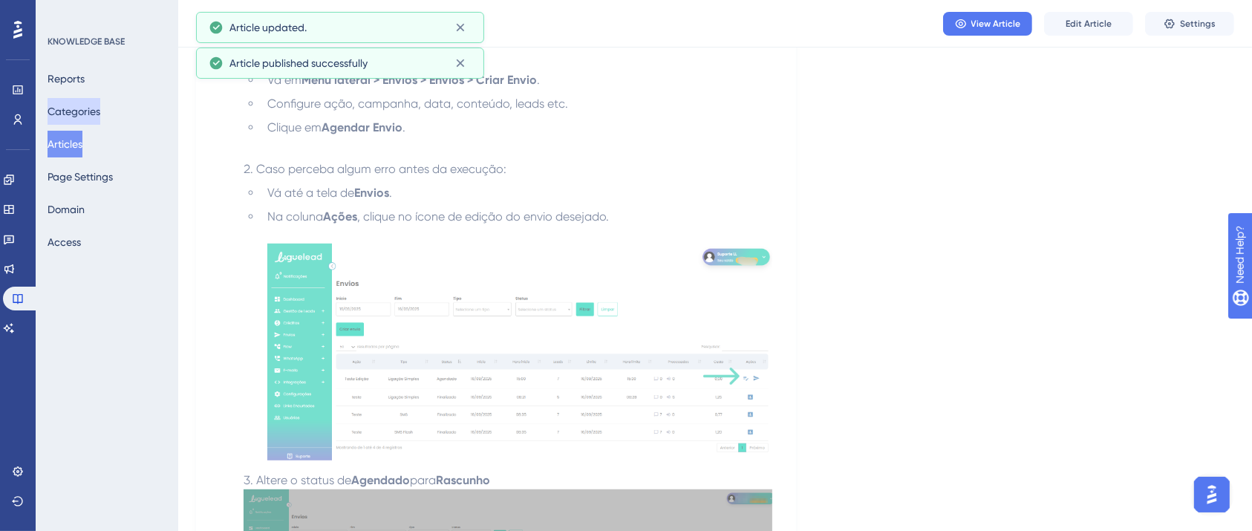
click at [99, 106] on button "Categories" at bounding box center [74, 111] width 53 height 27
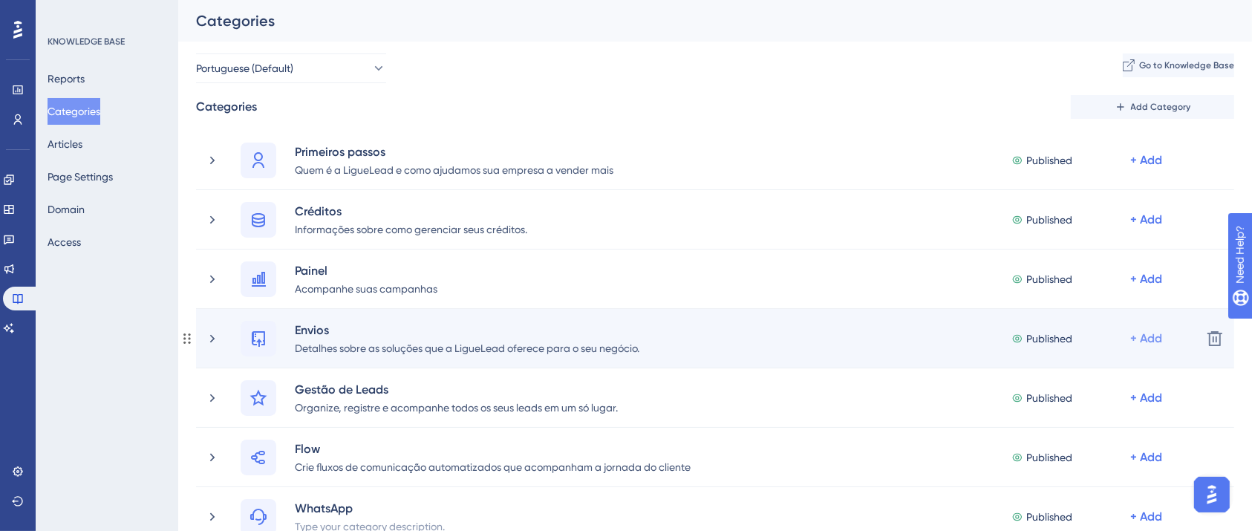
click at [1150, 341] on div "+ Add" at bounding box center [1146, 339] width 32 height 18
click at [1085, 401] on span "Add Articles" at bounding box center [1063, 408] width 57 height 18
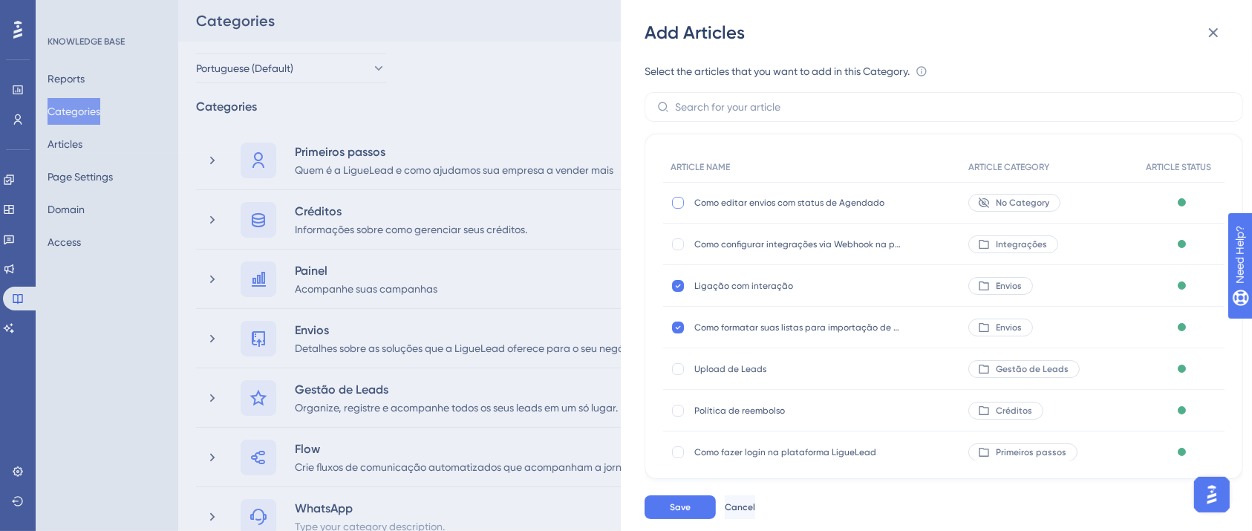
click at [678, 205] on div at bounding box center [678, 203] width 12 height 12
checkbox input "true"
click at [692, 514] on button "Save" at bounding box center [680, 507] width 71 height 24
